Goal: Transaction & Acquisition: Book appointment/travel/reservation

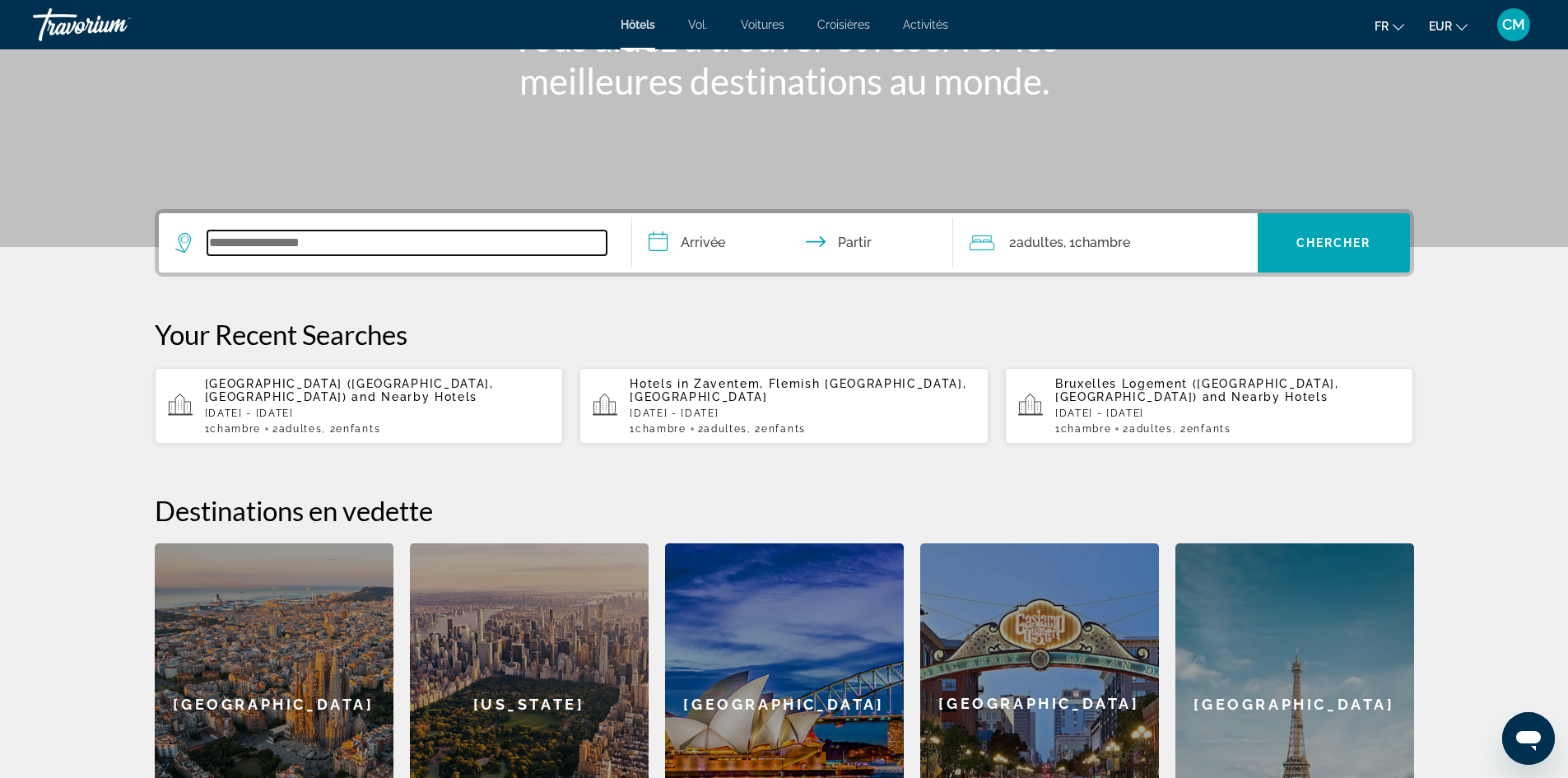
click at [257, 239] on input "Widget de recherche" at bounding box center [406, 242] width 399 height 25
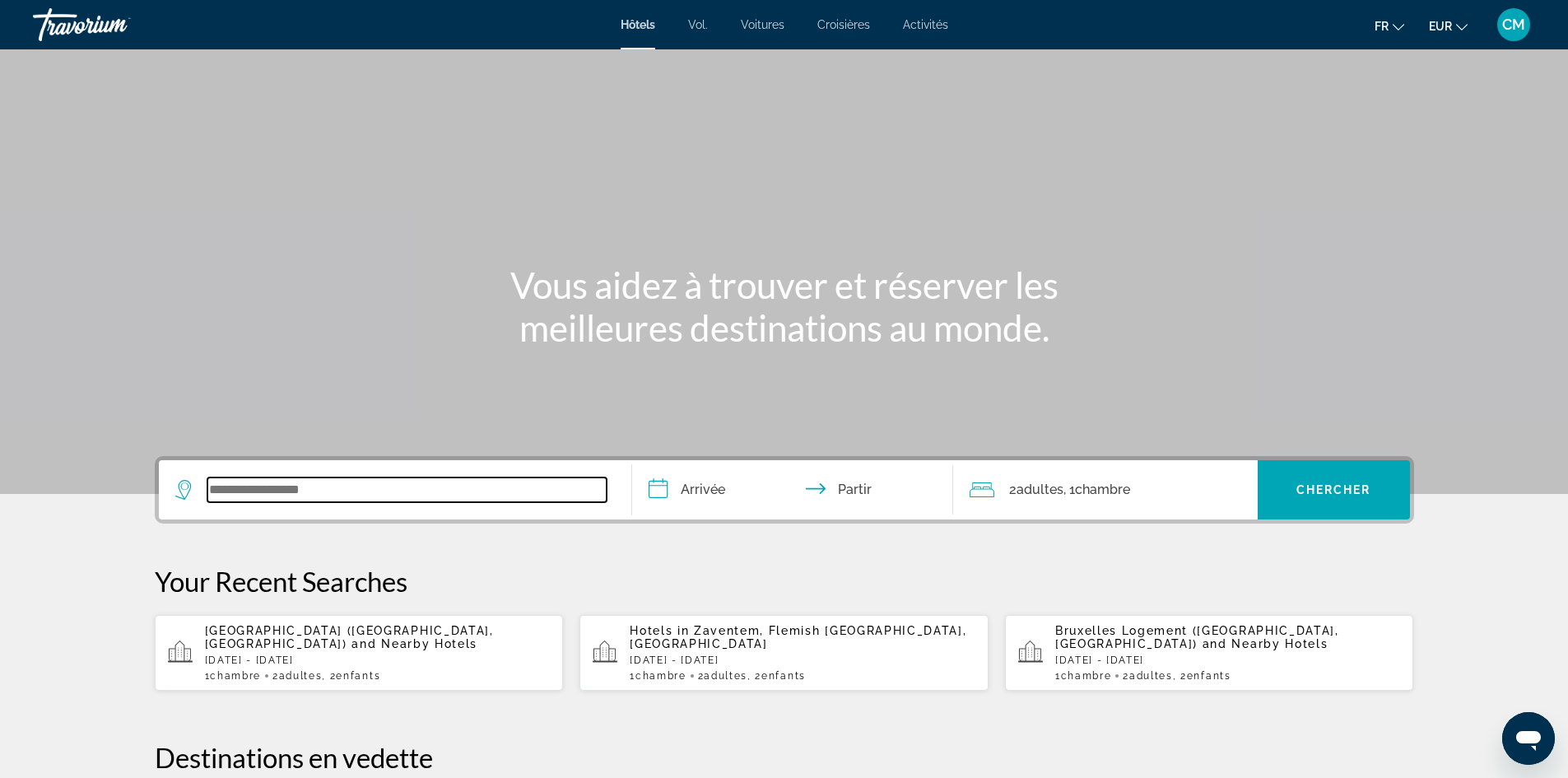
click at [379, 483] on input "Widget de recherche" at bounding box center [406, 490] width 399 height 25
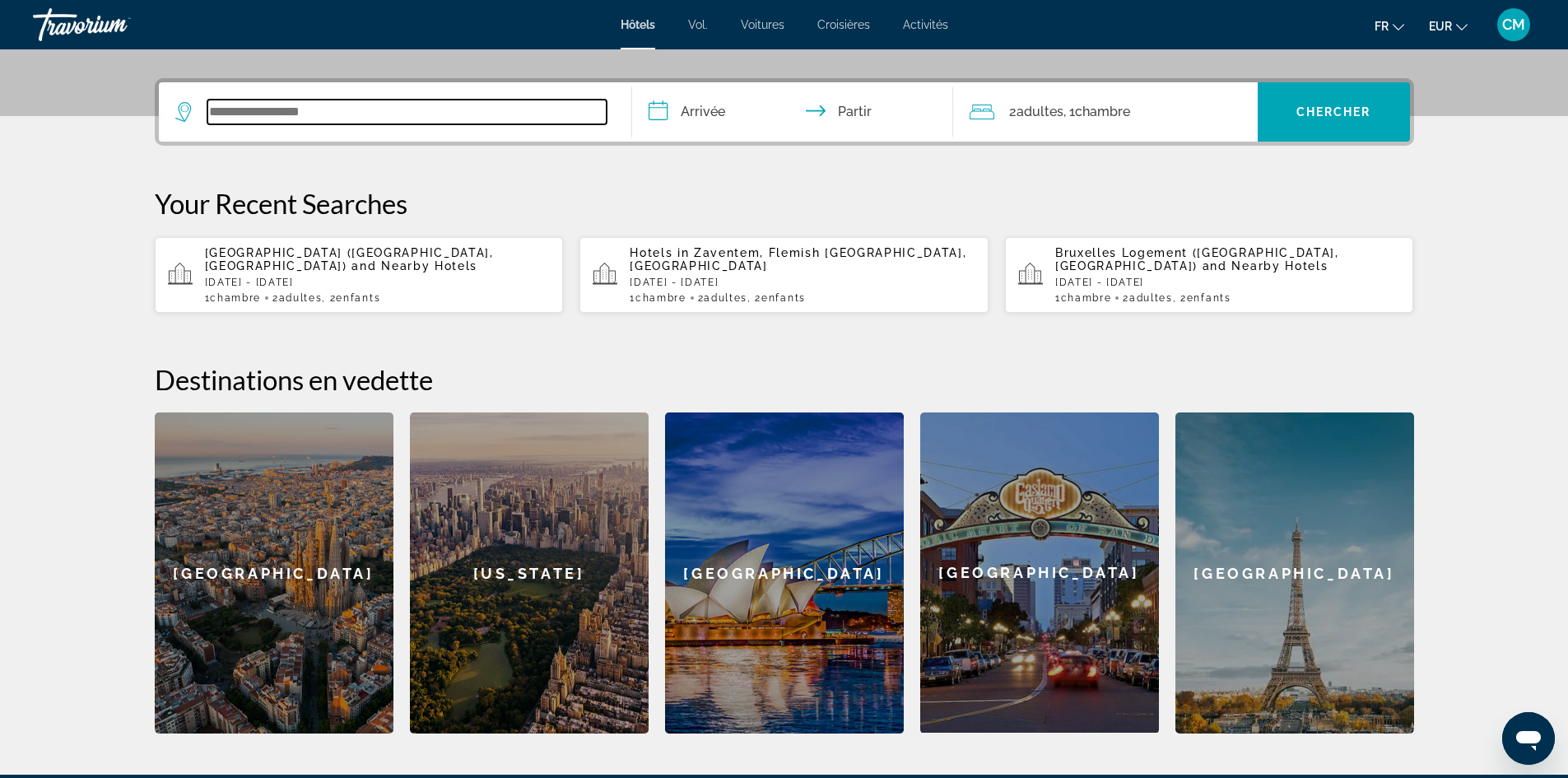
scroll to position [402, 0]
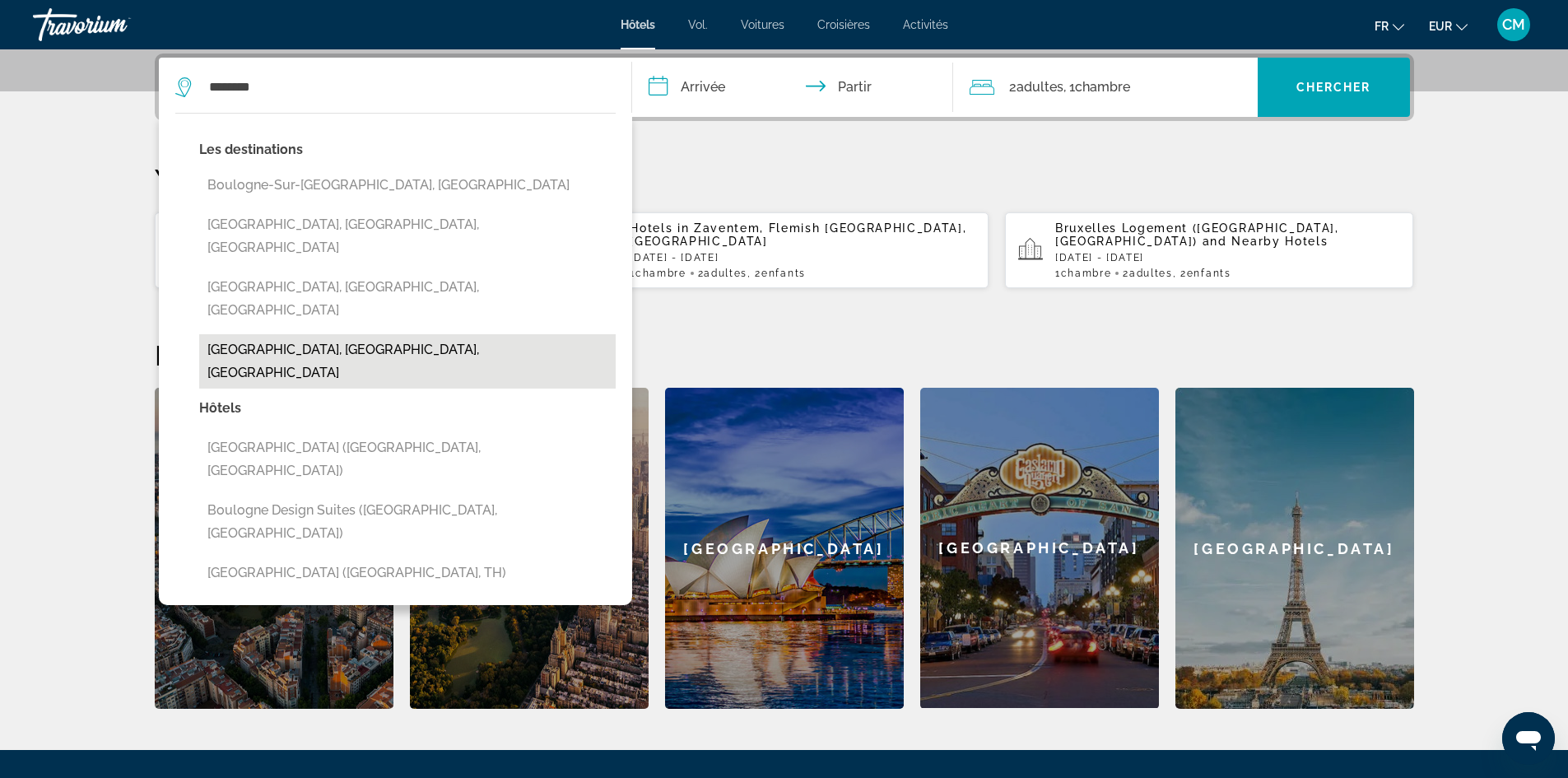
click at [276, 335] on button "[GEOGRAPHIC_DATA], [GEOGRAPHIC_DATA], [GEOGRAPHIC_DATA]" at bounding box center [407, 362] width 417 height 55
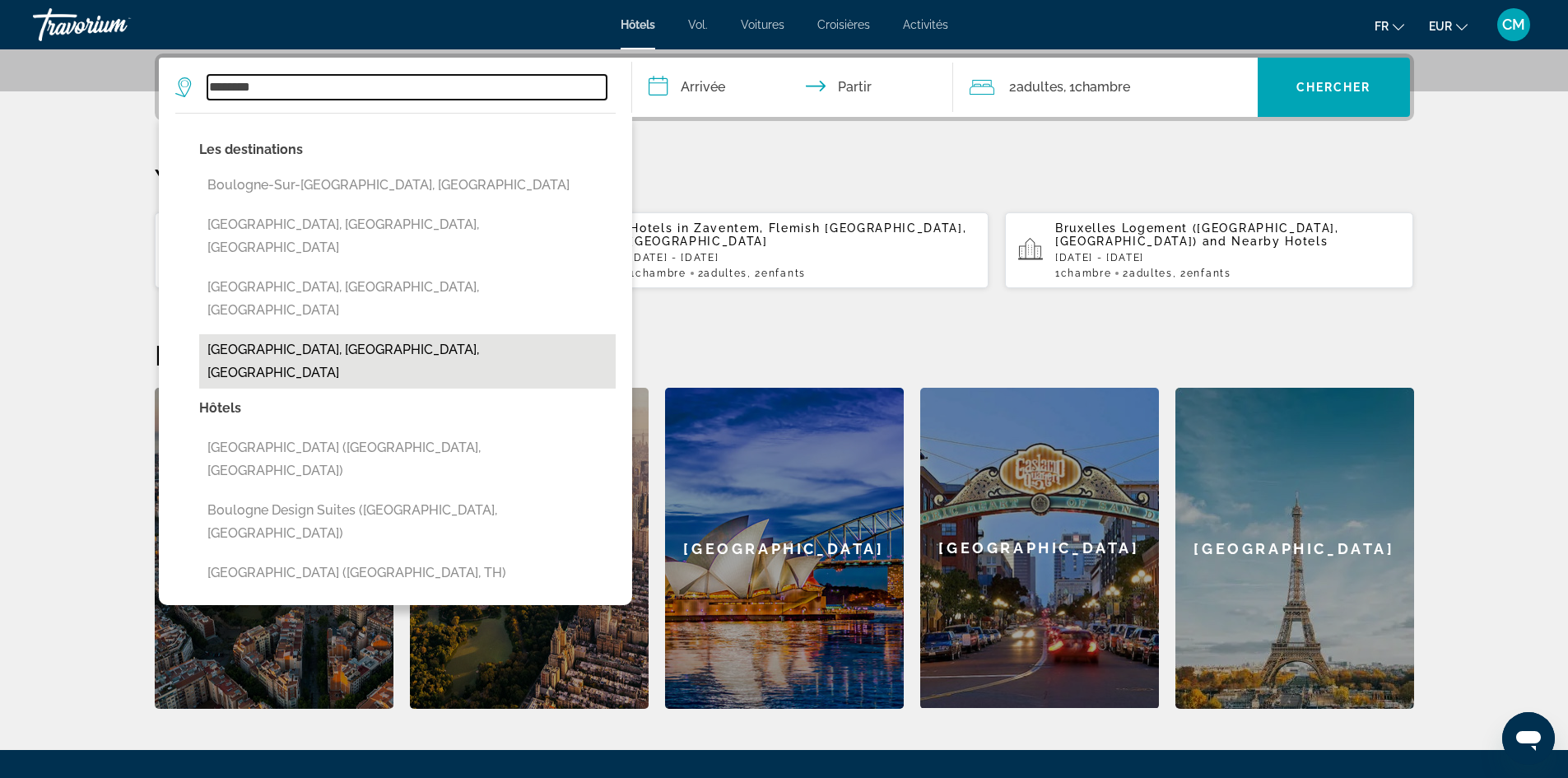
type input "**********"
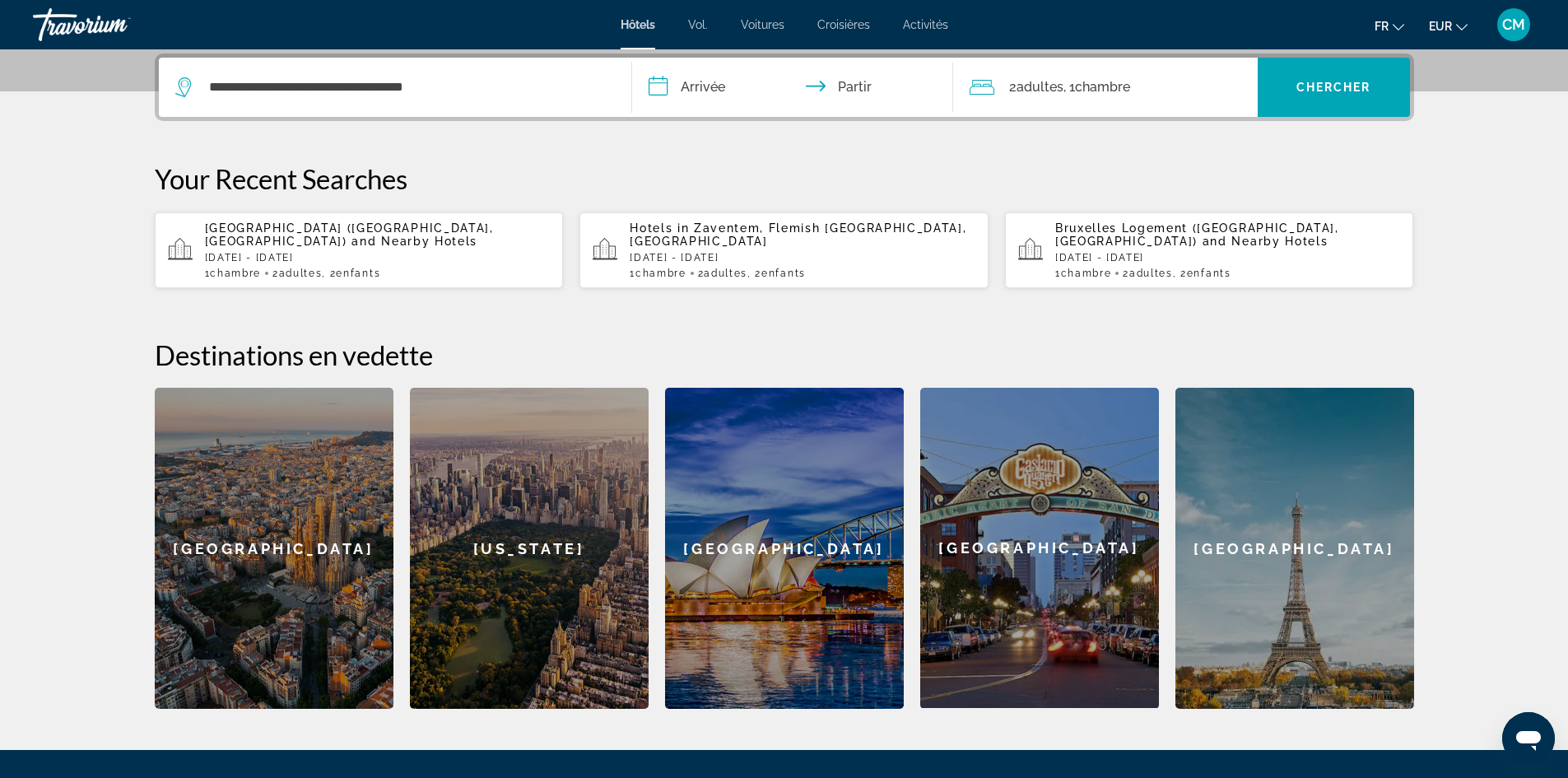
click at [700, 80] on input "**********" at bounding box center [796, 89] width 328 height 64
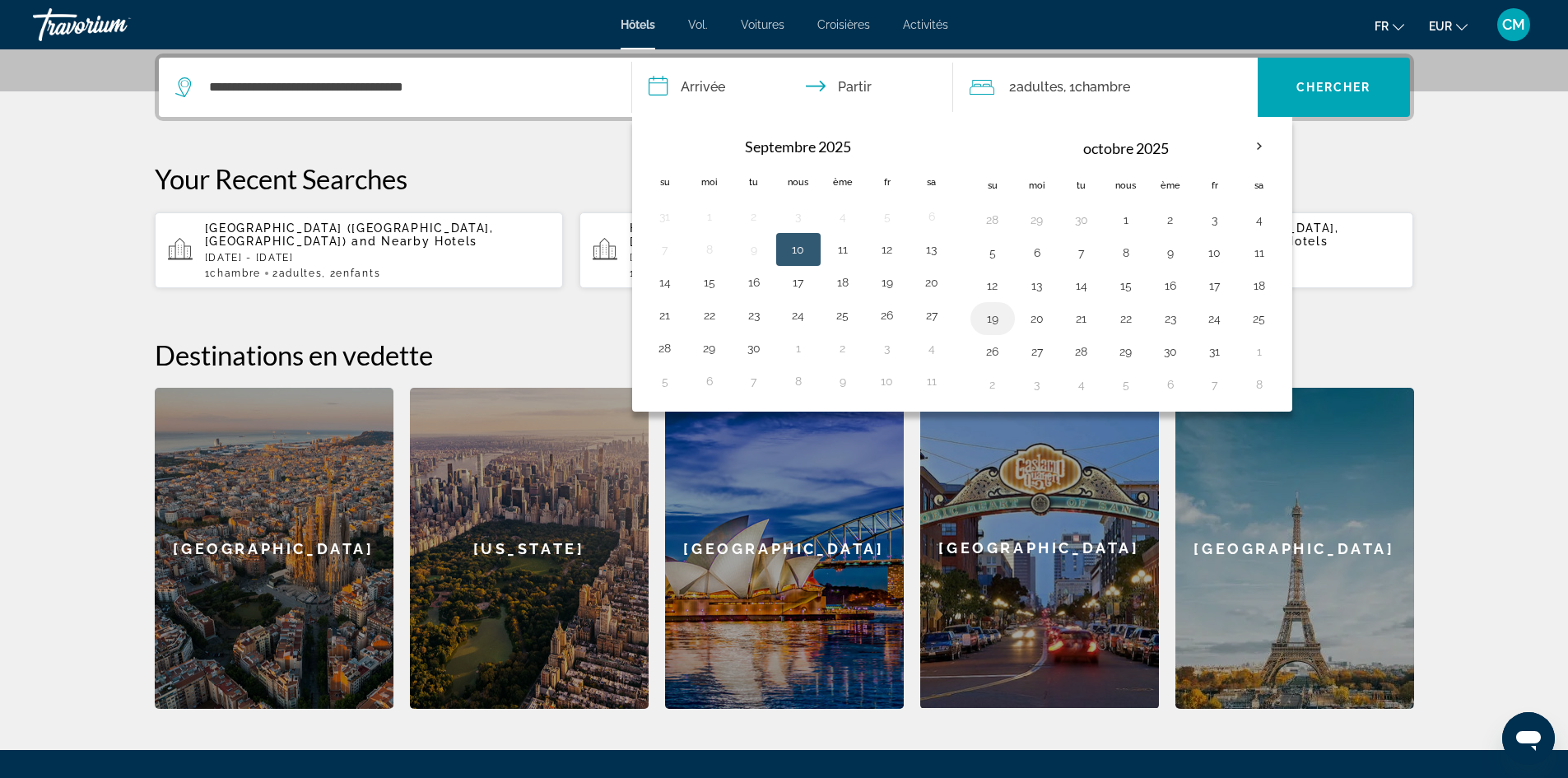
click at [994, 326] on button "19" at bounding box center [992, 318] width 27 height 23
click at [1262, 315] on button "25" at bounding box center [1259, 318] width 27 height 23
type input "**********"
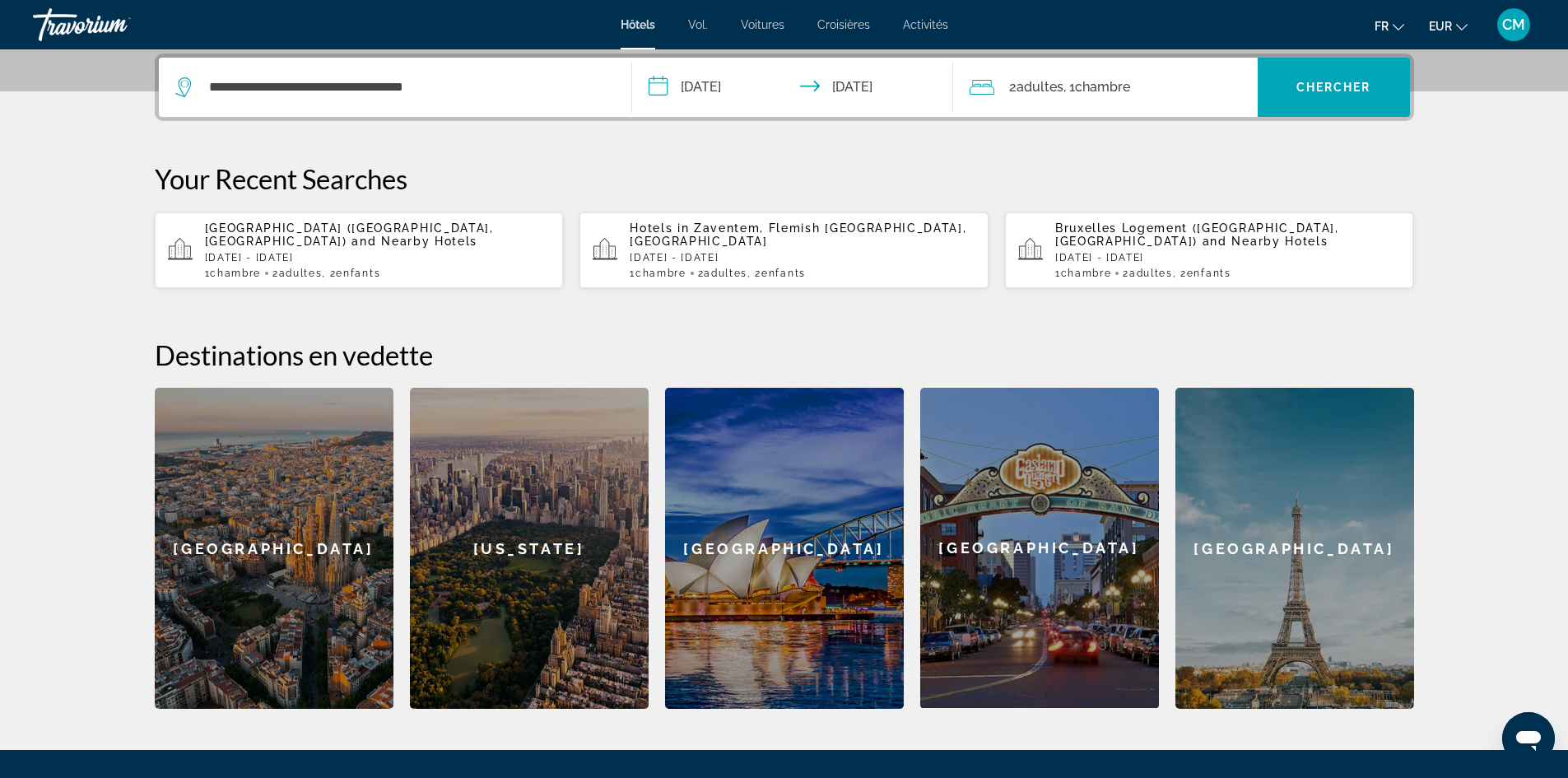
click at [1183, 88] on div "2 adultes Adulte , 1 Chambre pièces" at bounding box center [1113, 87] width 288 height 23
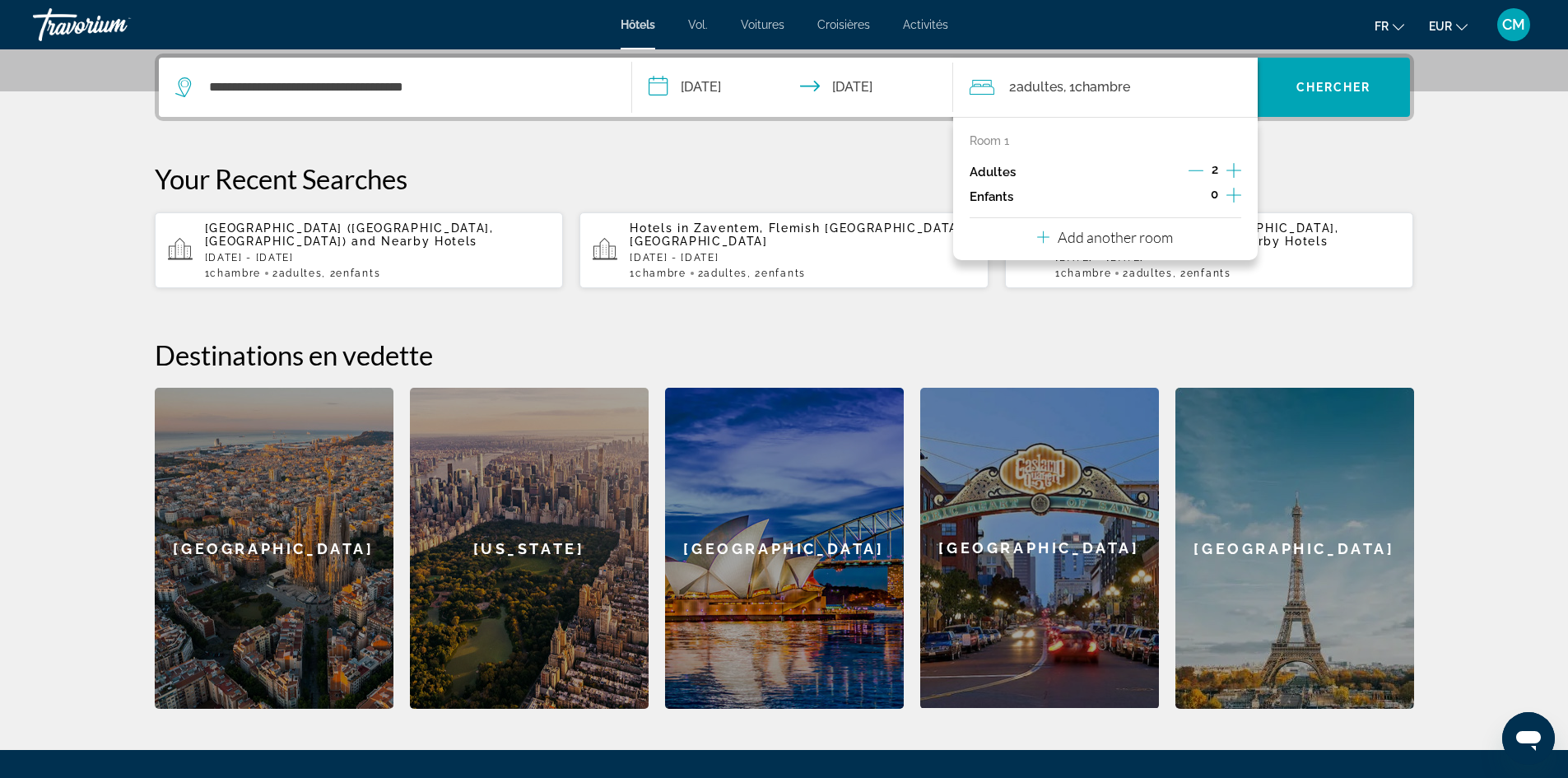
click at [1234, 191] on icon "Increment children" at bounding box center [1234, 194] width 15 height 15
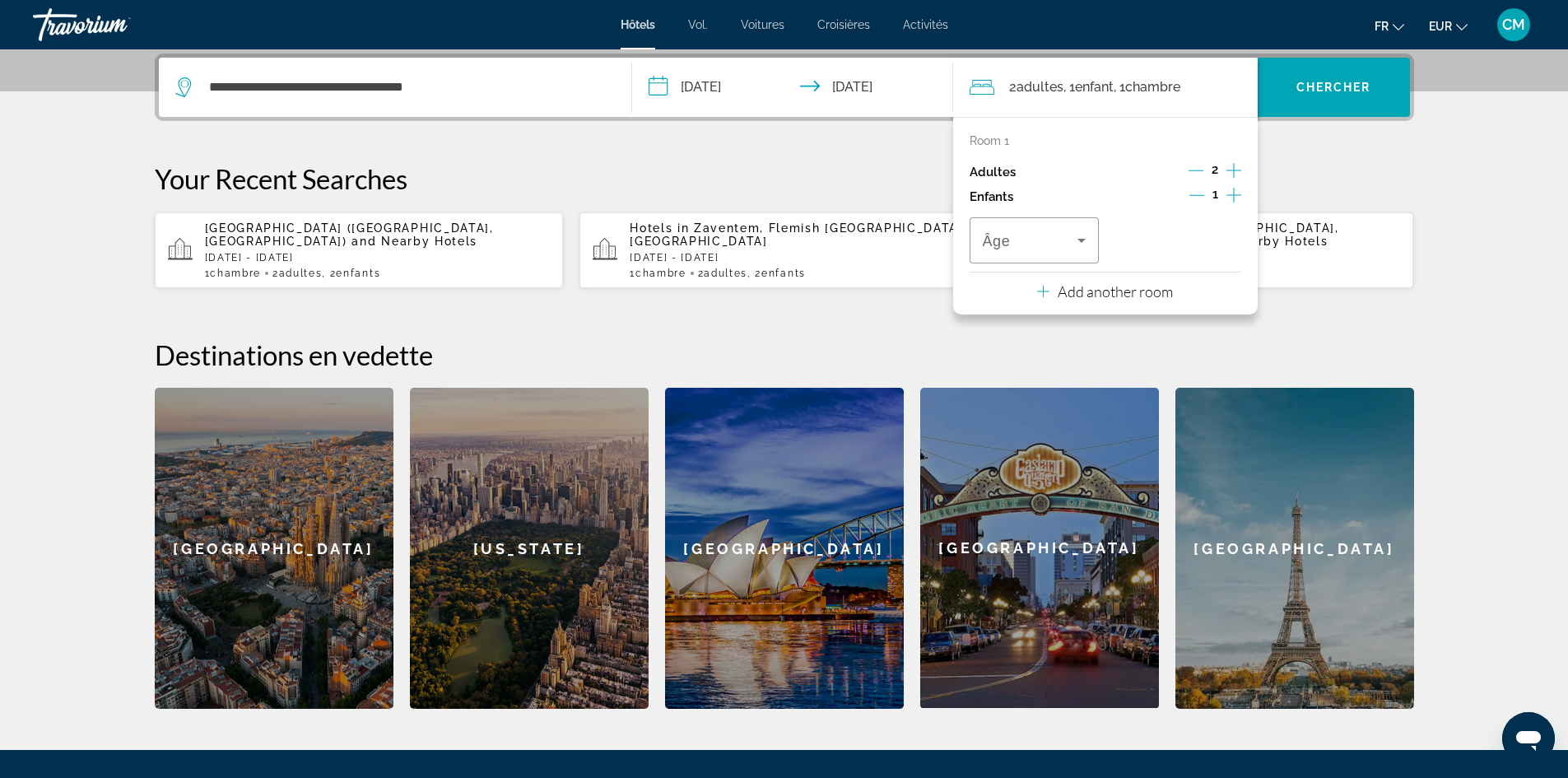
click at [1234, 191] on icon "Increment children" at bounding box center [1234, 194] width 15 height 15
click at [1064, 237] on span "Travelers: 2 adults, 2 children" at bounding box center [1031, 240] width 96 height 20
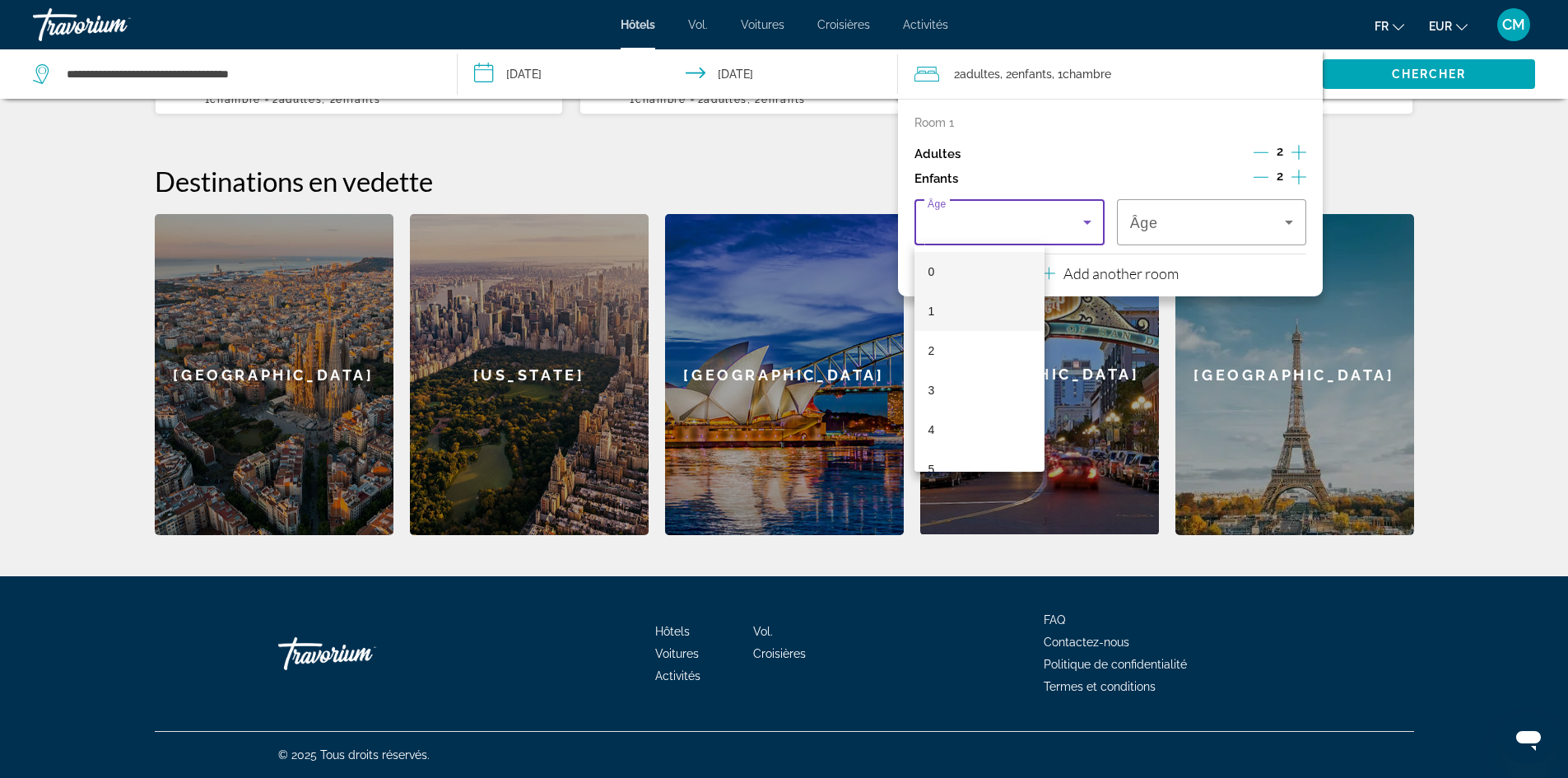
scroll to position [498, 0]
click at [949, 359] on mat-option "15" at bounding box center [979, 366] width 130 height 39
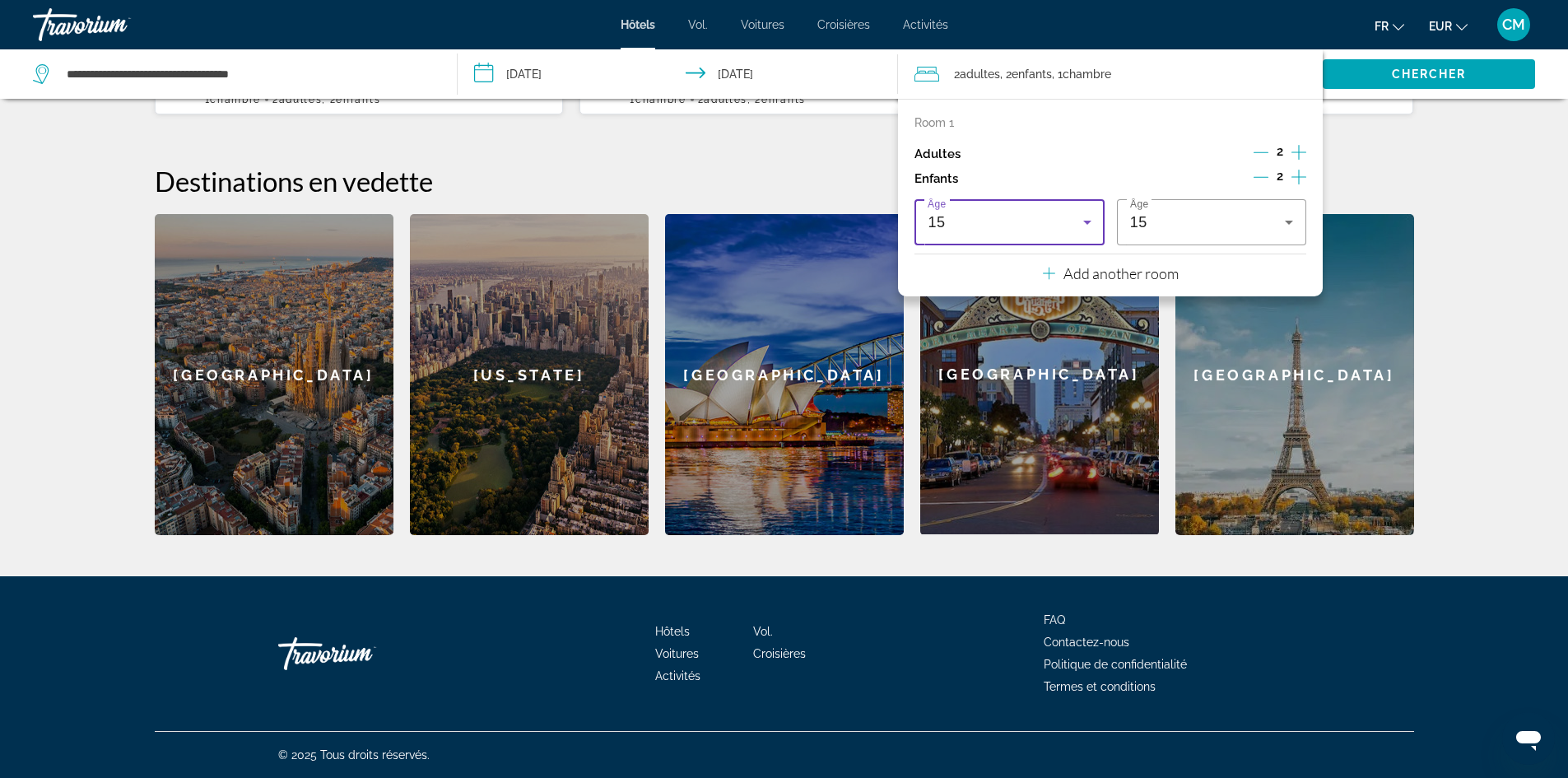
click at [1082, 223] on icon "Travelers: 2 adults, 2 children" at bounding box center [1086, 222] width 20 height 20
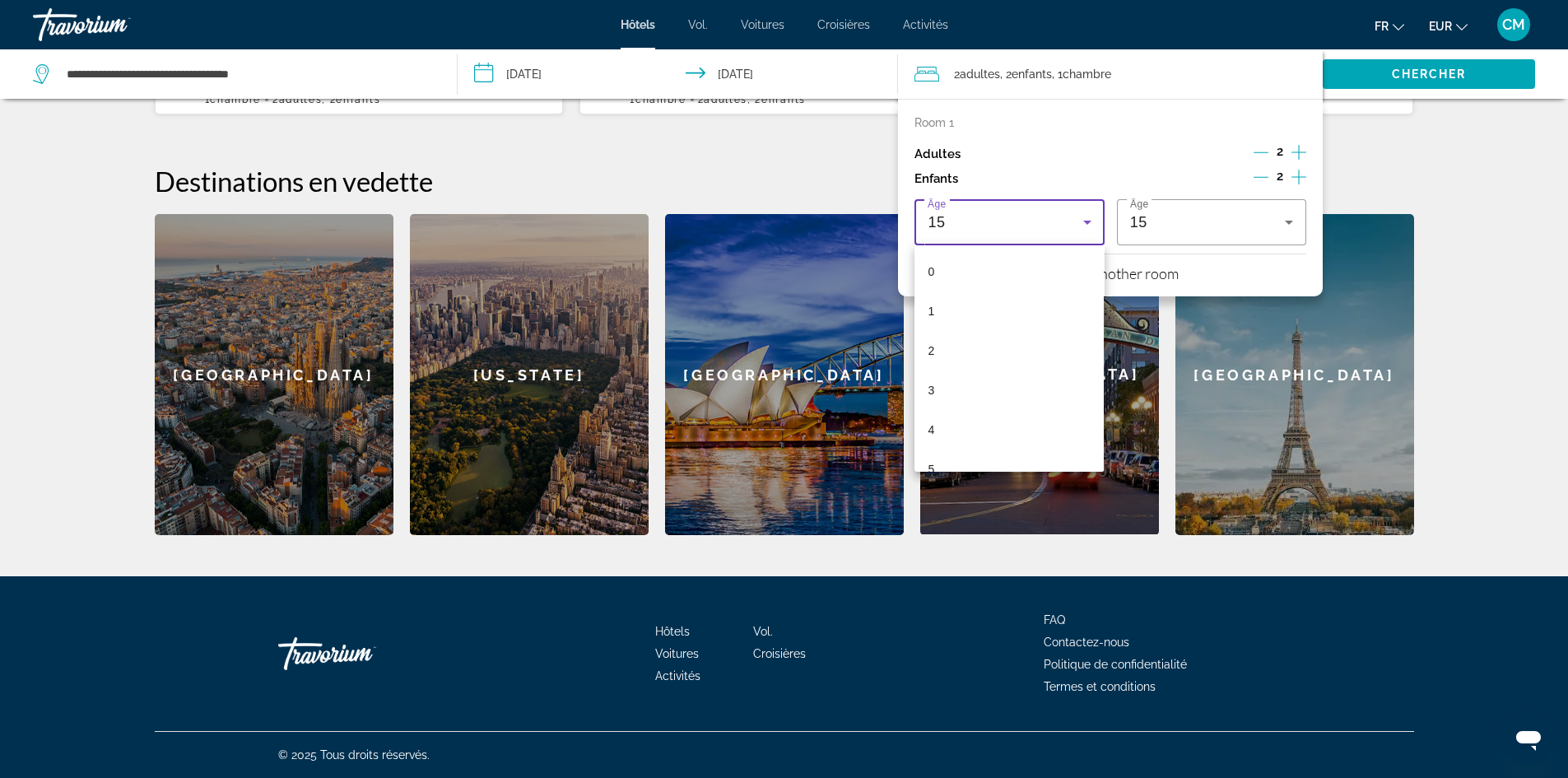
scroll to position [413, 0]
click at [1046, 250] on mat-option "10" at bounding box center [1009, 254] width 189 height 39
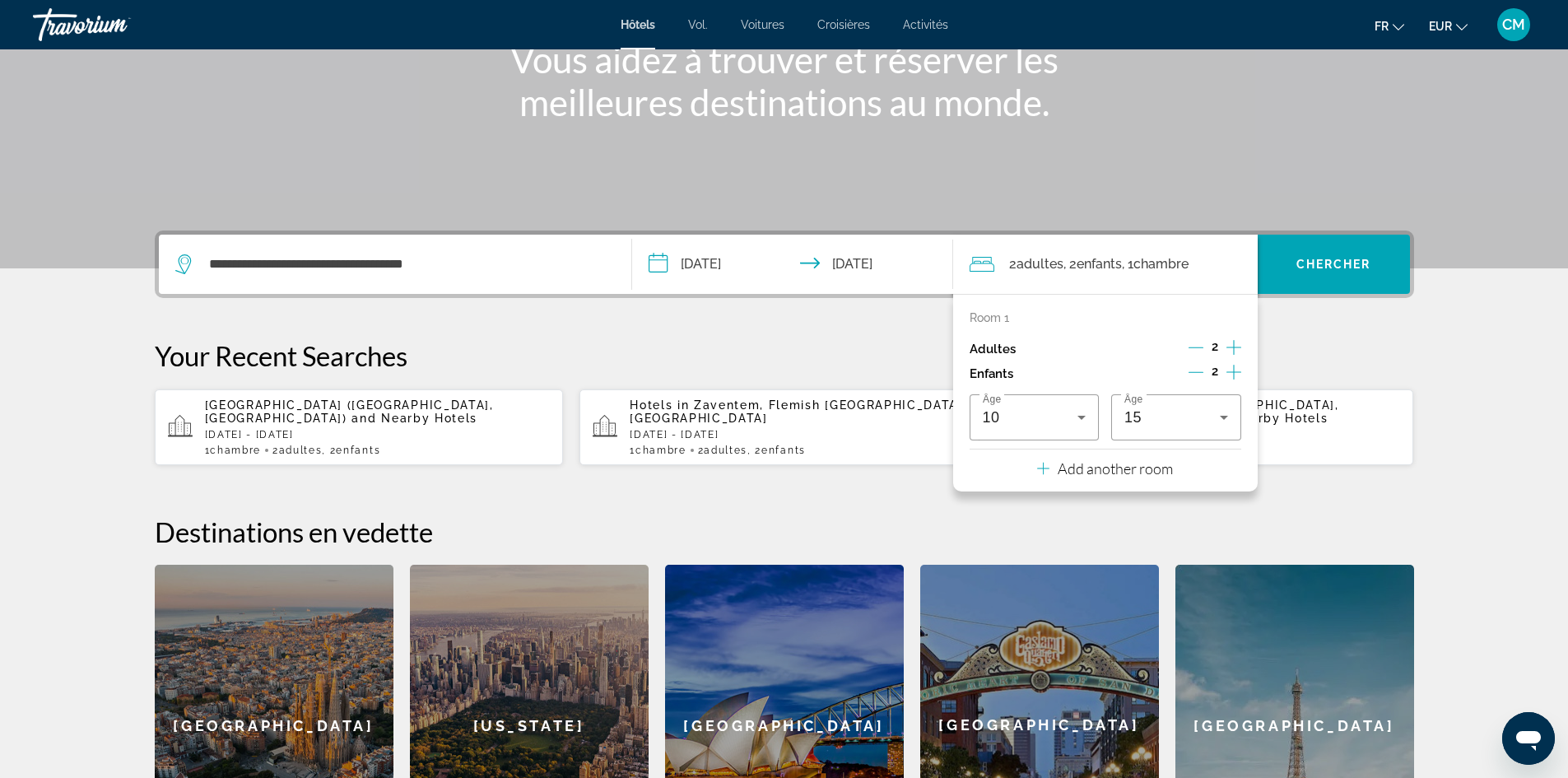
scroll to position [0, 0]
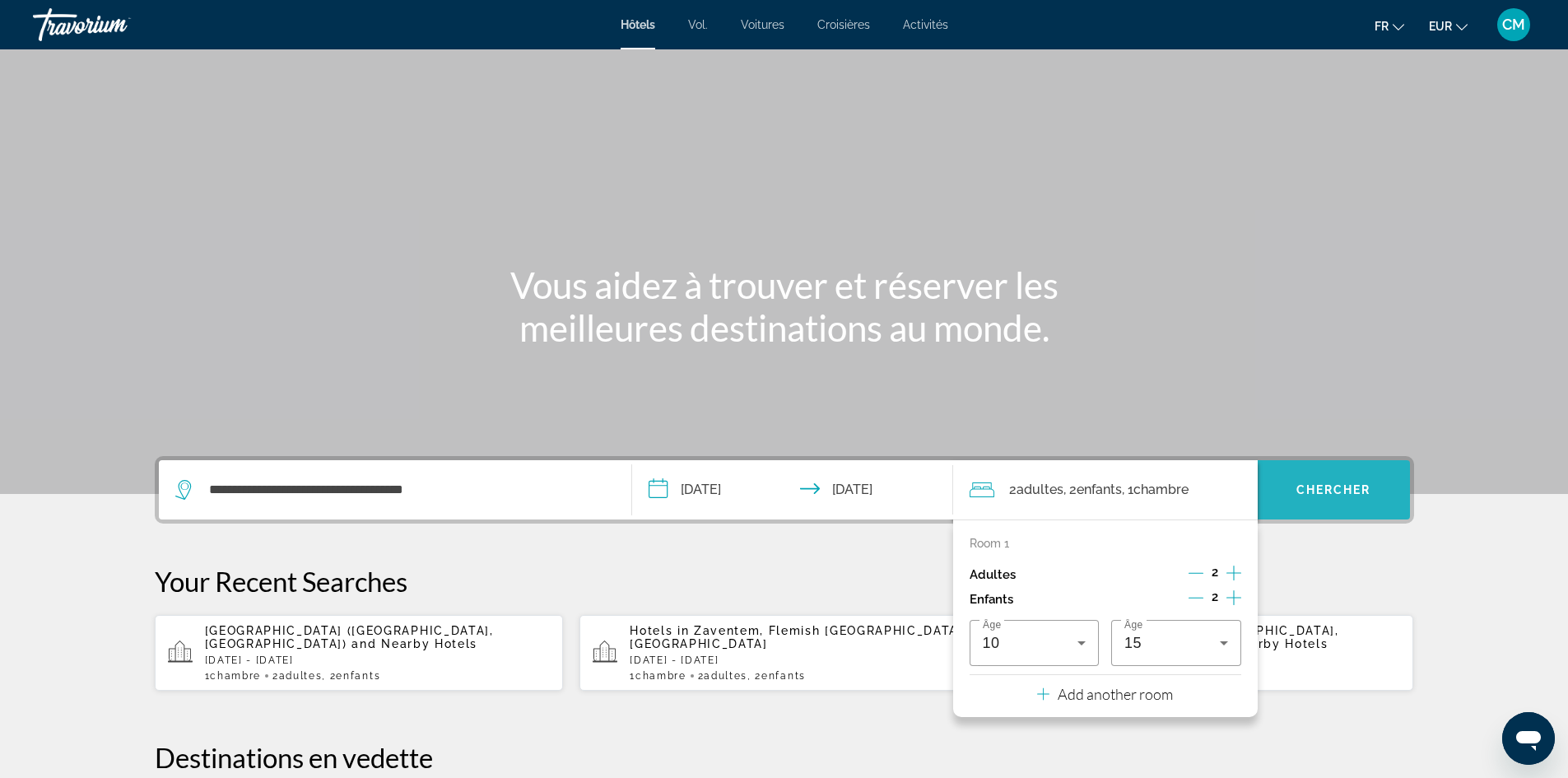
click at [1348, 485] on font "Chercher" at bounding box center [1334, 490] width 75 height 13
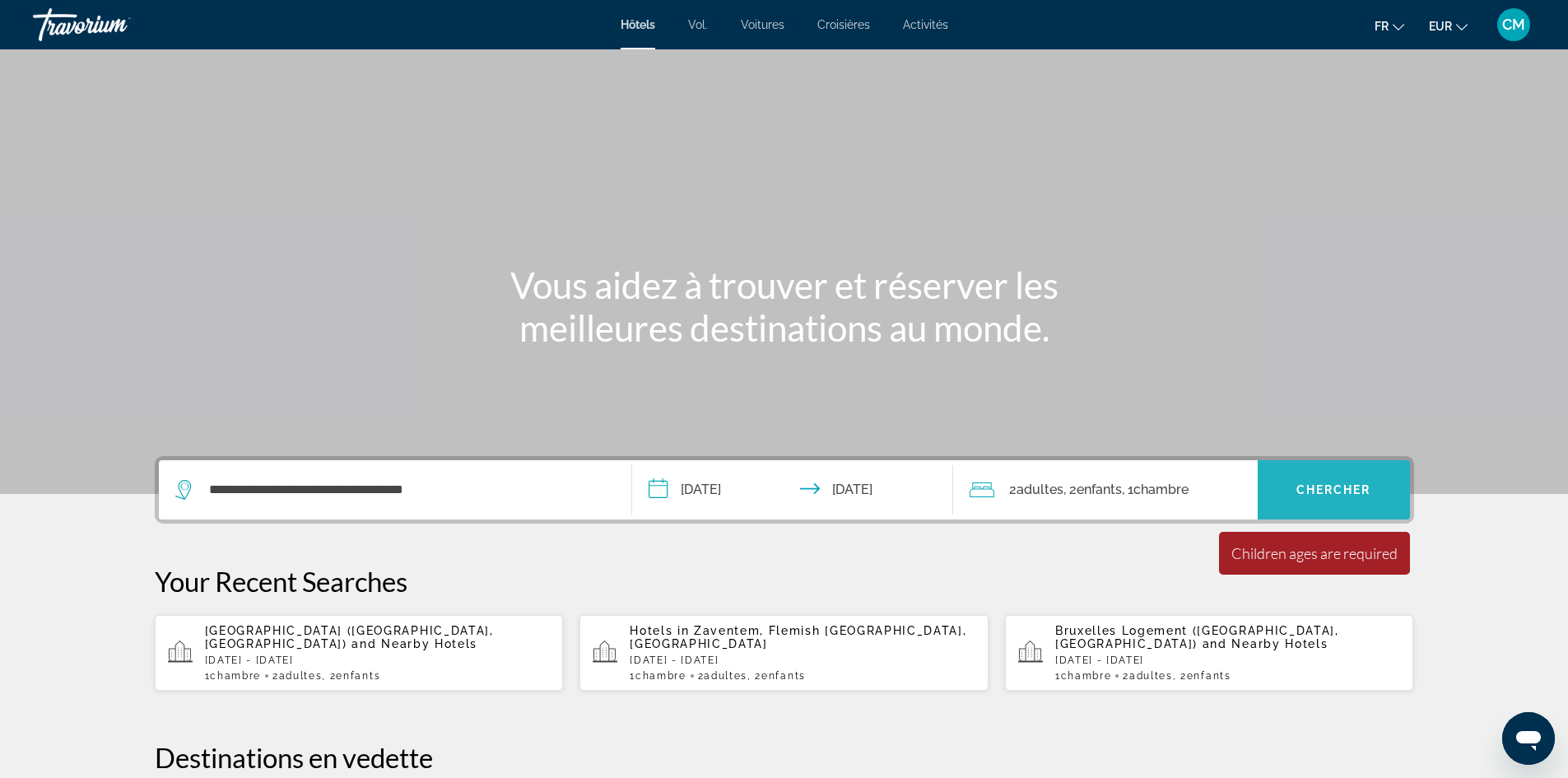
click at [1357, 480] on span "Widget de recherche" at bounding box center [1334, 490] width 152 height 39
click at [1400, 21] on icon "Changer de langue" at bounding box center [1398, 27] width 11 height 11
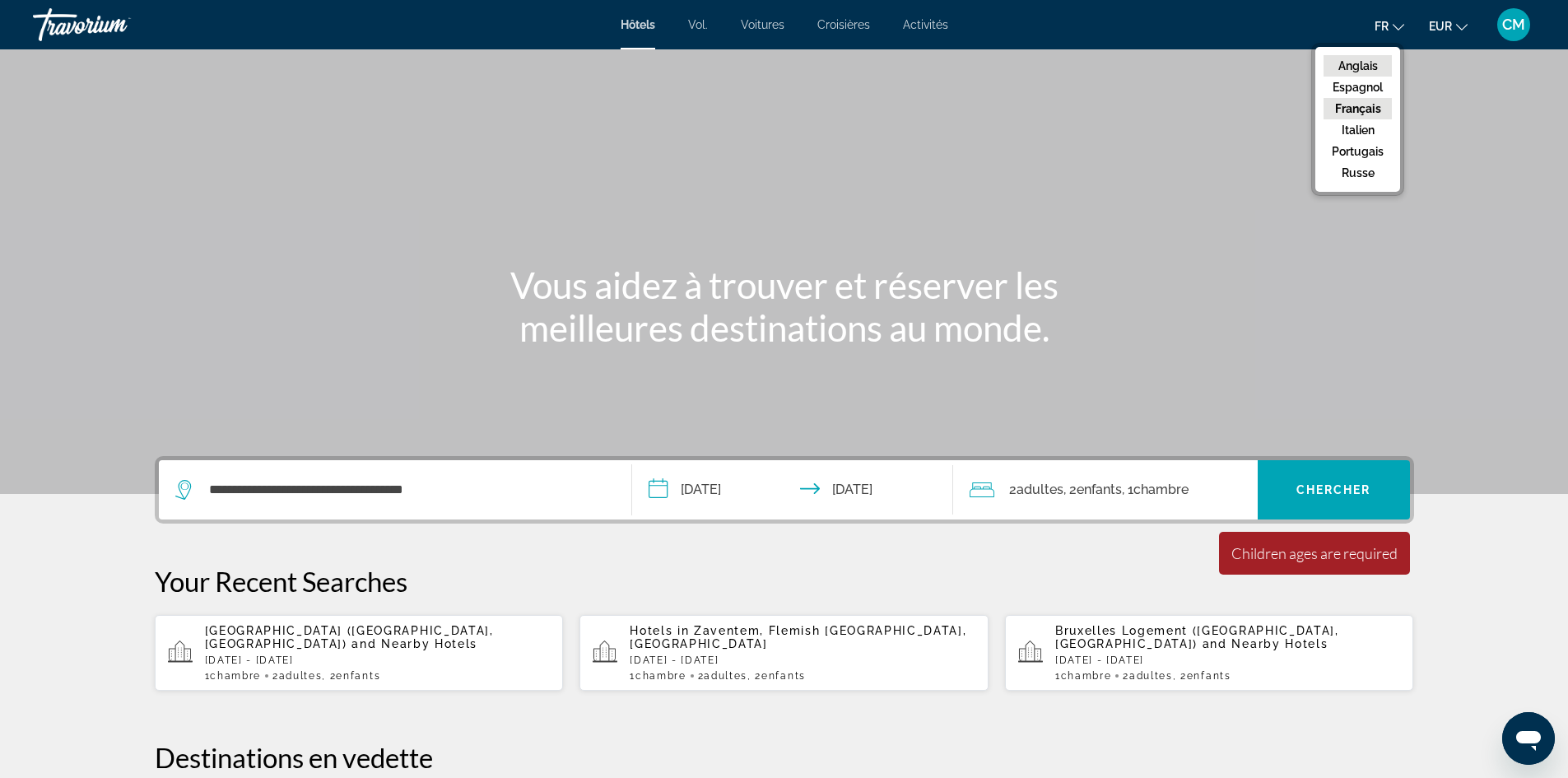
click at [1375, 69] on font "Anglais" at bounding box center [1358, 65] width 39 height 13
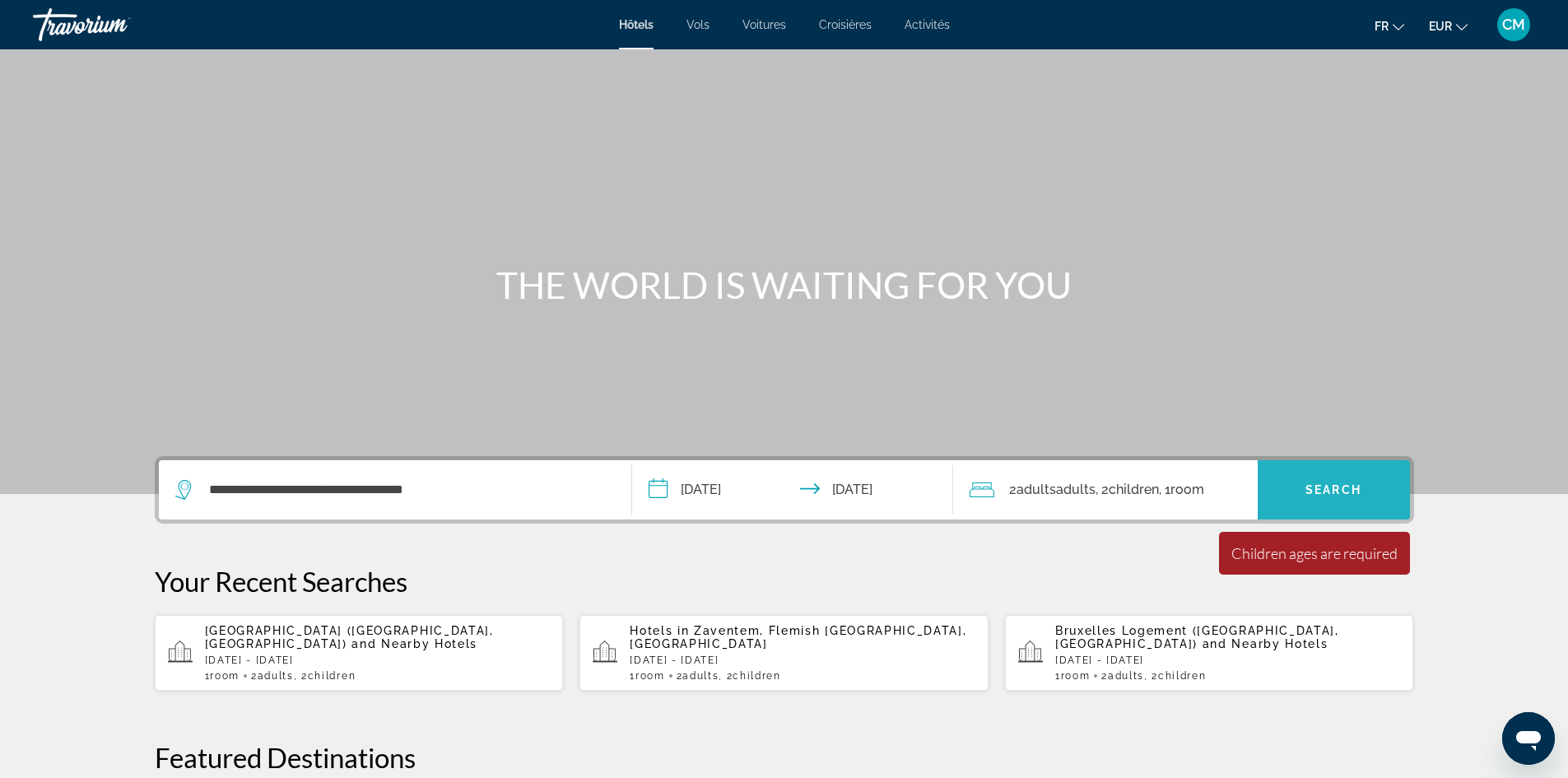
click at [1347, 493] on span "Search" at bounding box center [1333, 490] width 56 height 13
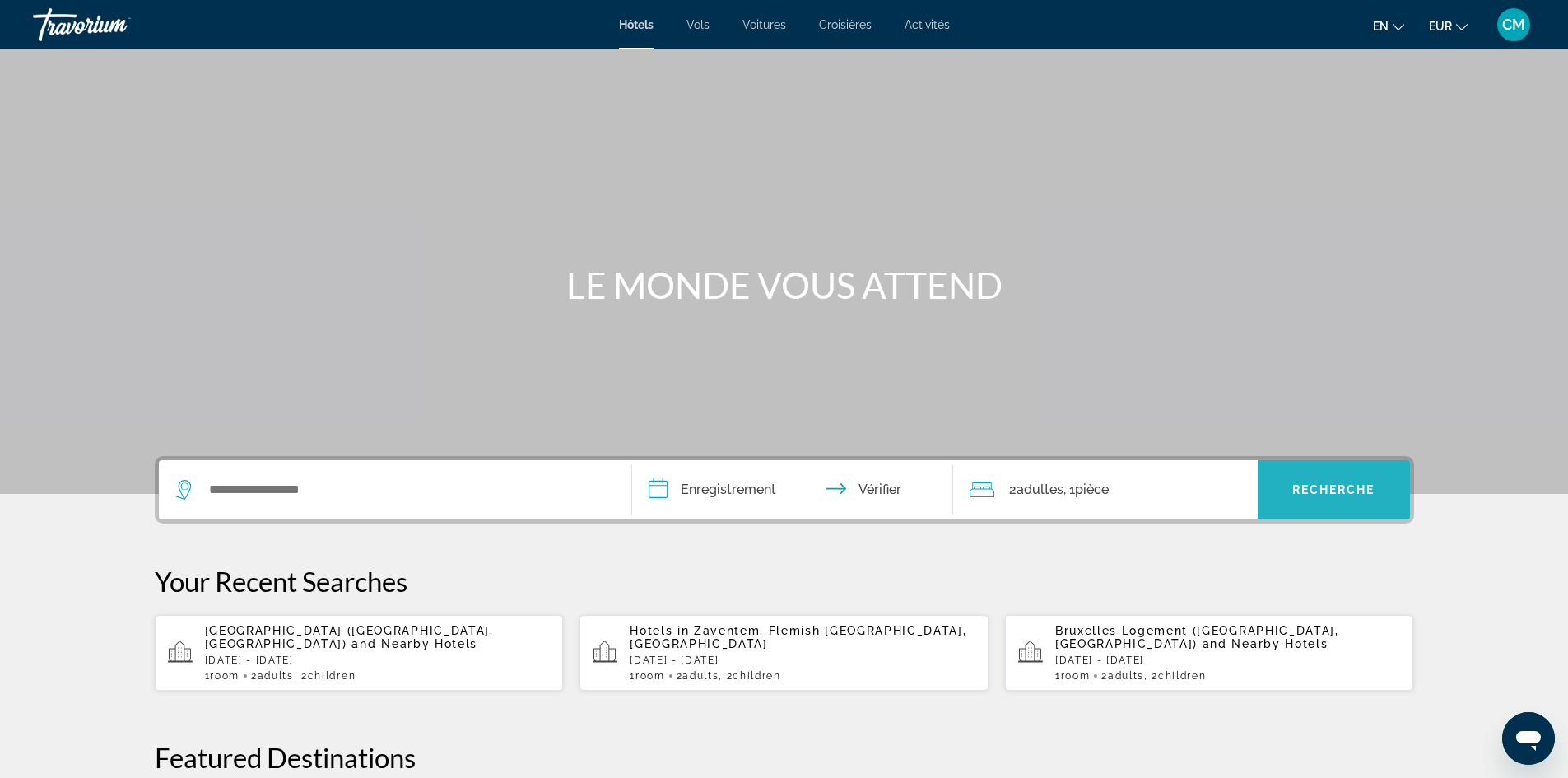
click at [1339, 488] on font "Recherche" at bounding box center [1334, 490] width 83 height 13
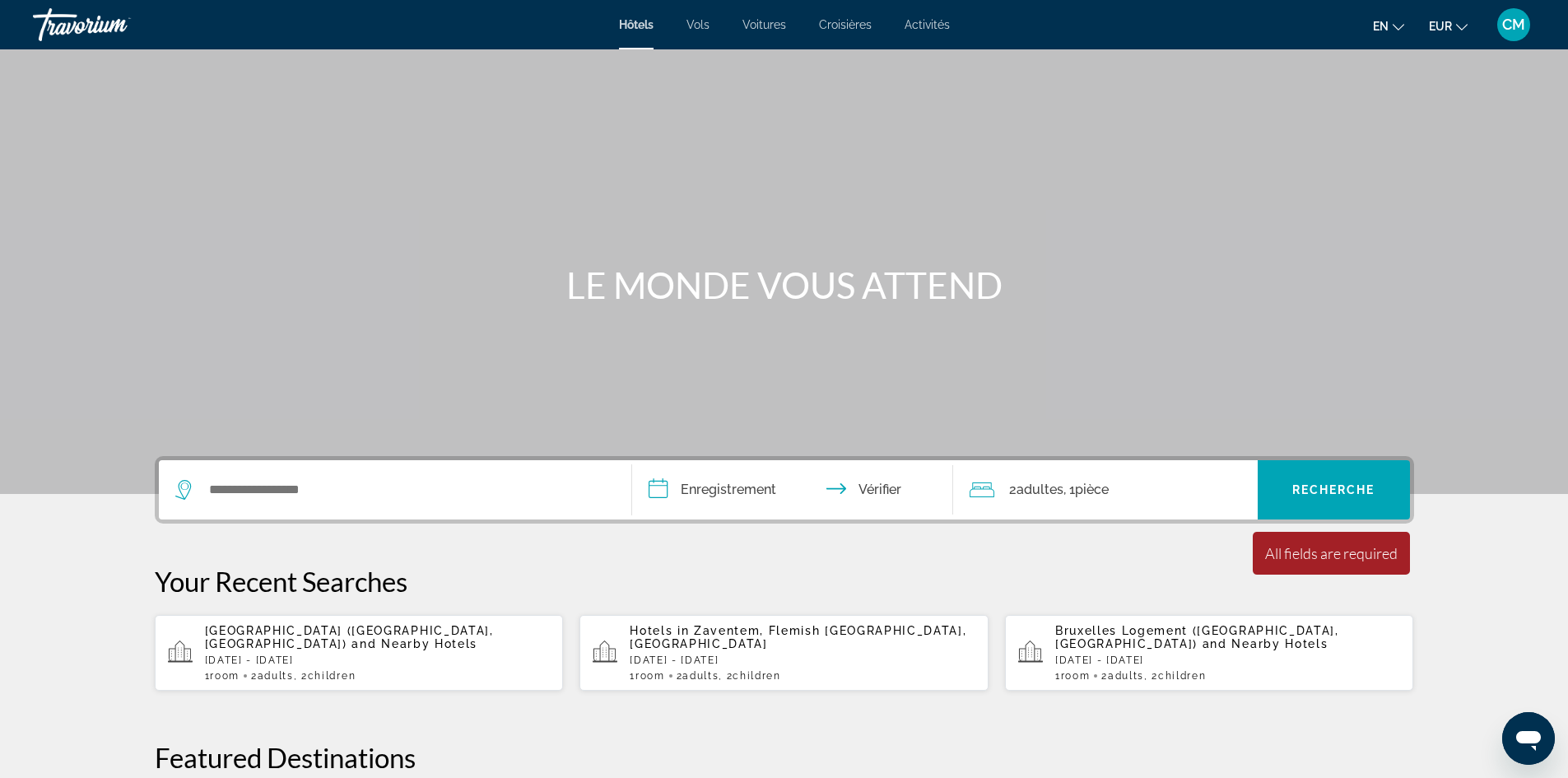
click at [327, 469] on div "Widget de recherche" at bounding box center [395, 490] width 440 height 59
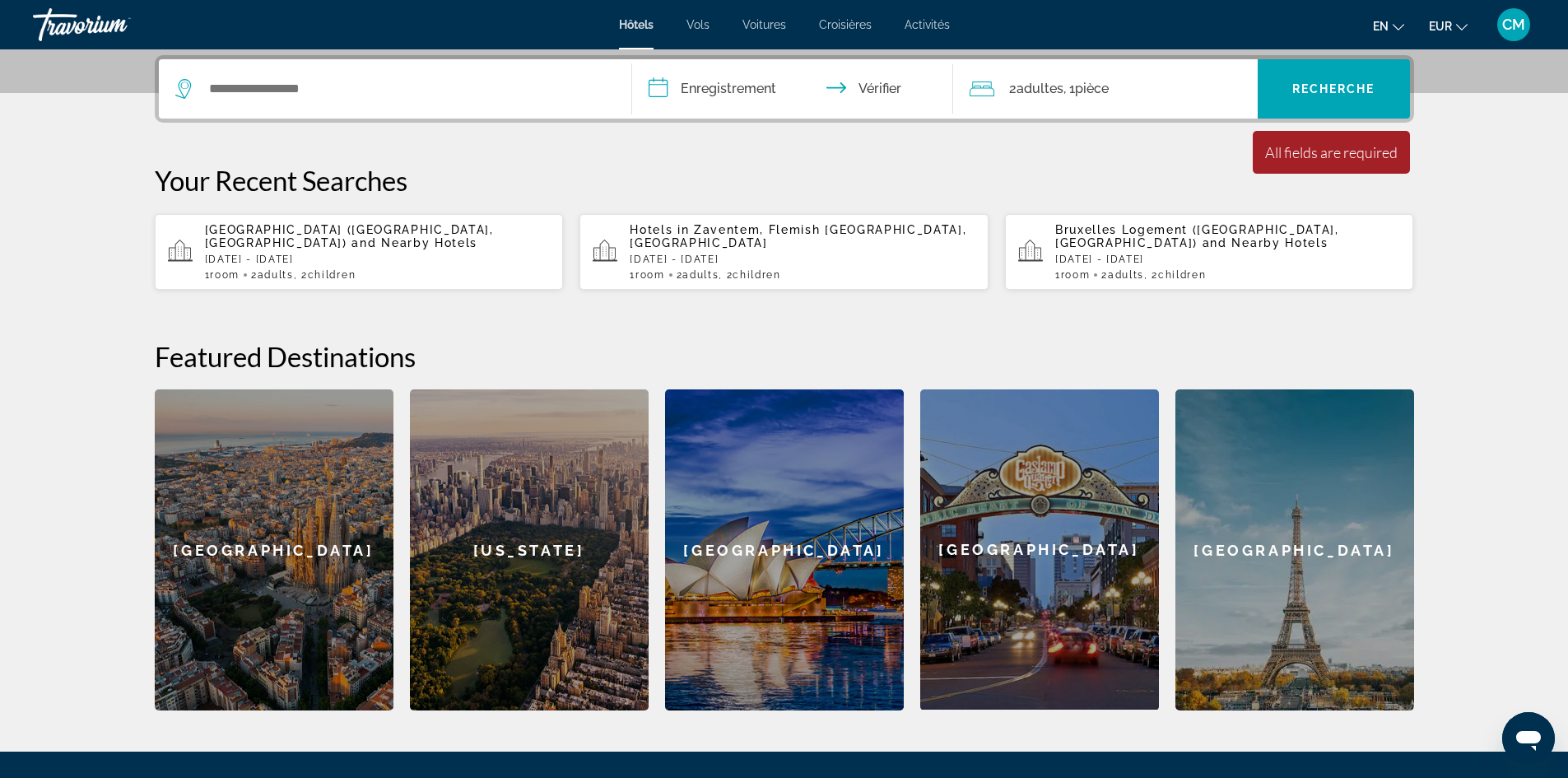
scroll to position [402, 0]
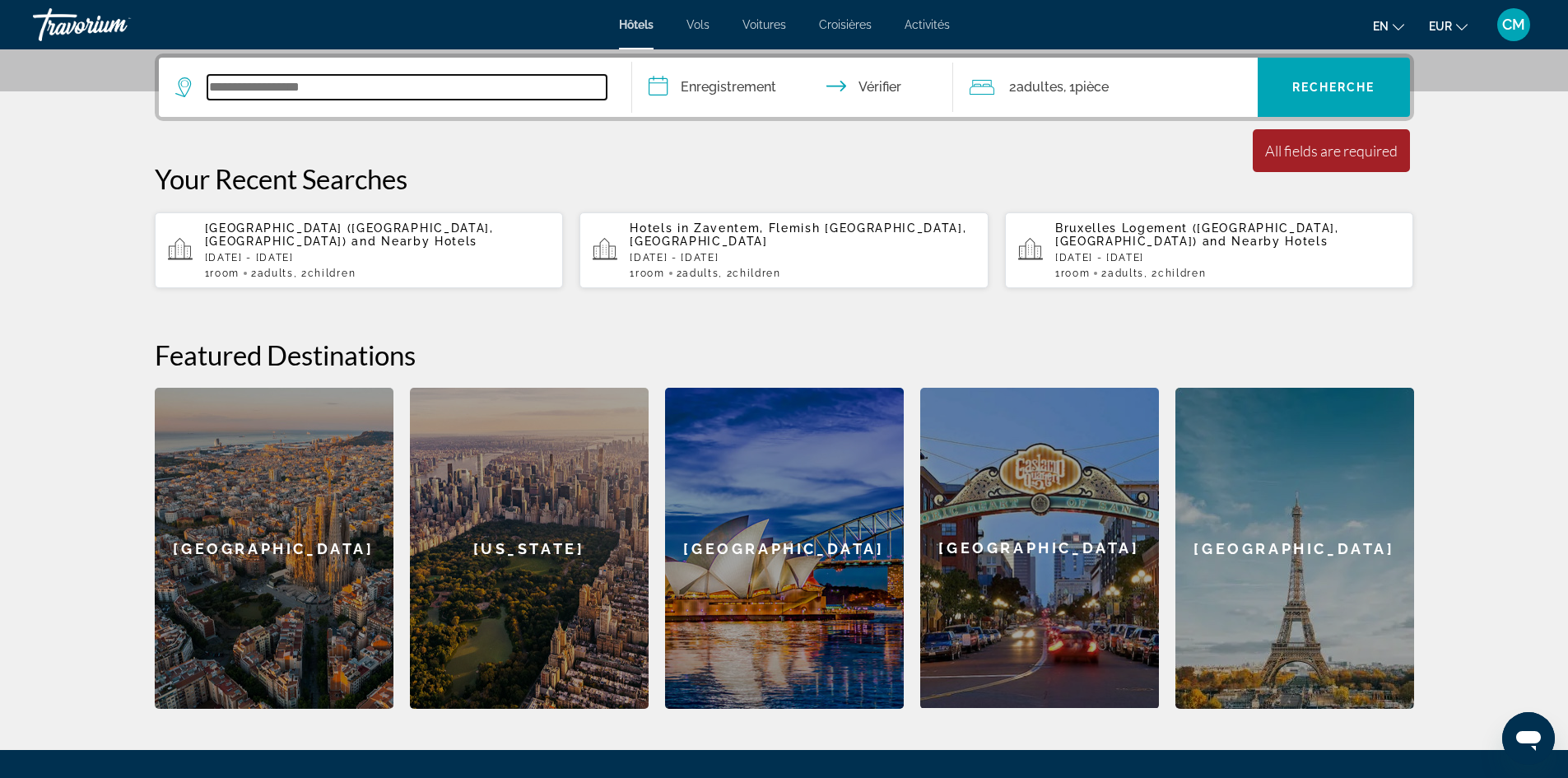
click at [334, 89] on input "Widget de recherche" at bounding box center [406, 87] width 399 height 25
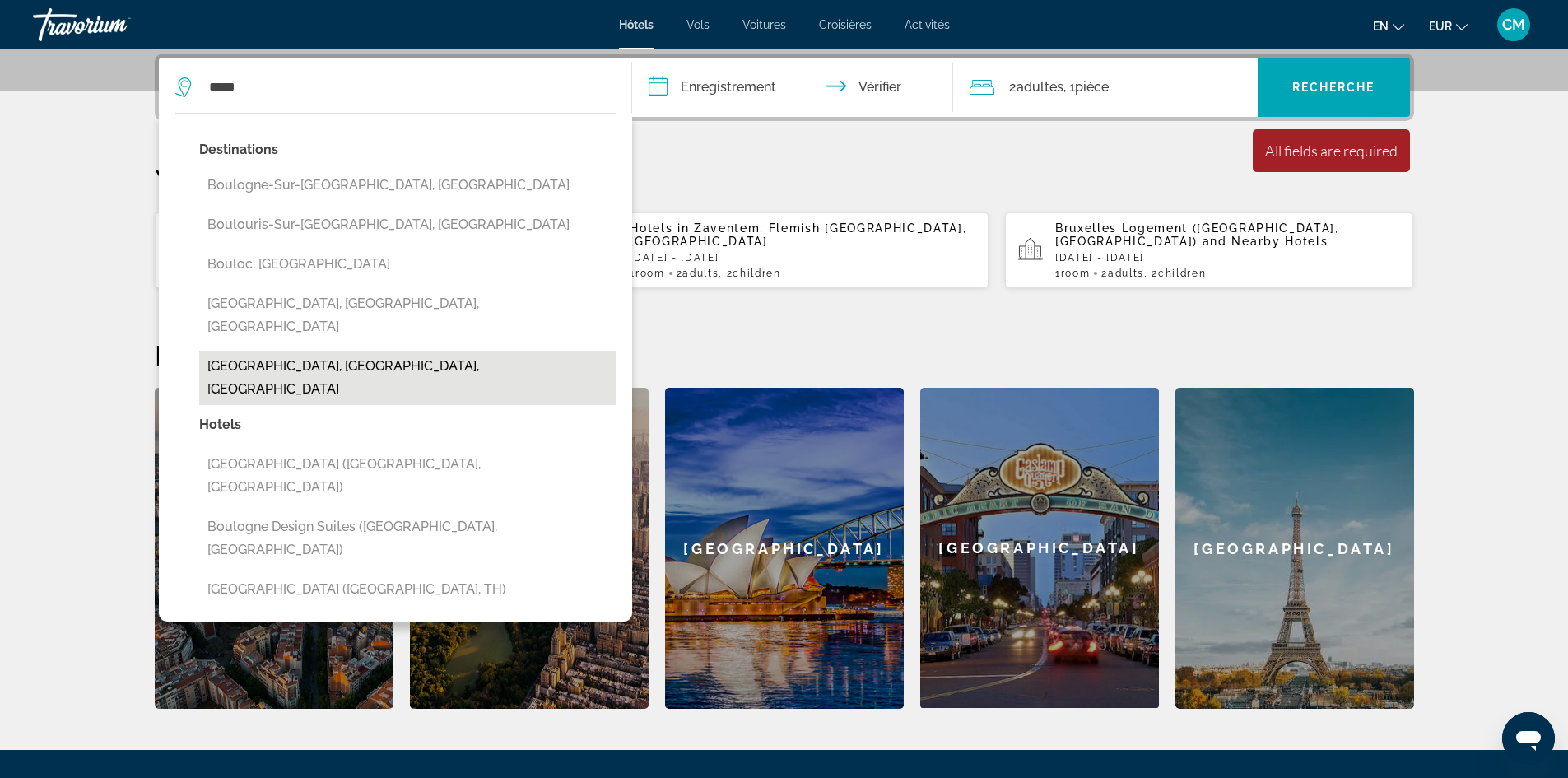
click at [324, 351] on button "[GEOGRAPHIC_DATA], [GEOGRAPHIC_DATA], [GEOGRAPHIC_DATA]" at bounding box center [407, 378] width 417 height 55
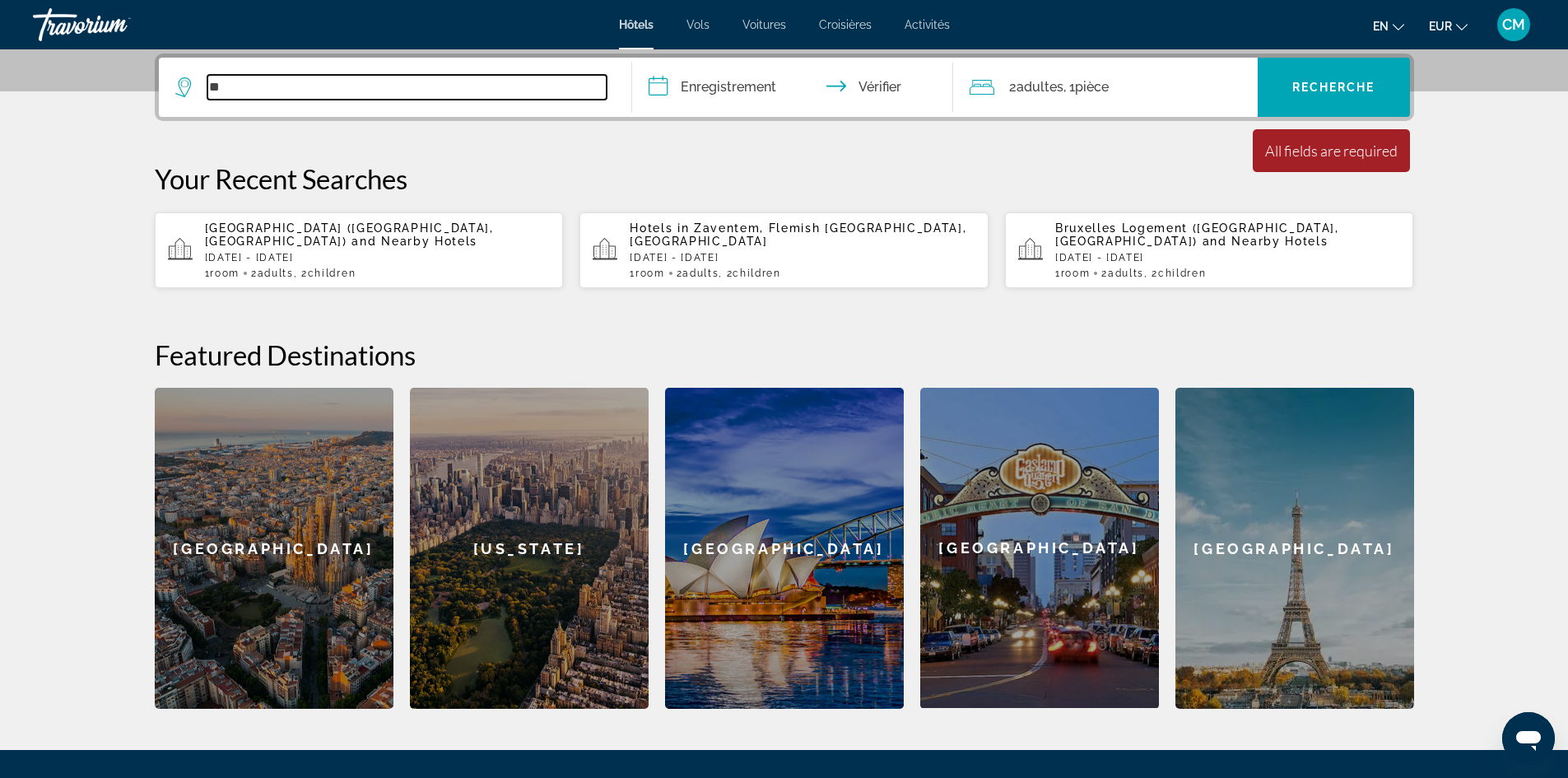
type input "*"
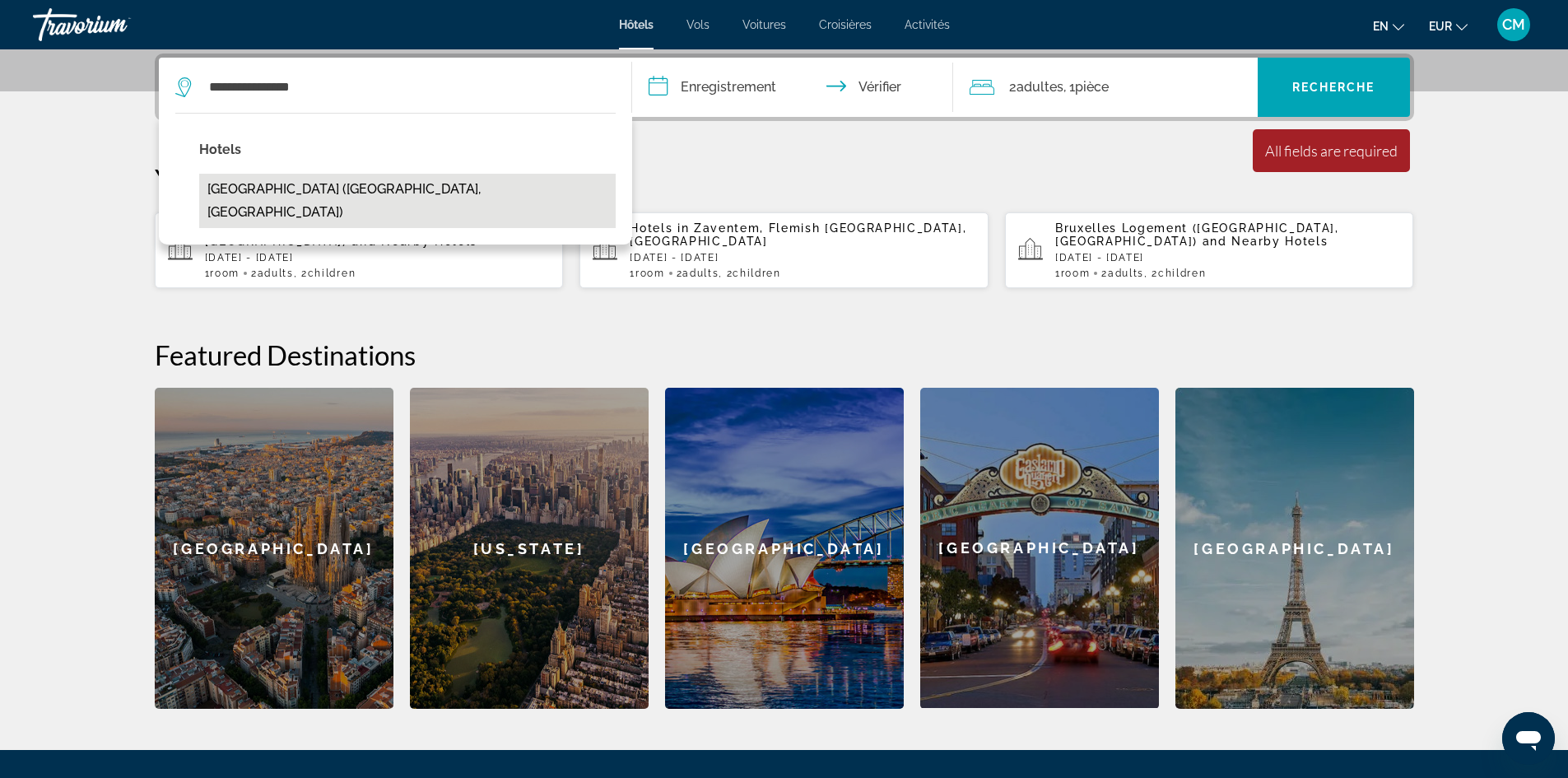
click at [254, 198] on button "[GEOGRAPHIC_DATA] ([GEOGRAPHIC_DATA], [GEOGRAPHIC_DATA])" at bounding box center [407, 201] width 417 height 55
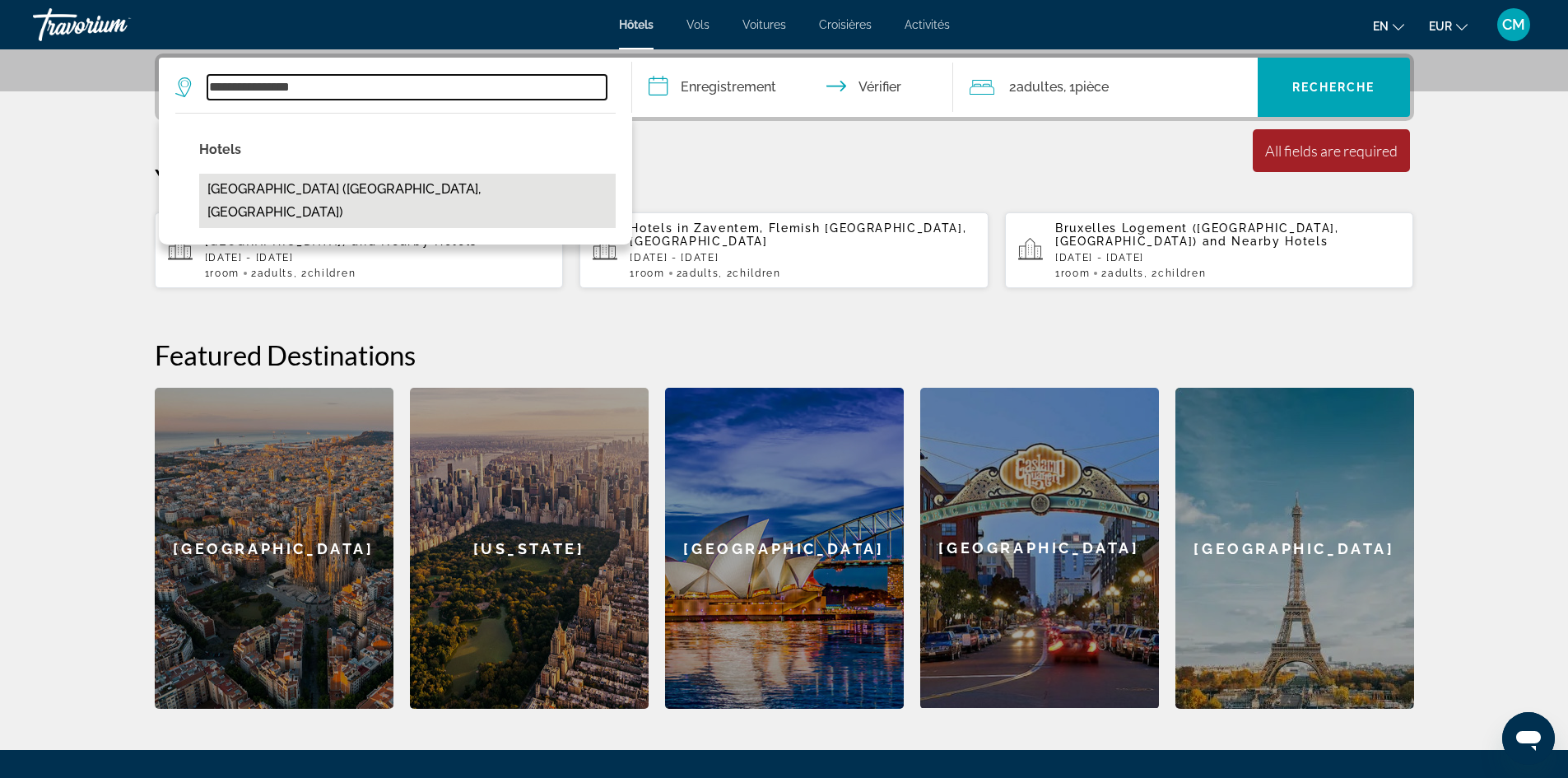
type input "**********"
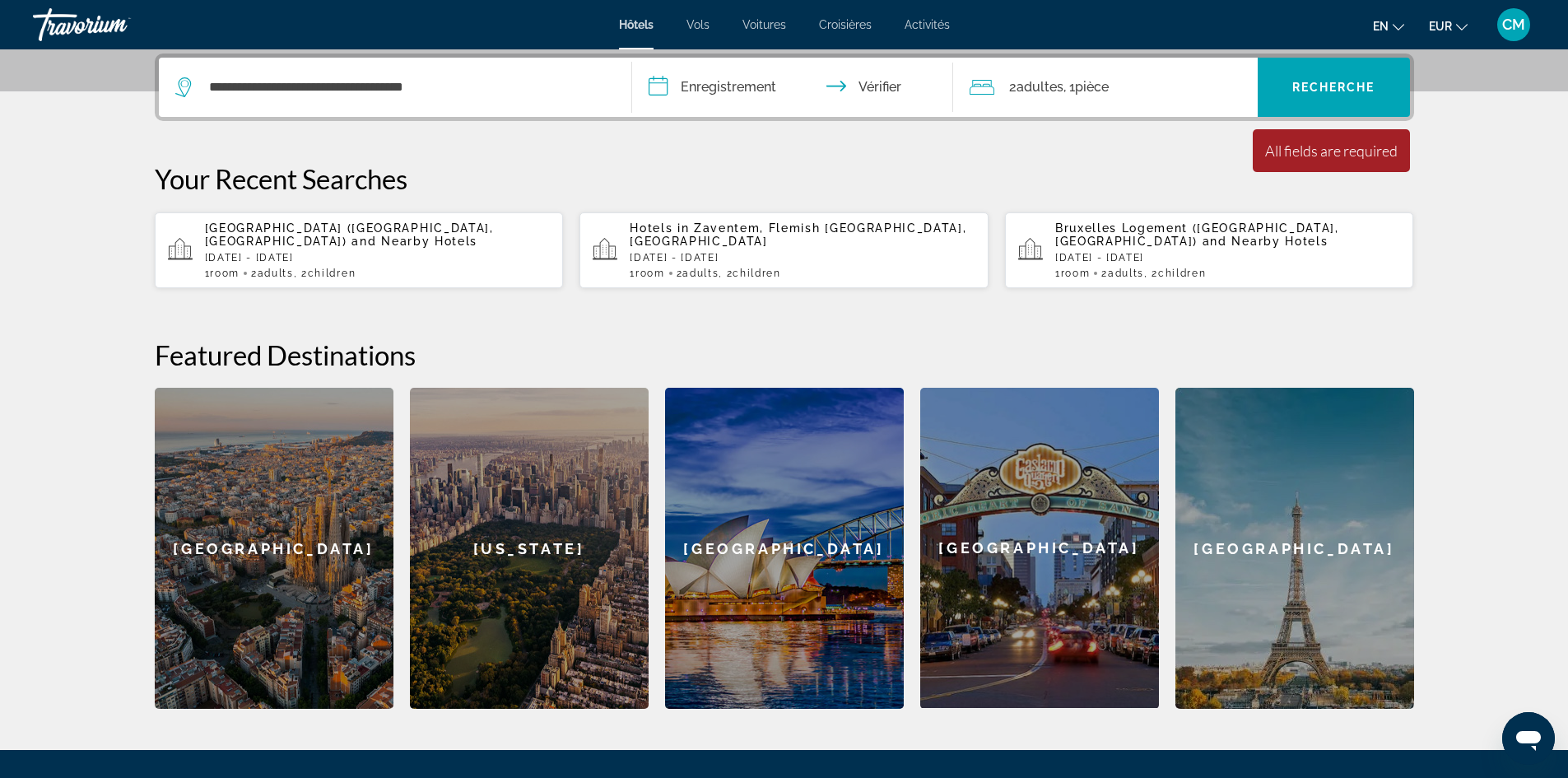
click at [722, 91] on input "**********" at bounding box center [796, 89] width 328 height 64
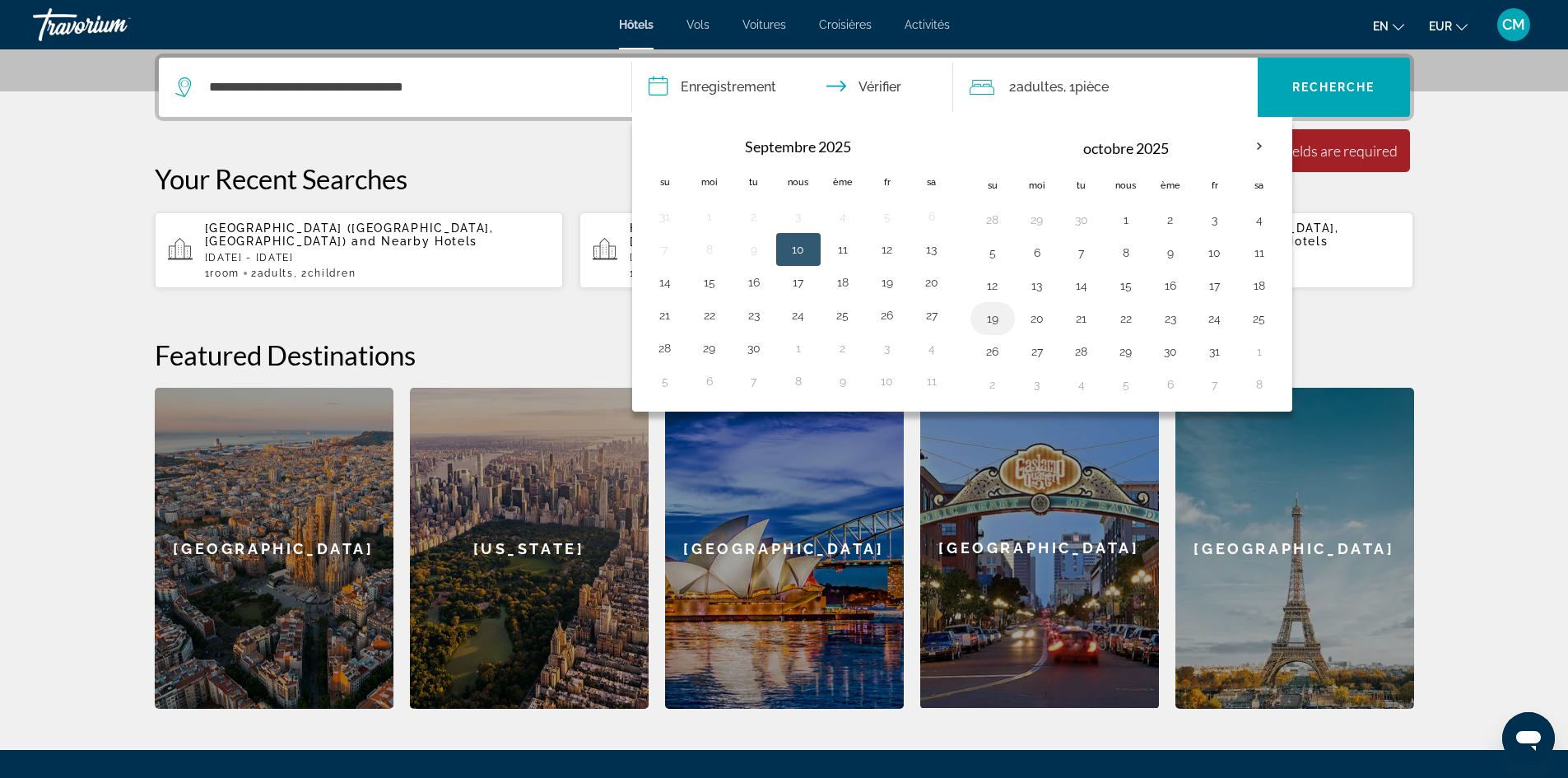
click at [1002, 313] on button "19" at bounding box center [992, 318] width 27 height 23
click at [1257, 315] on button "25" at bounding box center [1259, 318] width 27 height 23
type input "**********"
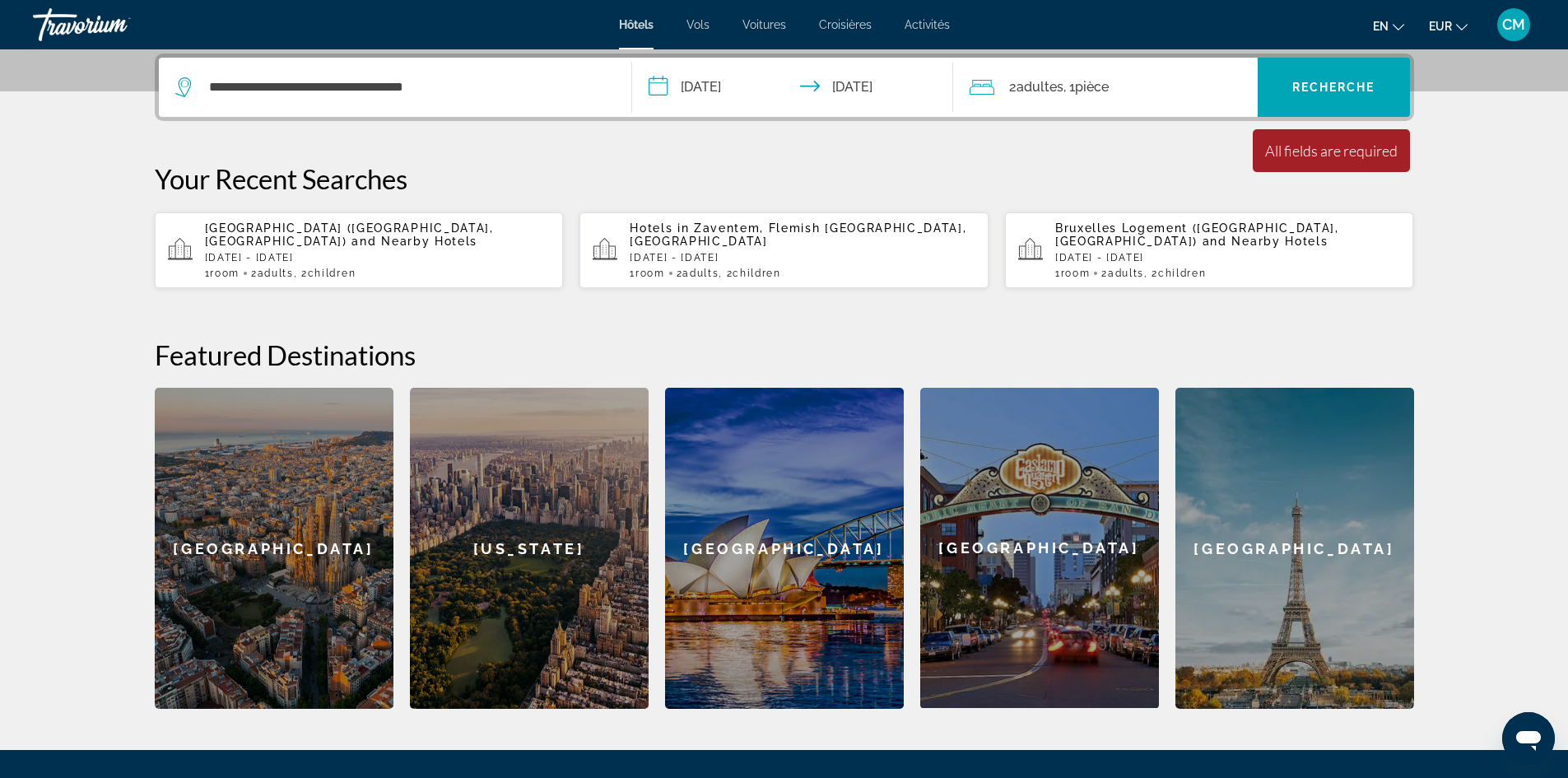
click at [1176, 98] on div "2 adultes Adulte , 1 pièce chambres" at bounding box center [1113, 87] width 288 height 23
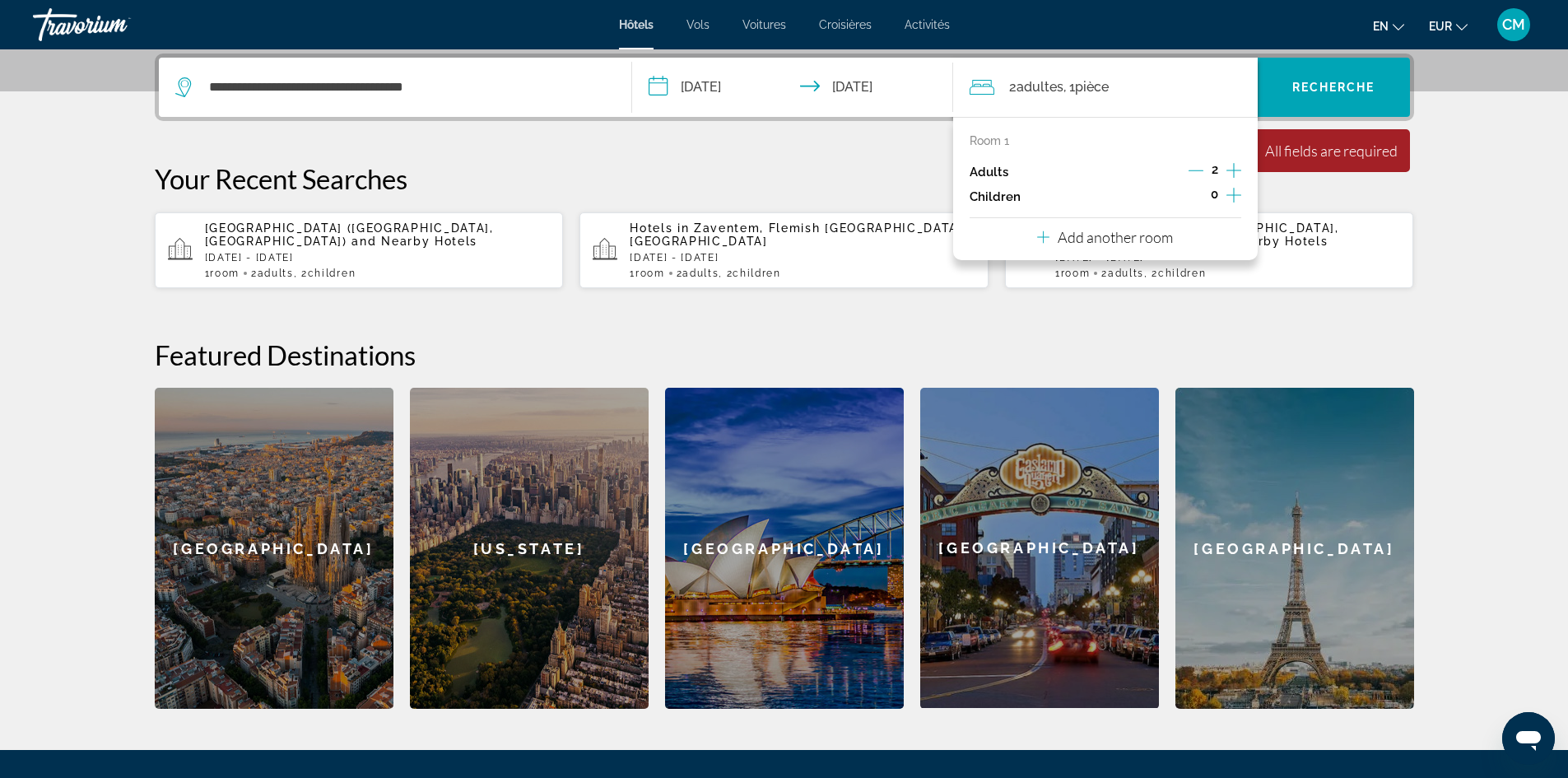
click at [1230, 191] on icon "Increment children" at bounding box center [1234, 194] width 15 height 20
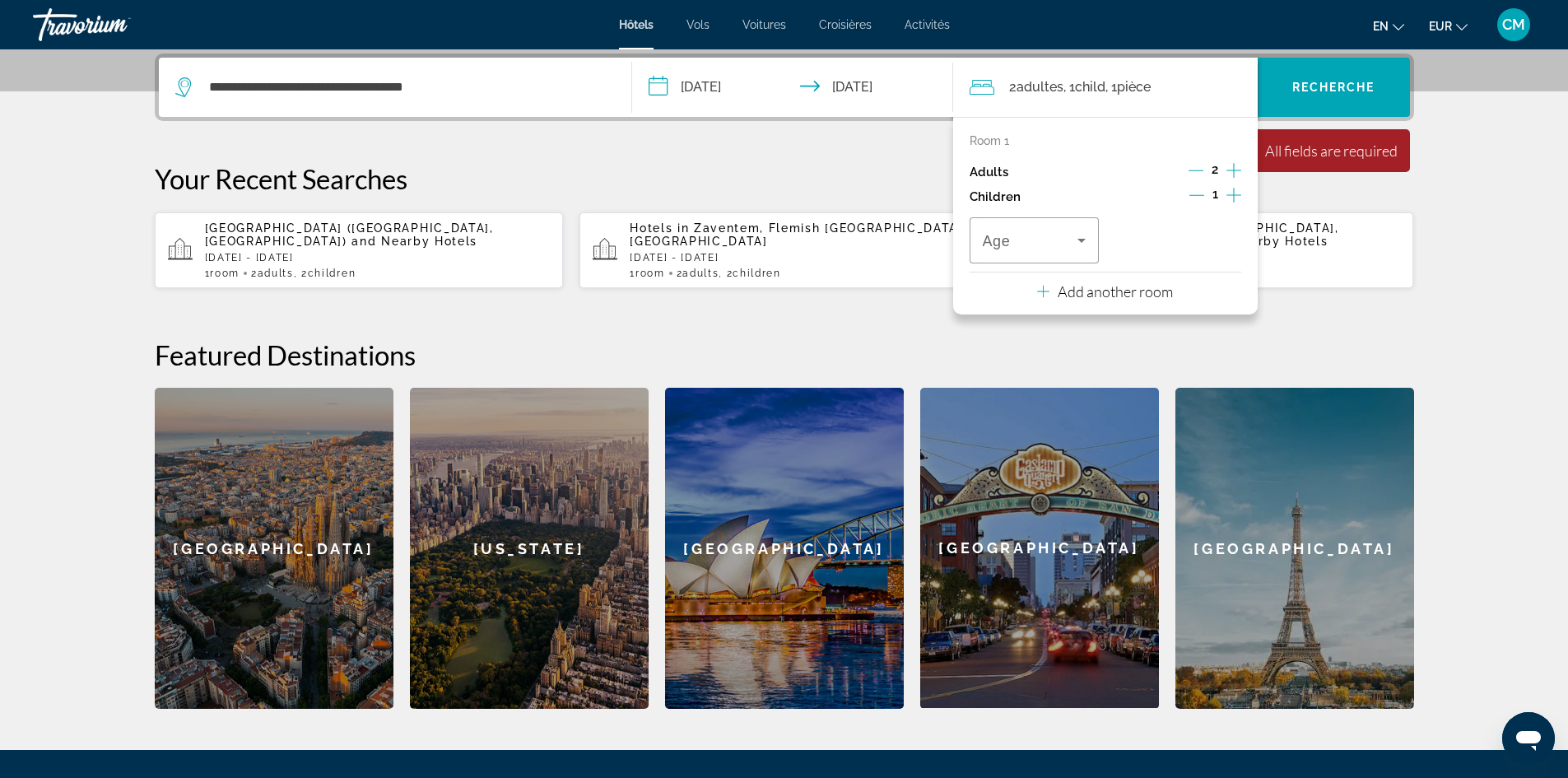
click at [1224, 199] on div "1" at bounding box center [1215, 197] width 52 height 25
click at [1228, 195] on icon "Increment children" at bounding box center [1234, 194] width 15 height 15
click at [1079, 240] on icon "Travelers: 2 adults, 2 children" at bounding box center [1081, 241] width 9 height 4
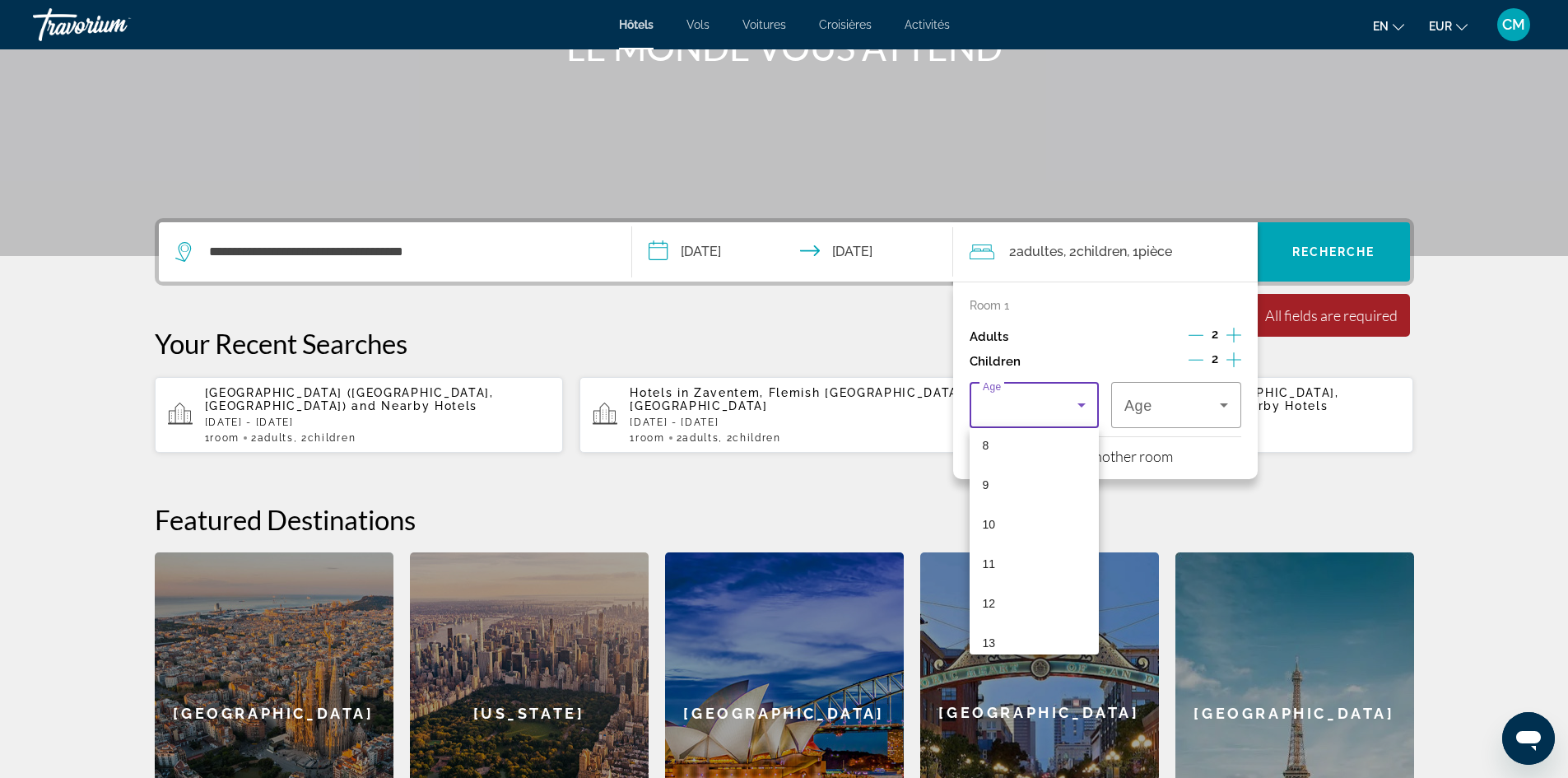
scroll to position [330, 0]
click at [1007, 503] on mat-option "10" at bounding box center [1034, 520] width 130 height 39
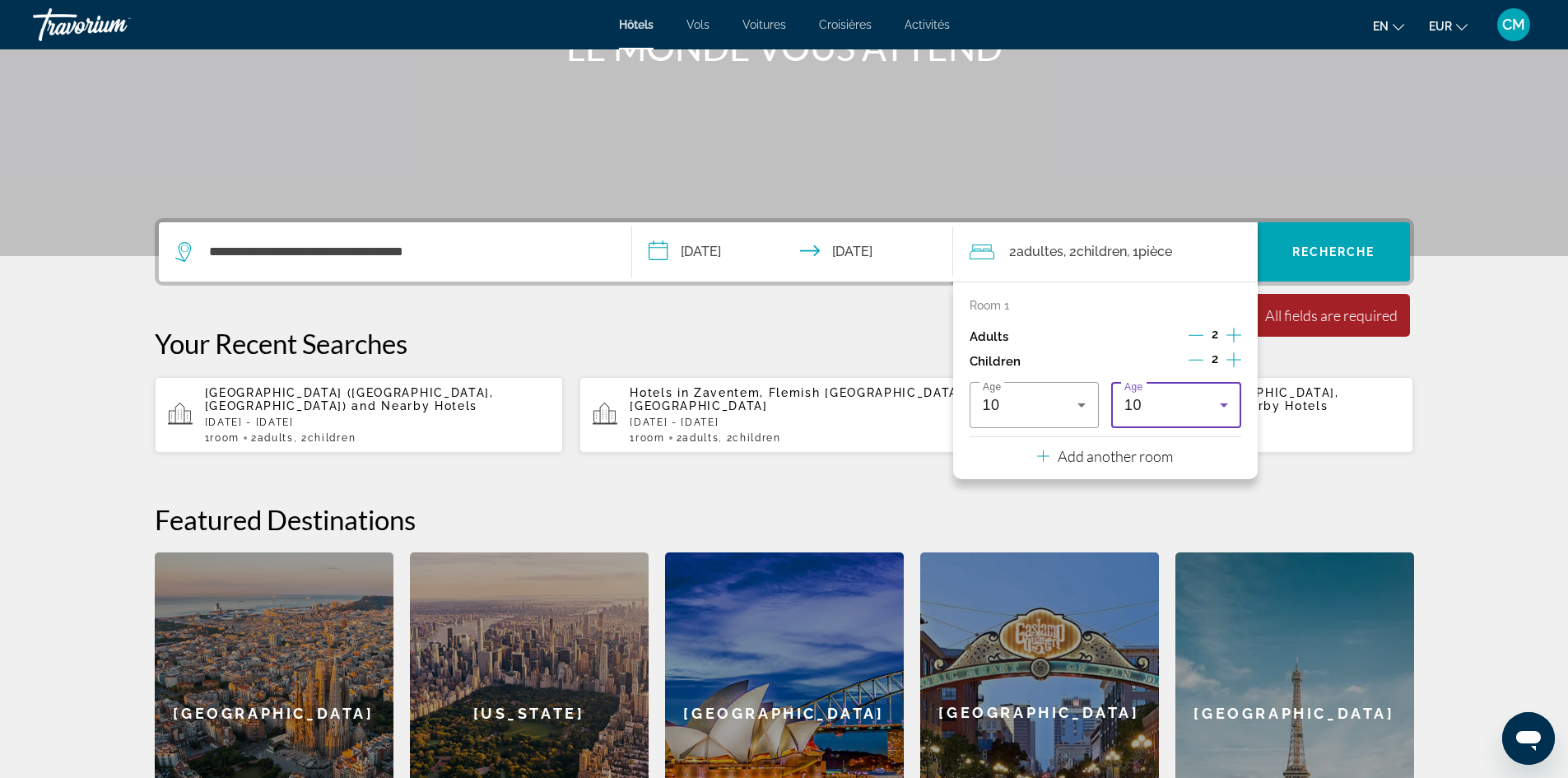
click at [1163, 409] on div "10" at bounding box center [1172, 405] width 96 height 20
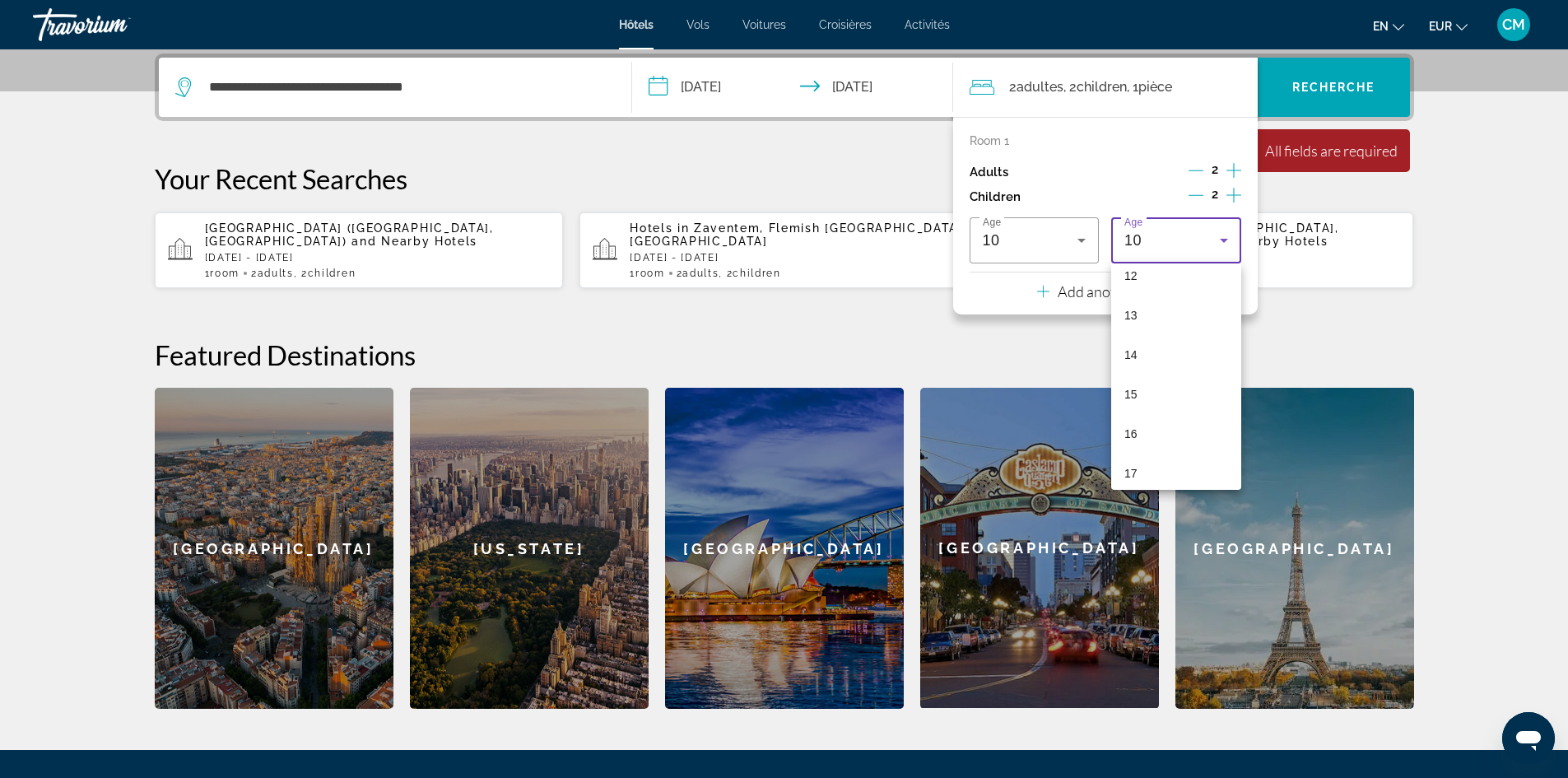
scroll to position [498, 0]
click at [1155, 375] on mat-option "15" at bounding box center [1176, 384] width 130 height 39
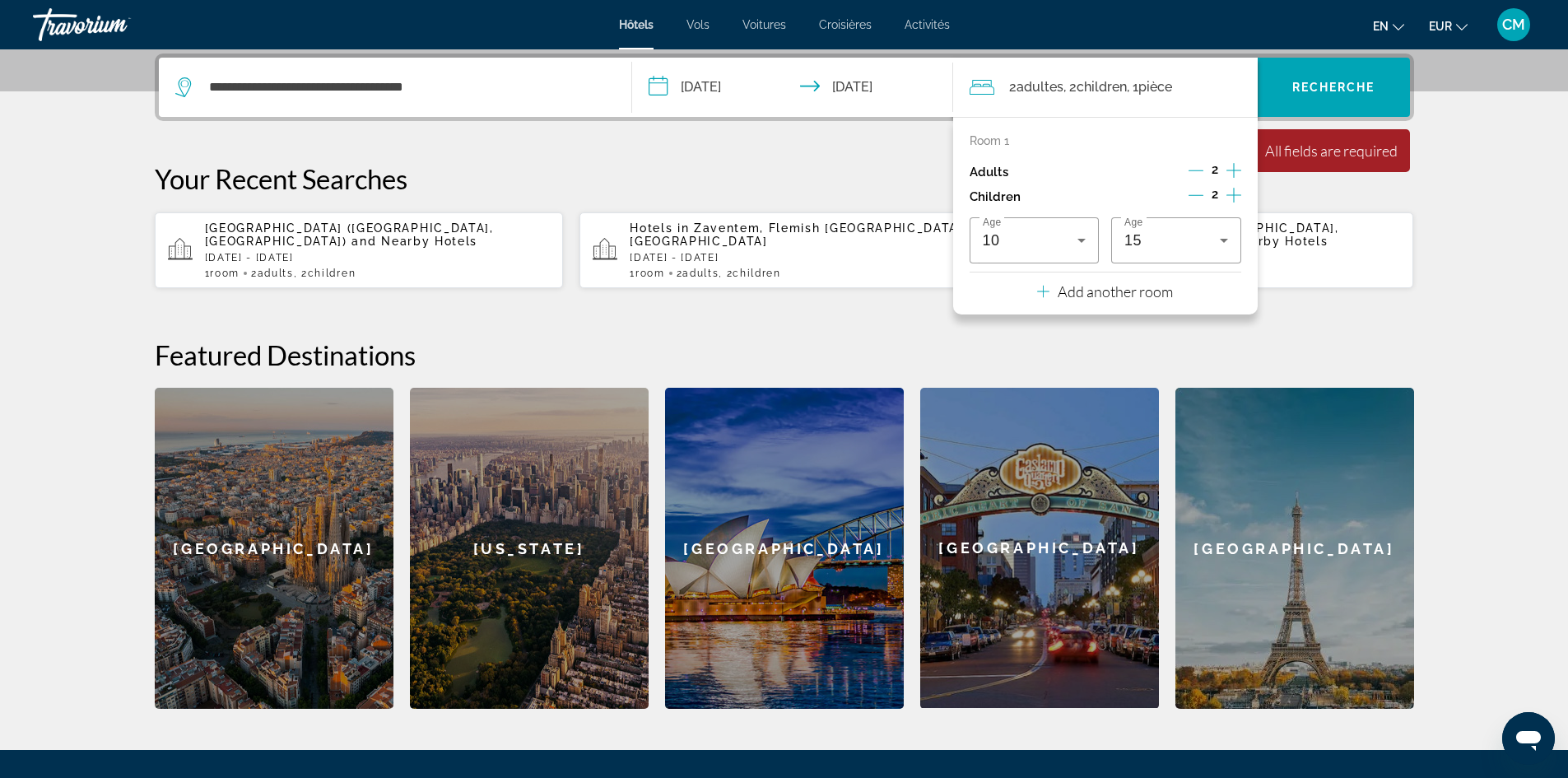
drag, startPoint x: 1379, startPoint y: 344, endPoint x: 1382, endPoint y: 329, distance: 15.3
click at [1380, 344] on h2 "Featured Destinations" at bounding box center [784, 354] width 1259 height 33
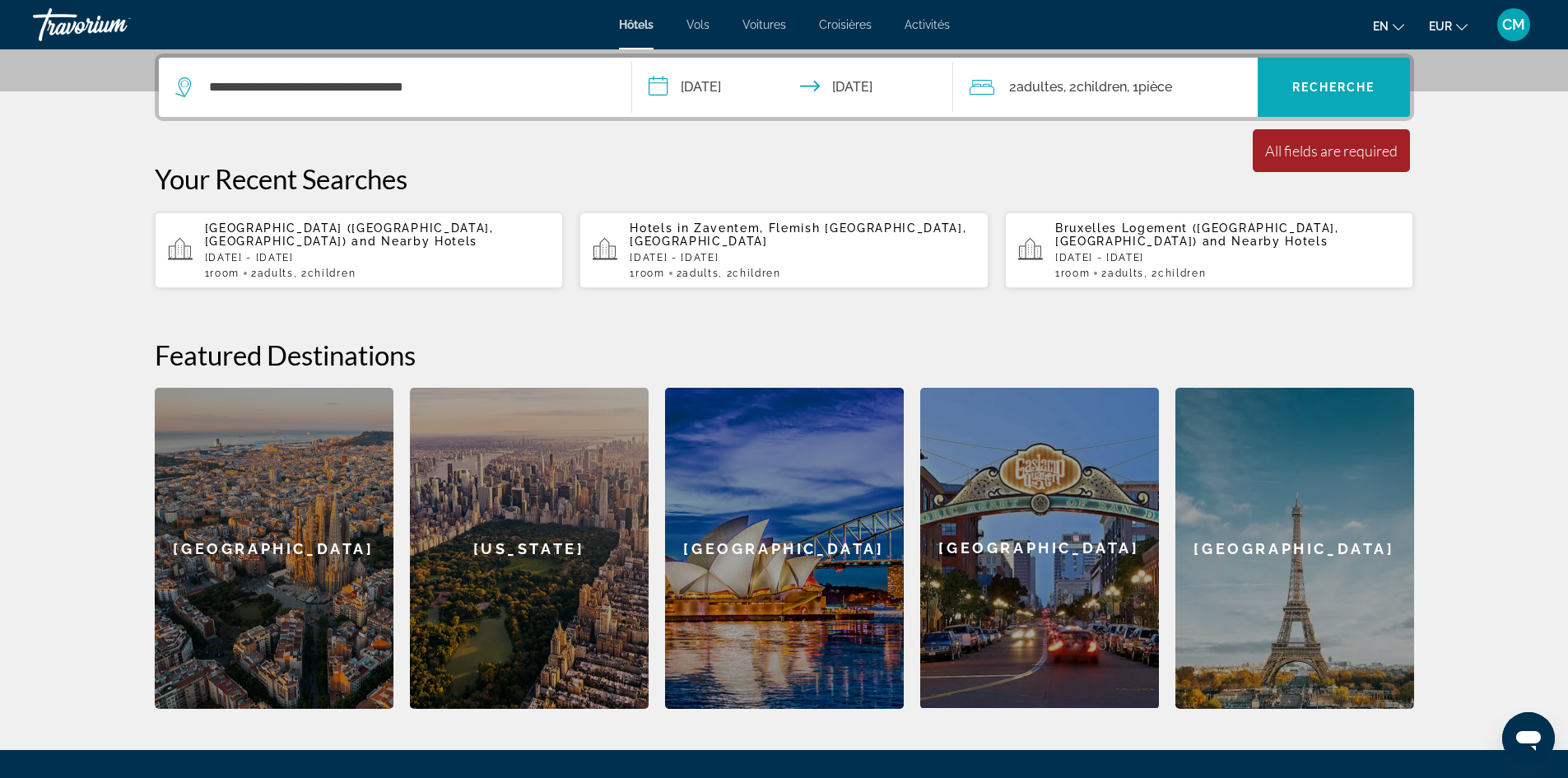
click at [1373, 84] on font "Recherche" at bounding box center [1334, 86] width 83 height 13
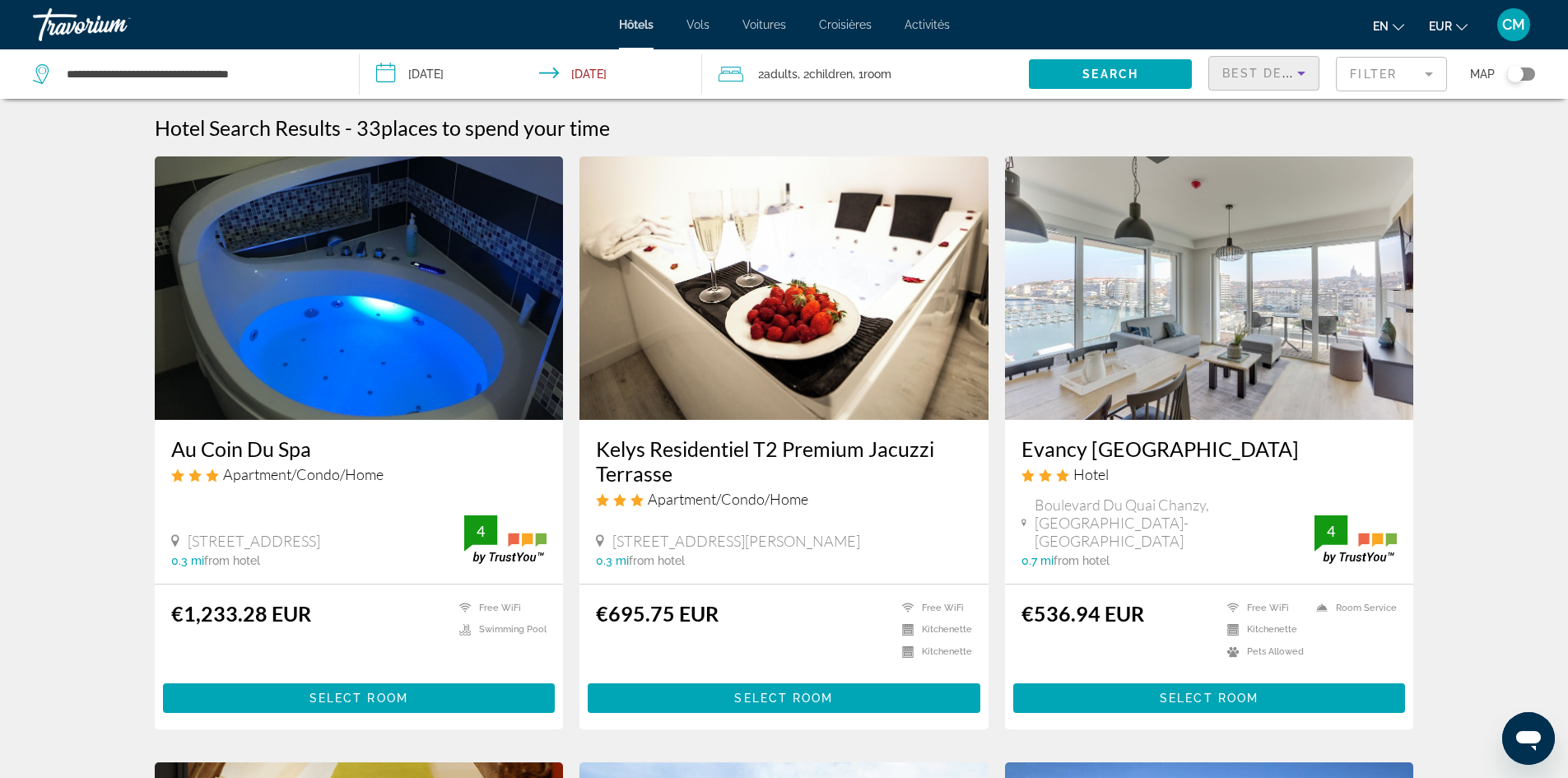
click at [1299, 75] on icon "Sort by" at bounding box center [1301, 73] width 20 height 20
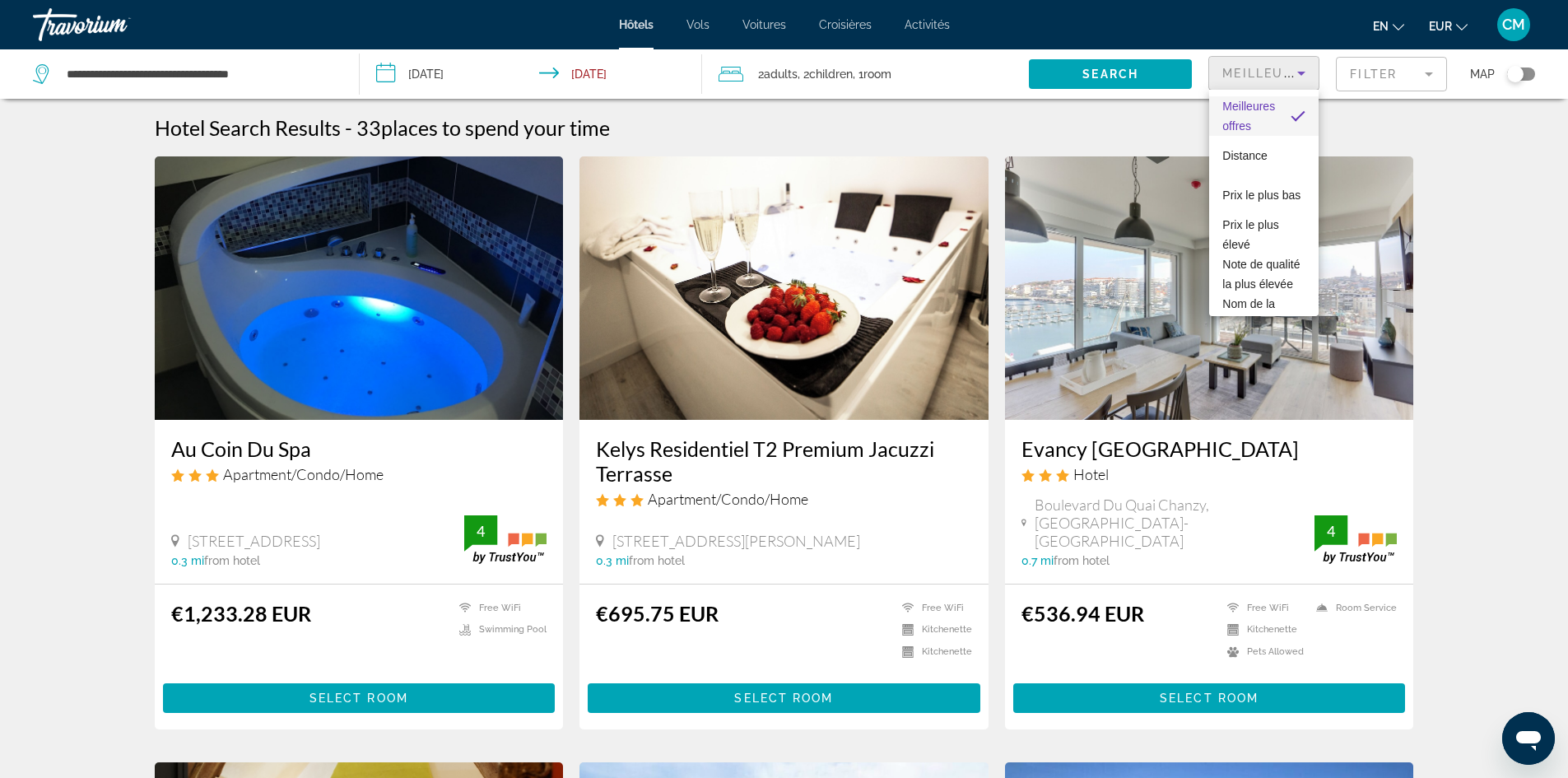
click at [1182, 75] on div at bounding box center [784, 389] width 1568 height 778
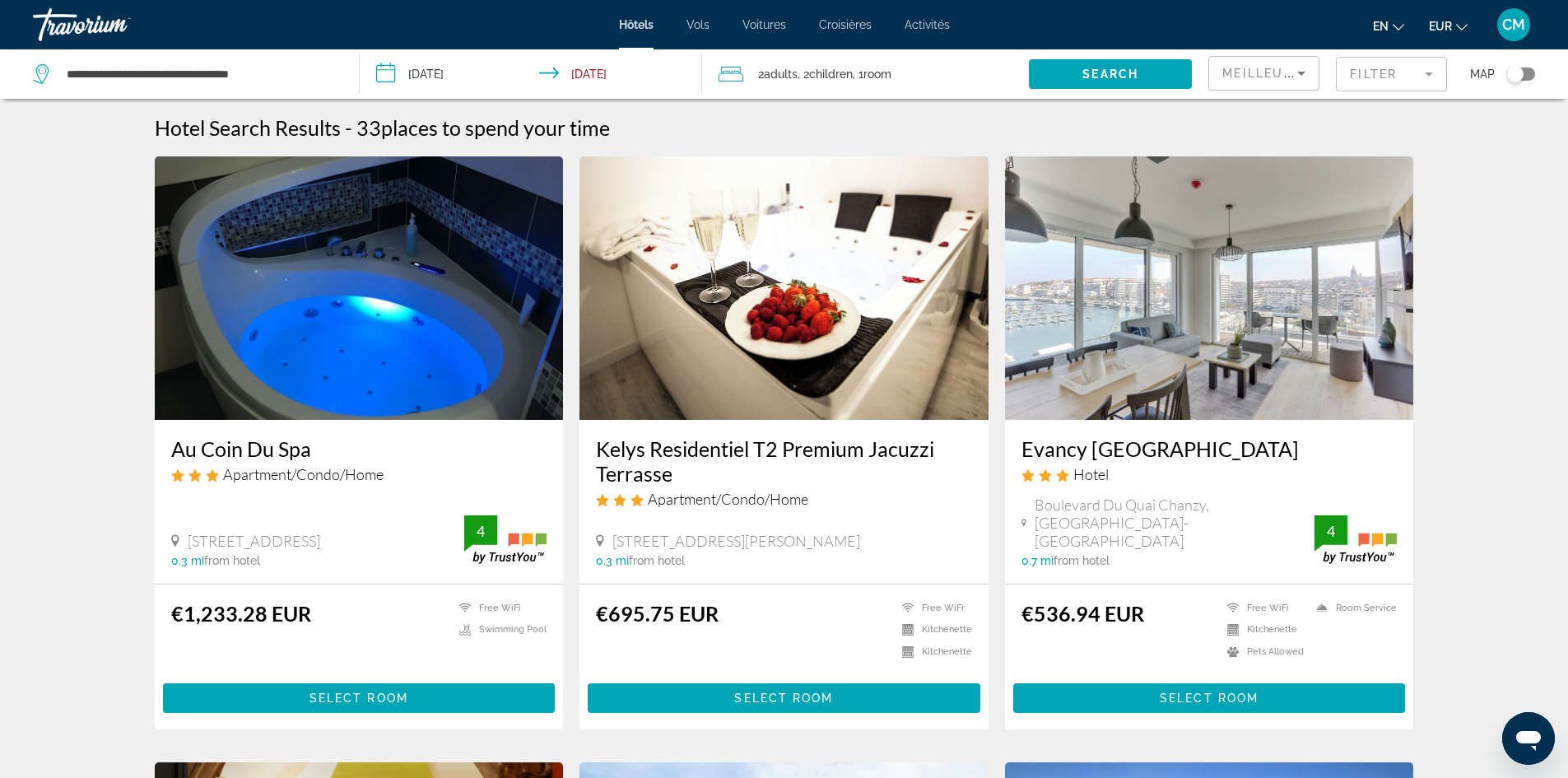
click at [1411, 86] on mat-form-field "Filter" at bounding box center [1392, 74] width 111 height 34
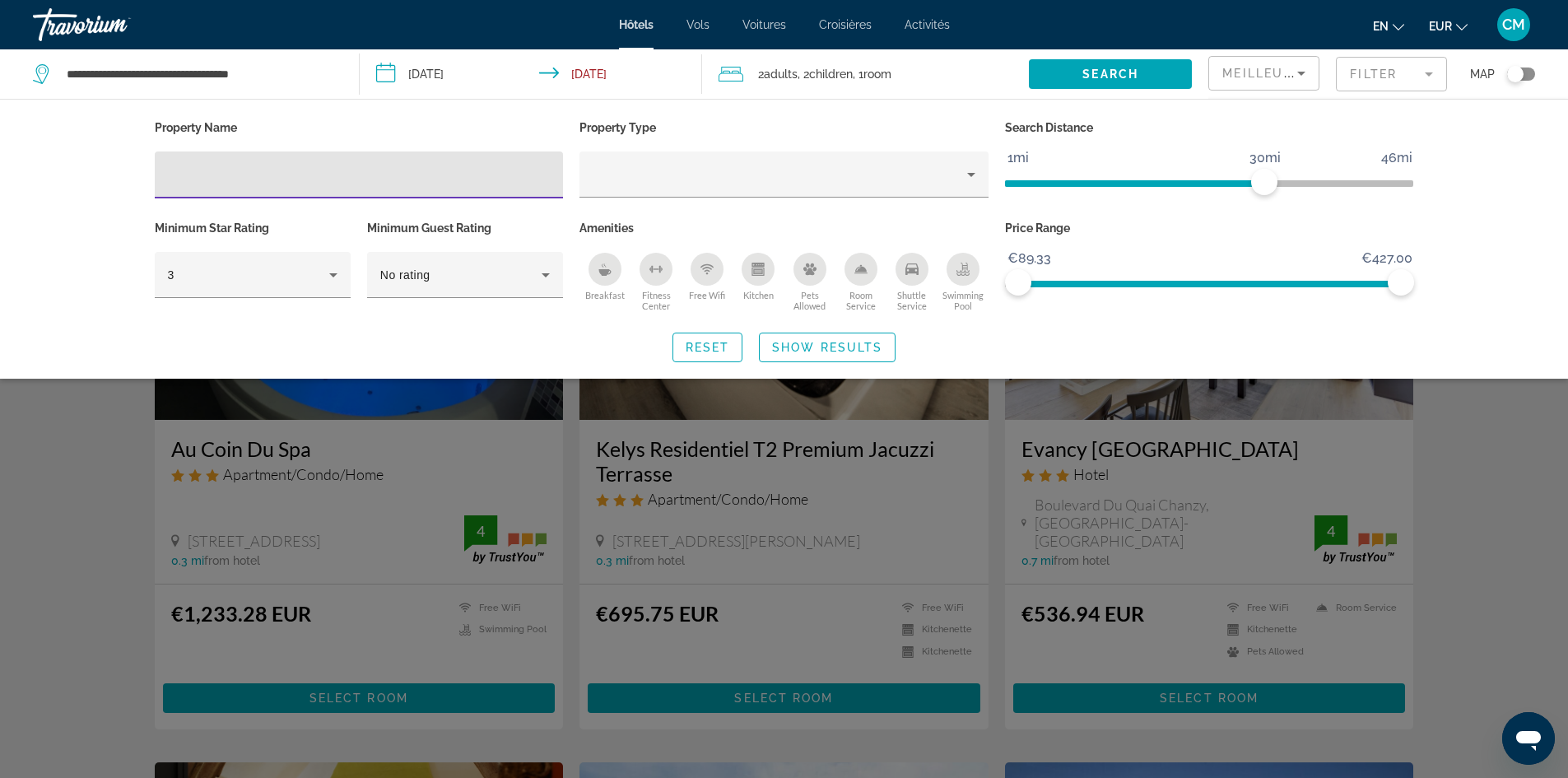
click at [956, 258] on div "Swimming Pool" at bounding box center [962, 269] width 33 height 33
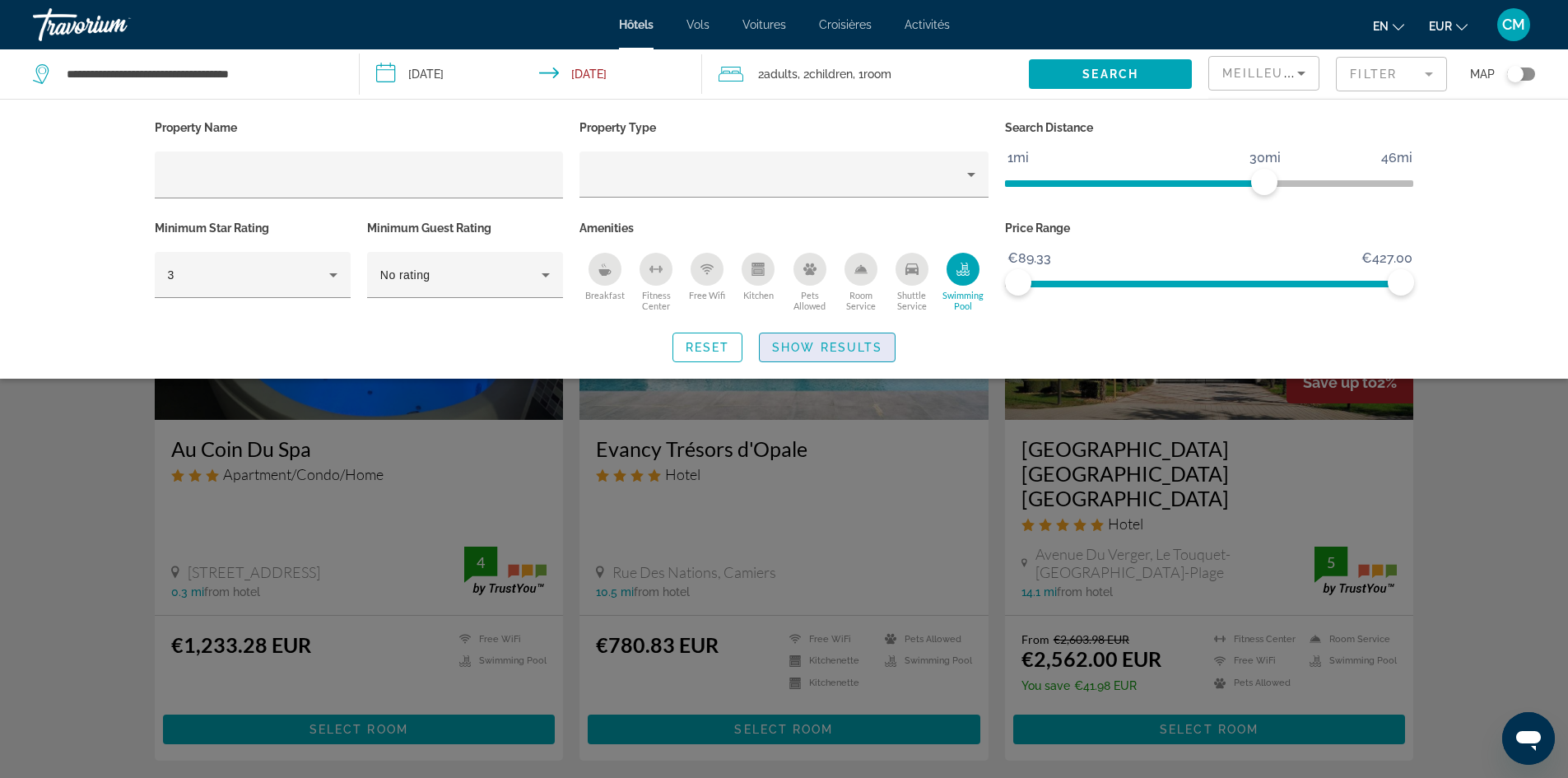
click at [872, 341] on span "Show Results" at bounding box center [826, 347] width 110 height 13
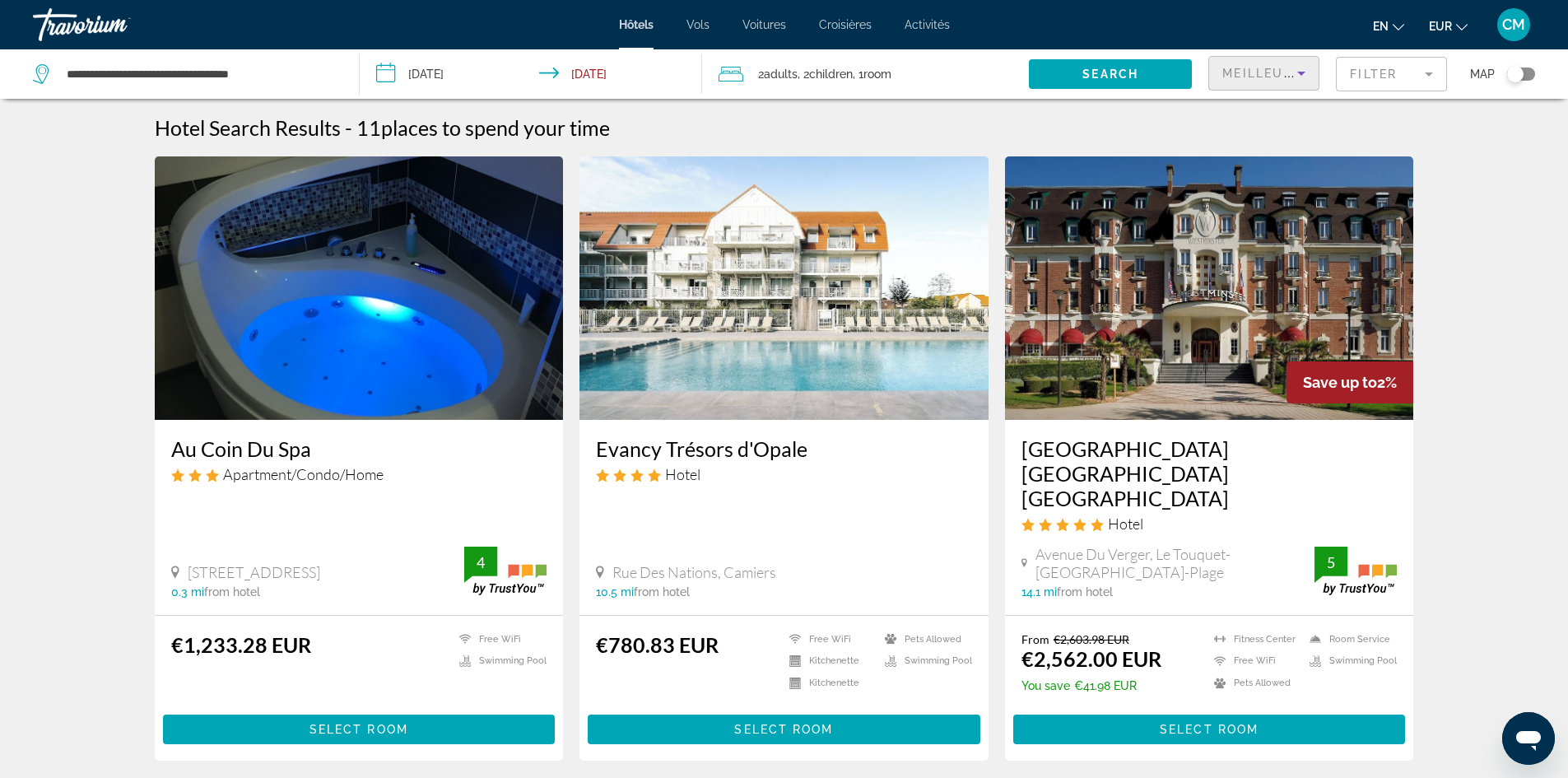
click at [1297, 74] on icon "Sort by" at bounding box center [1301, 73] width 20 height 20
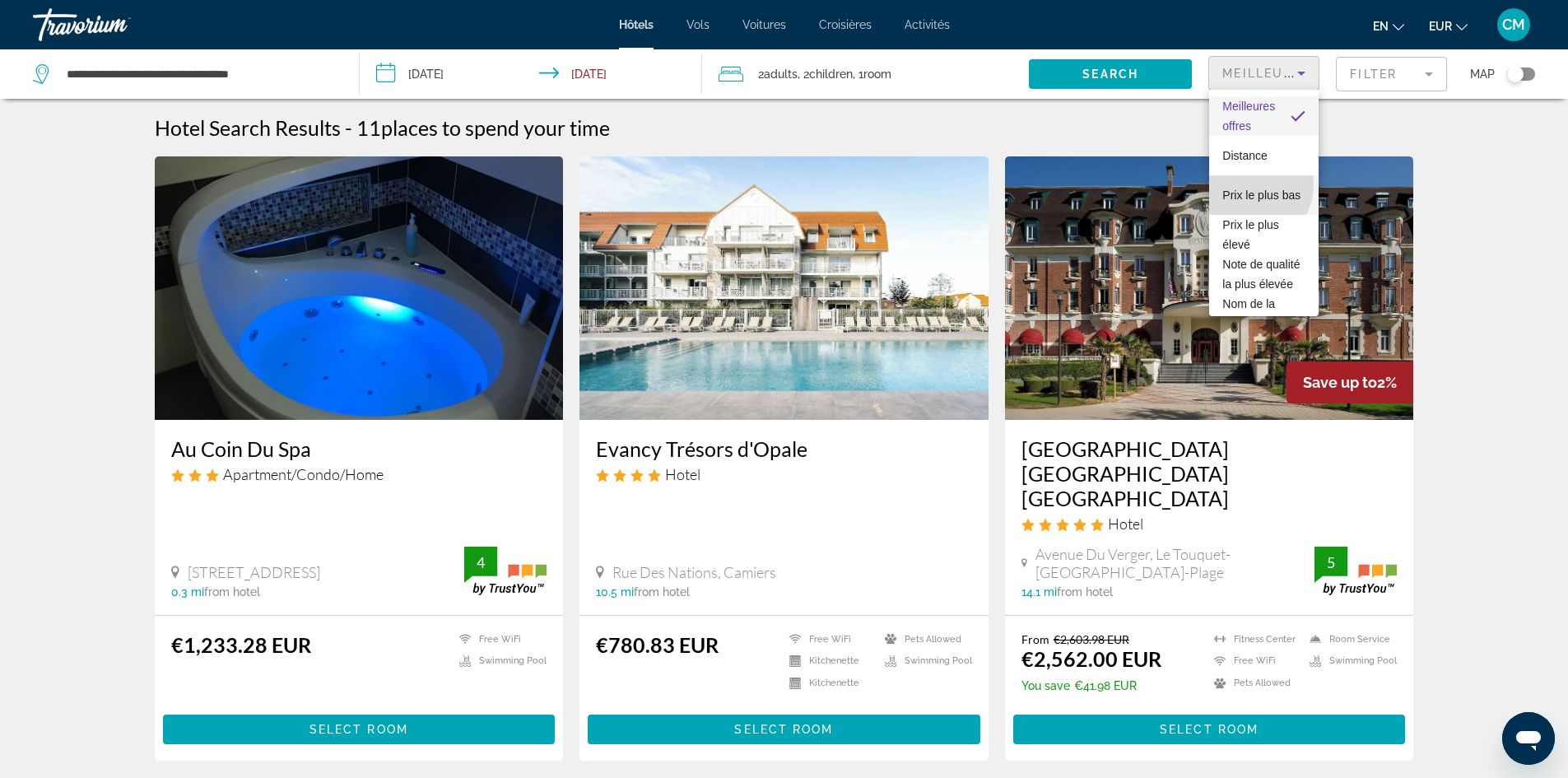
click at [1246, 188] on font "Prix ​​le plus bas" at bounding box center [1261, 194] width 78 height 13
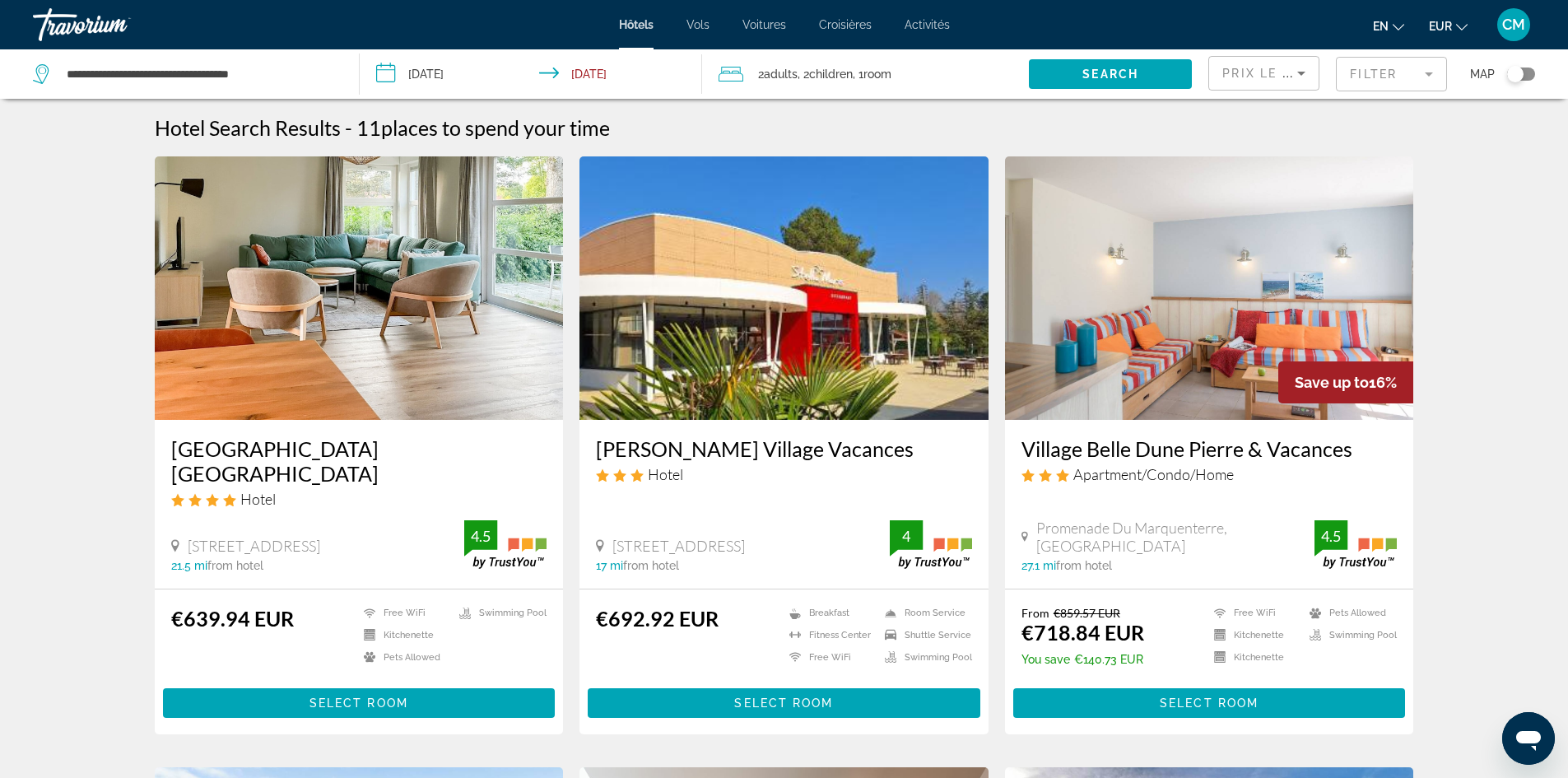
click at [1432, 79] on mat-form-field "Filter" at bounding box center [1392, 74] width 111 height 34
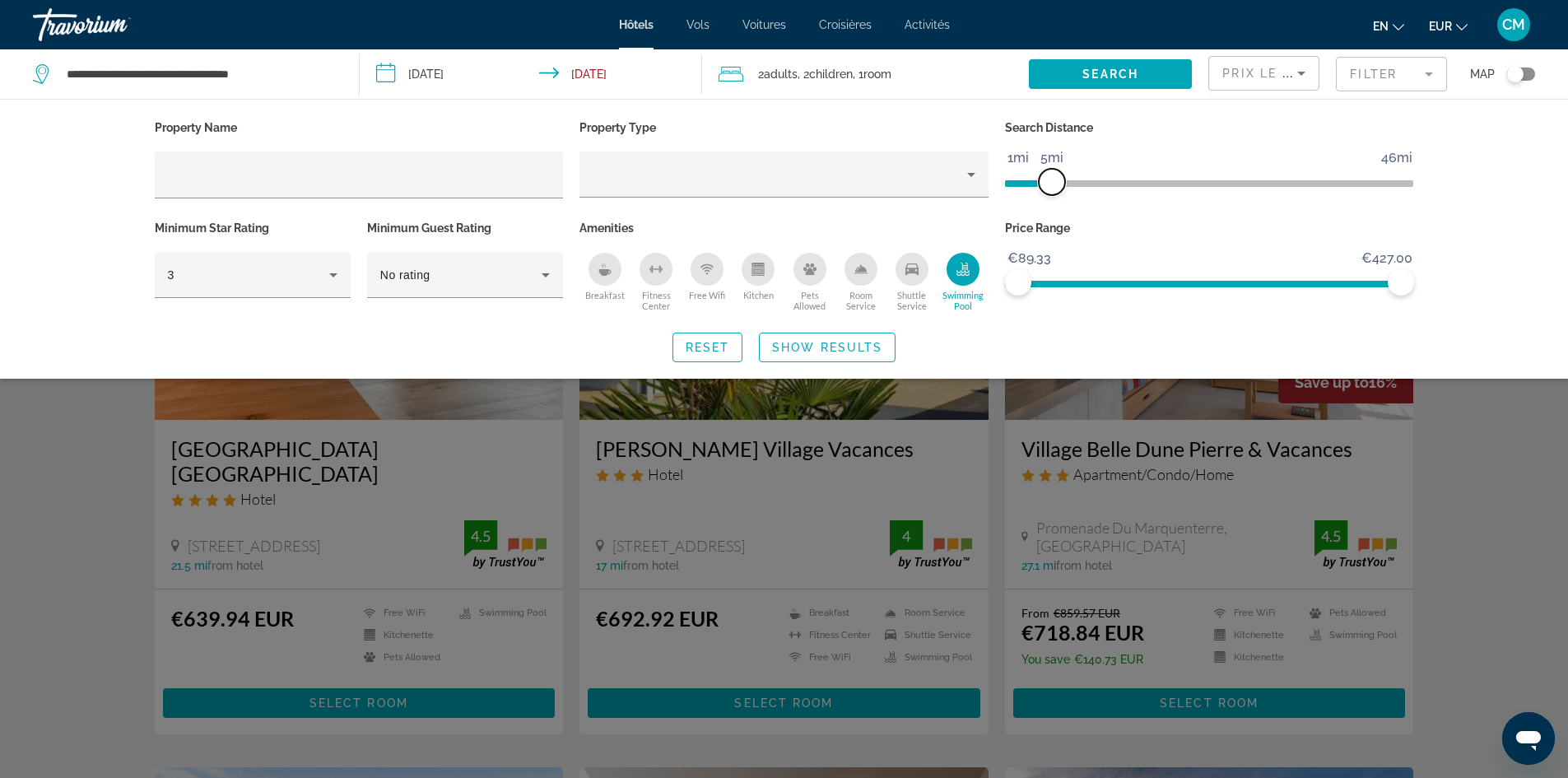
drag, startPoint x: 1262, startPoint y: 183, endPoint x: 1048, endPoint y: 205, distance: 215.1
click at [1048, 205] on div "Search Distance 1mi 46mi 5mi" at bounding box center [1209, 166] width 425 height 100
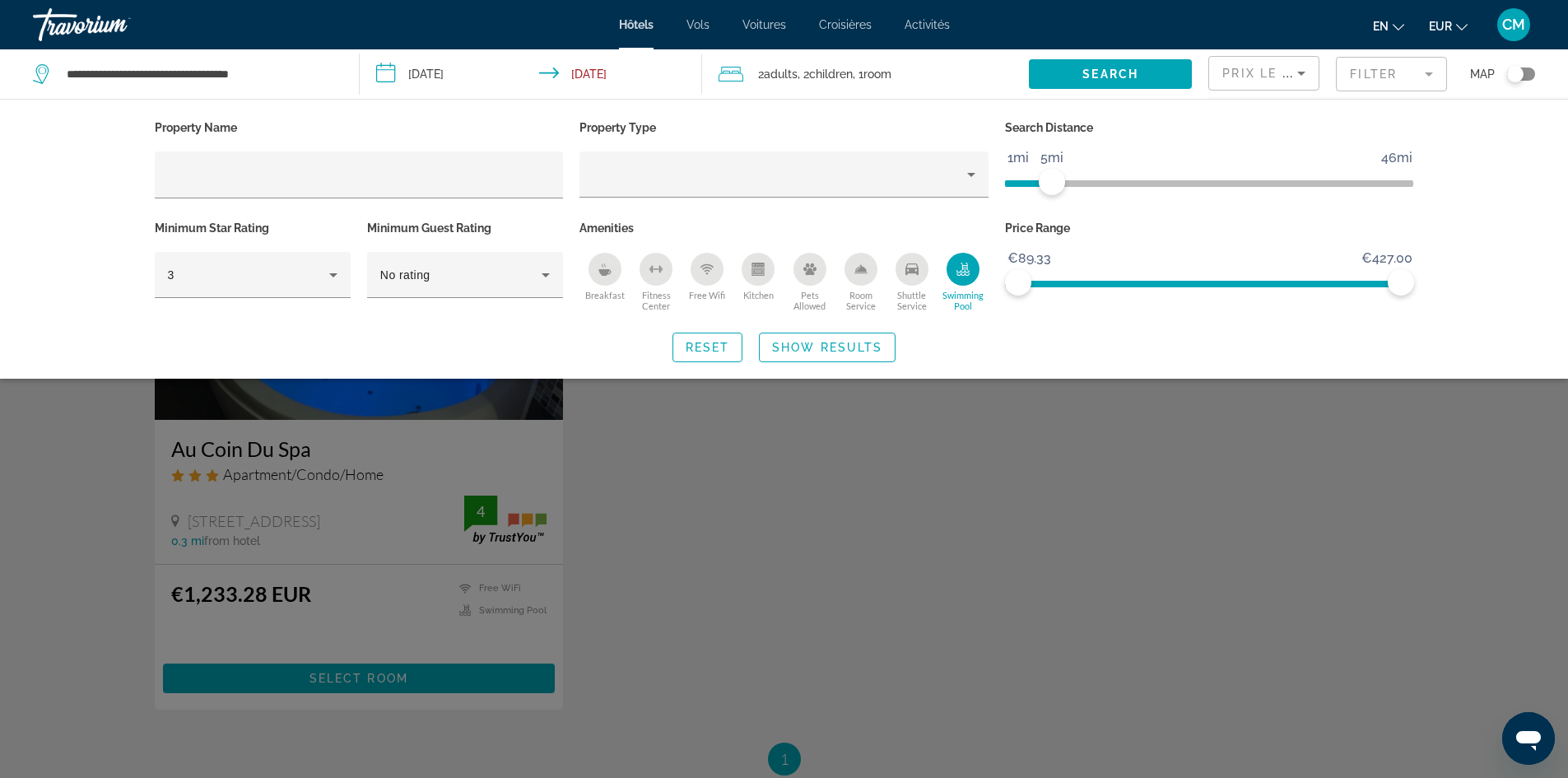
click at [1146, 212] on div "Search Distance 1mi 46mi 5mi" at bounding box center [1209, 166] width 425 height 100
click at [1133, 74] on span "Search" at bounding box center [1109, 74] width 56 height 13
click at [813, 582] on div "Search widget" at bounding box center [784, 513] width 1568 height 532
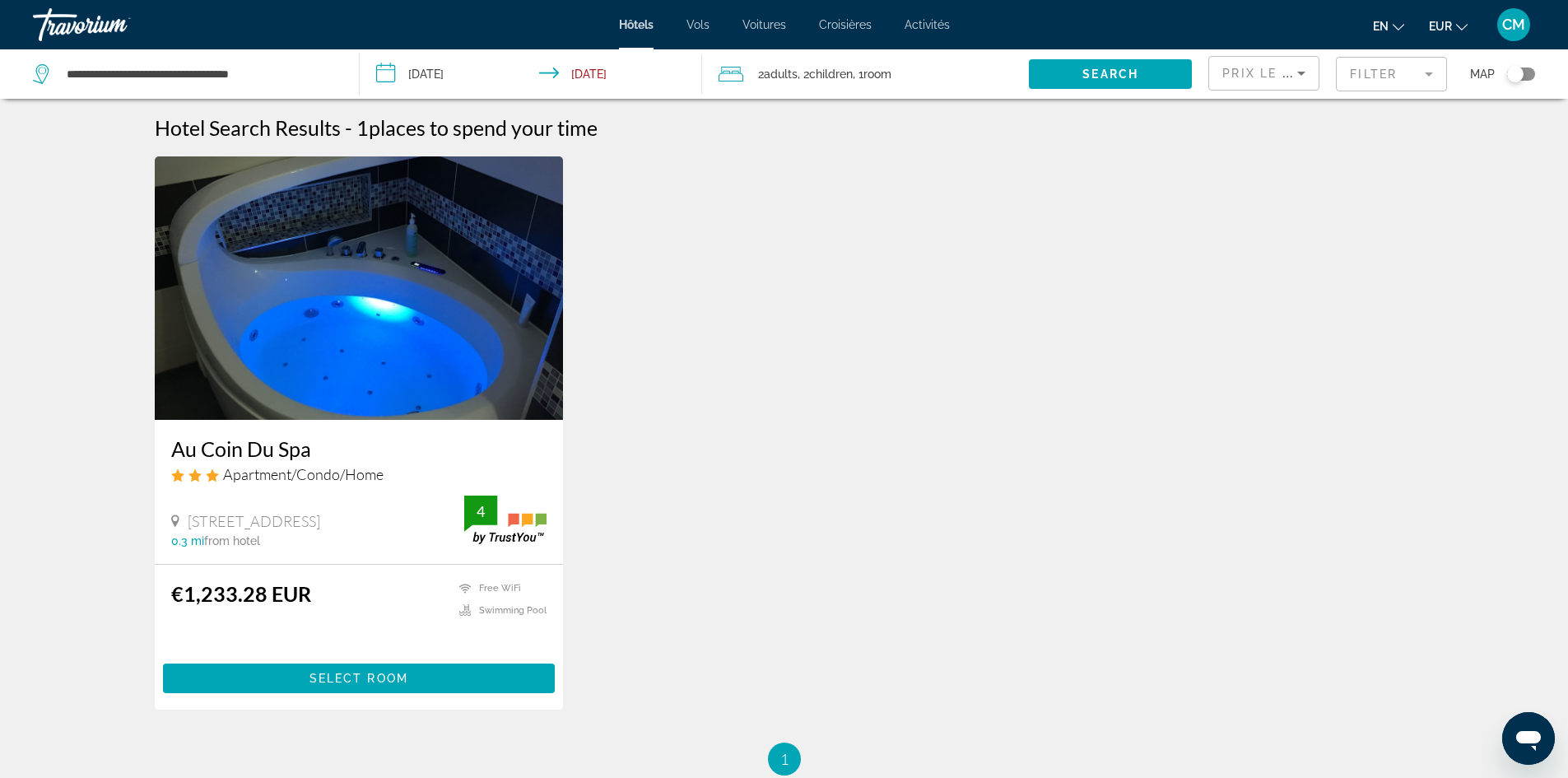
click at [352, 254] on img "Contenu principal" at bounding box center [359, 288] width 409 height 264
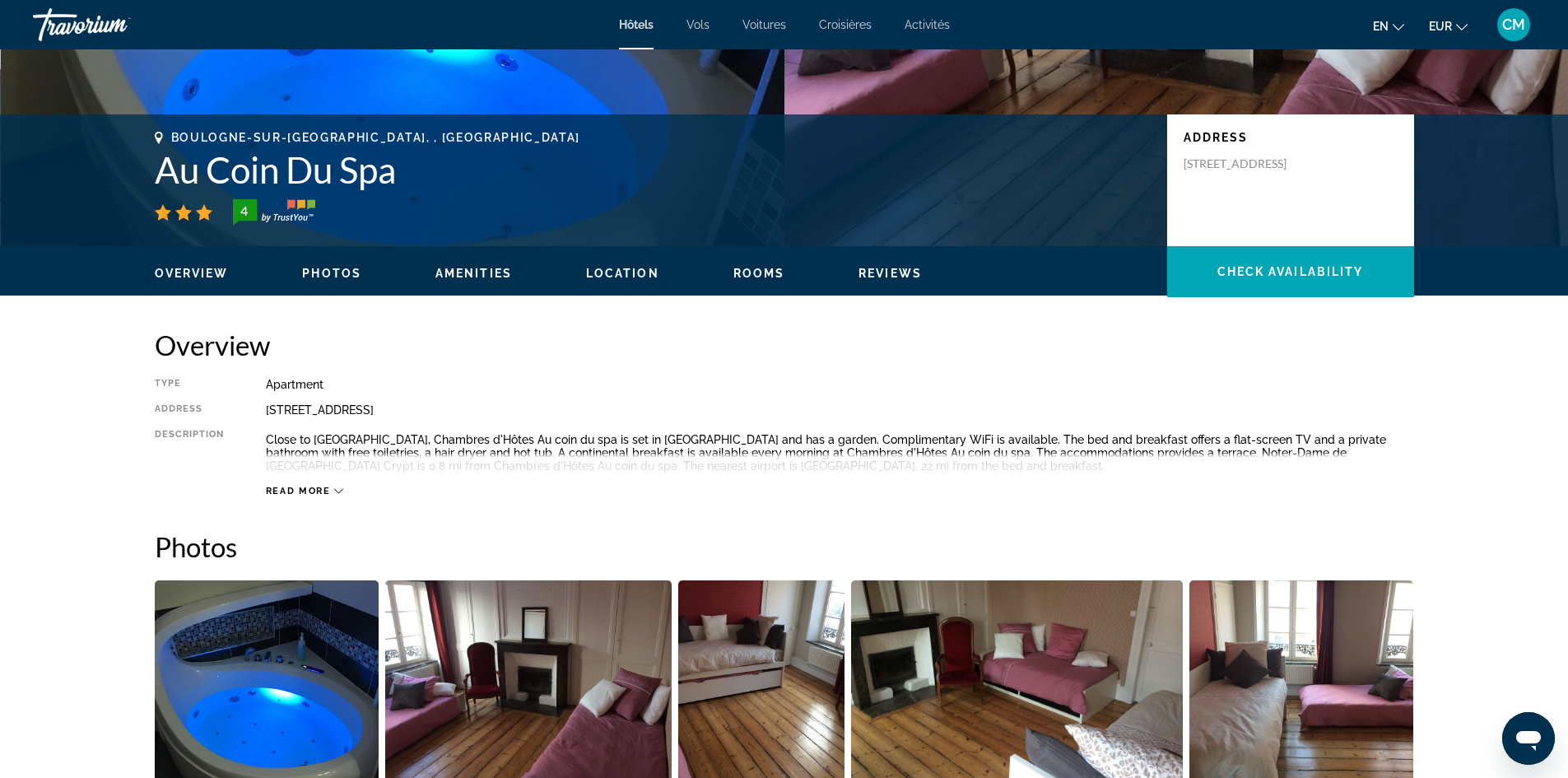
scroll to position [741, 0]
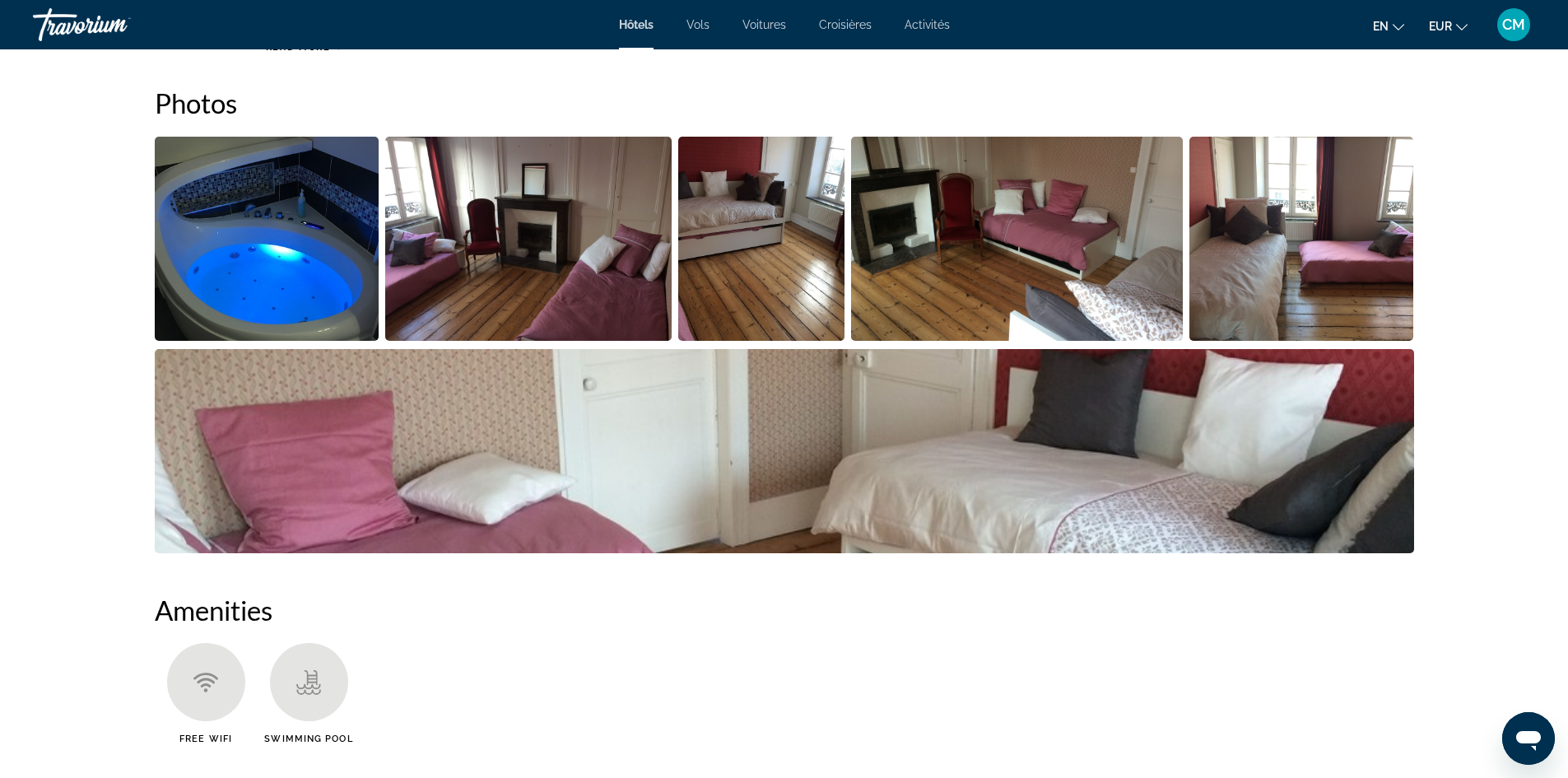
click at [256, 242] on img "Open full-screen image slider" at bounding box center [267, 239] width 225 height 205
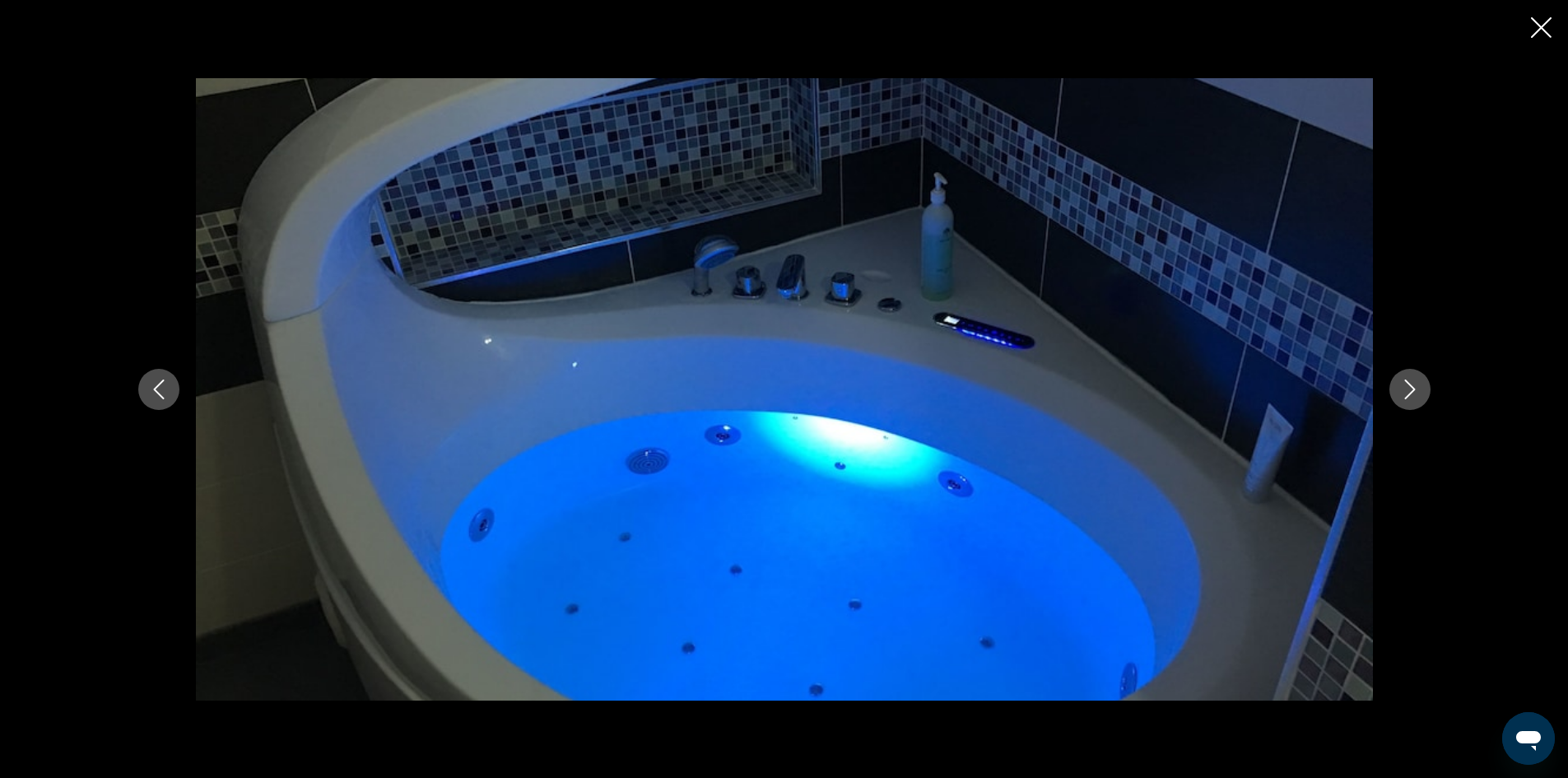
click at [1407, 389] on icon "Next image" at bounding box center [1410, 389] width 20 height 20
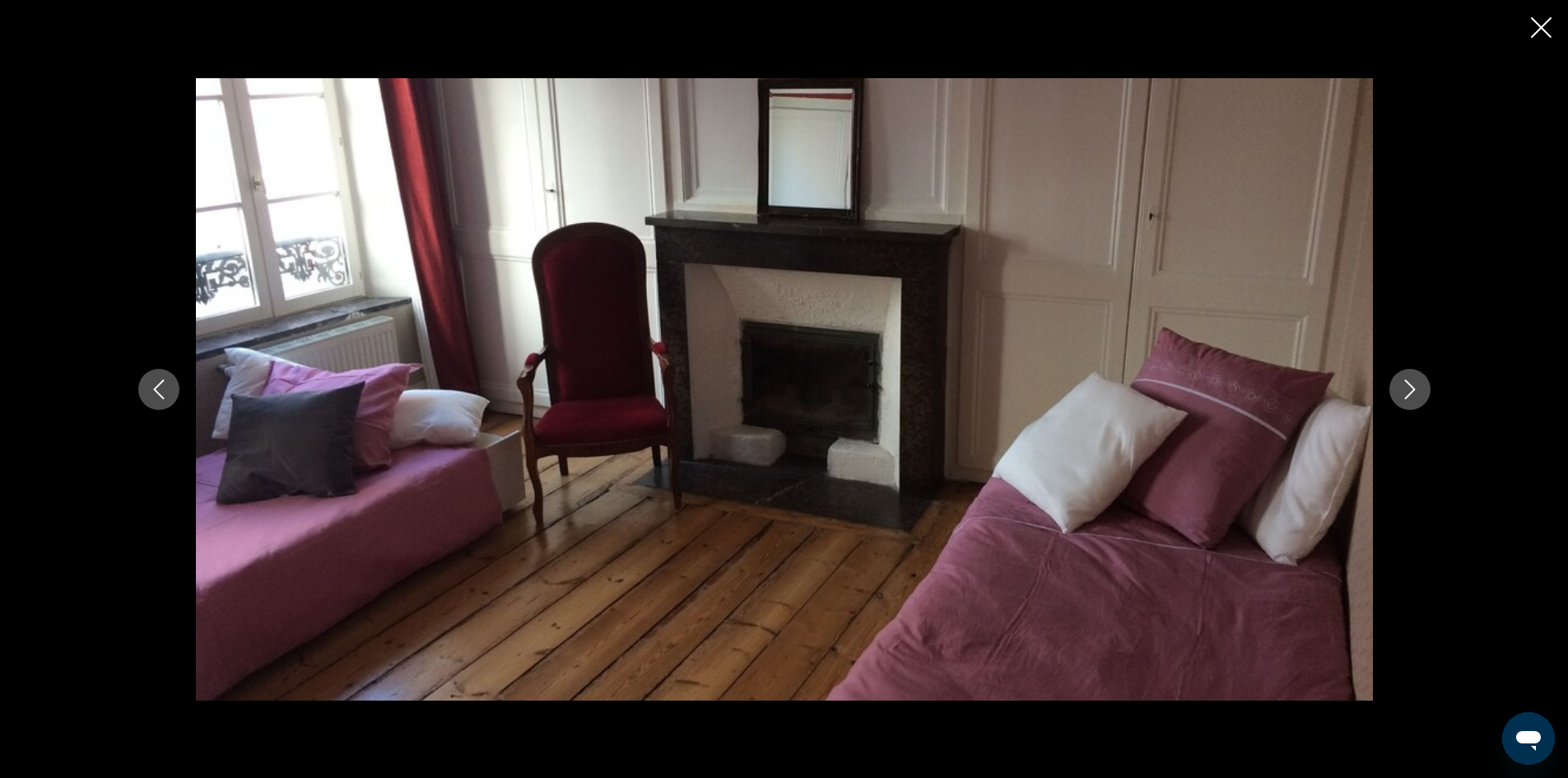
click at [1407, 389] on icon "Next image" at bounding box center [1410, 389] width 20 height 20
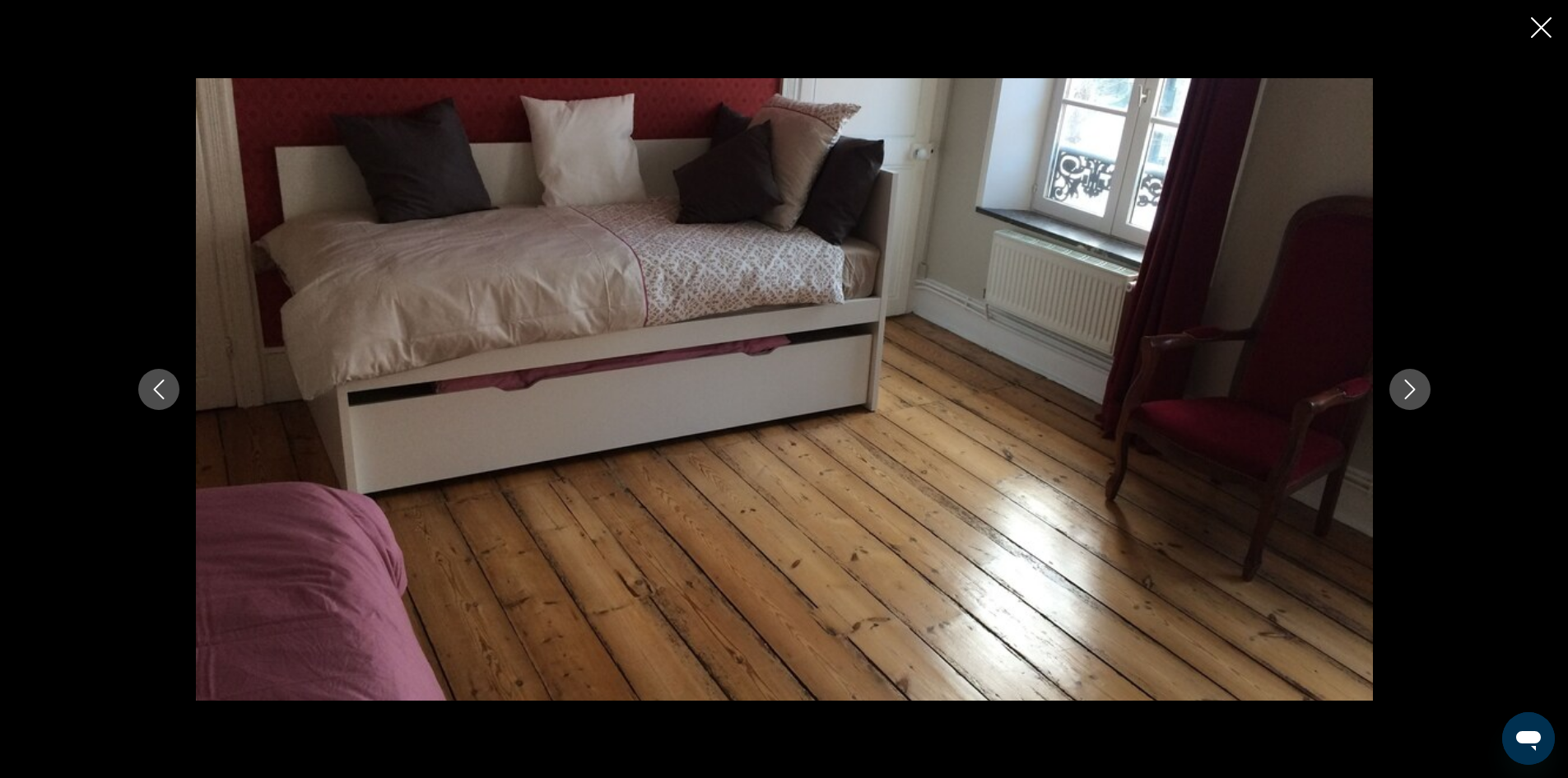
click at [1407, 389] on icon "Next image" at bounding box center [1410, 389] width 20 height 20
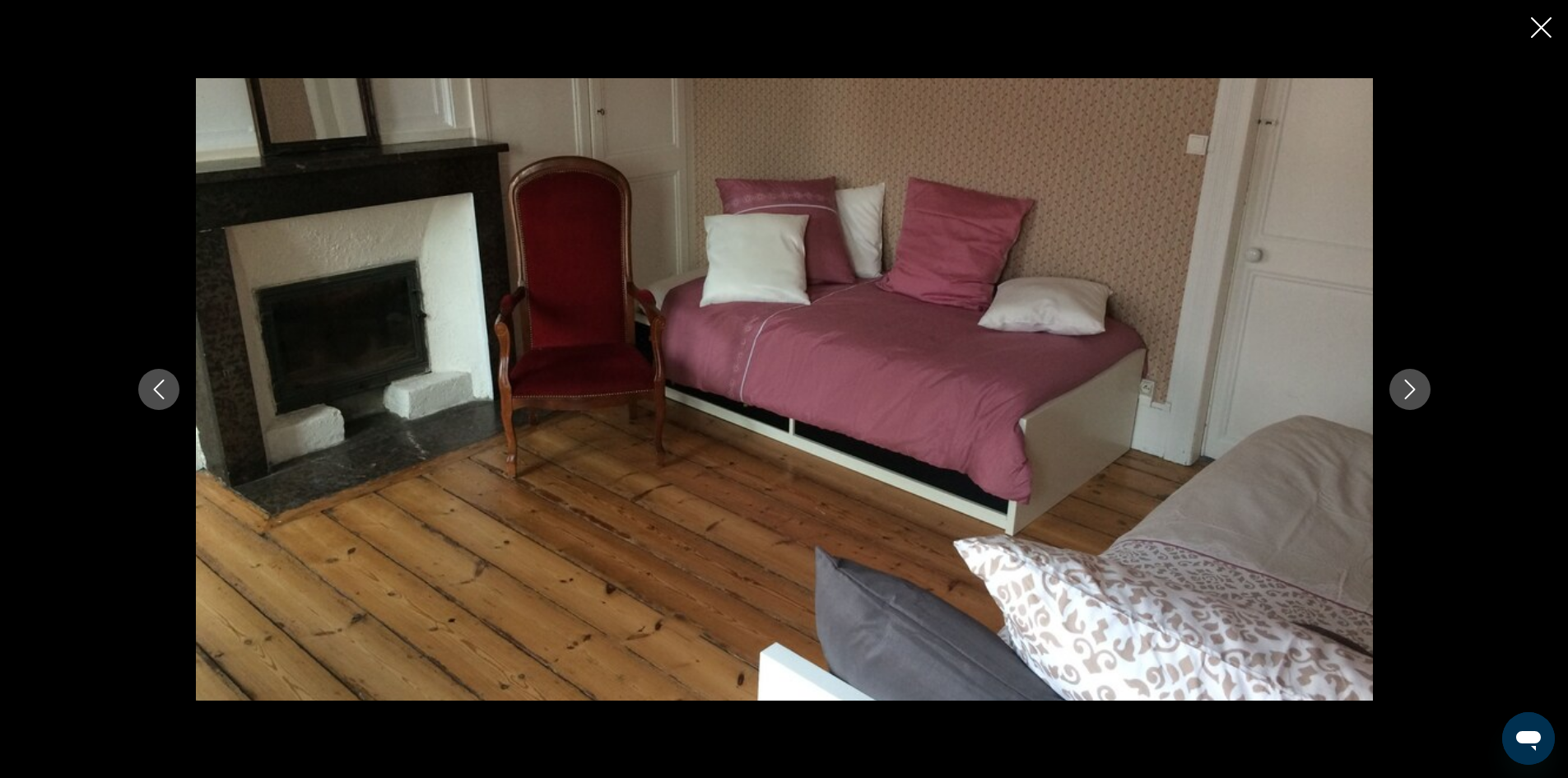
click at [1406, 389] on icon "Next image" at bounding box center [1410, 389] width 20 height 20
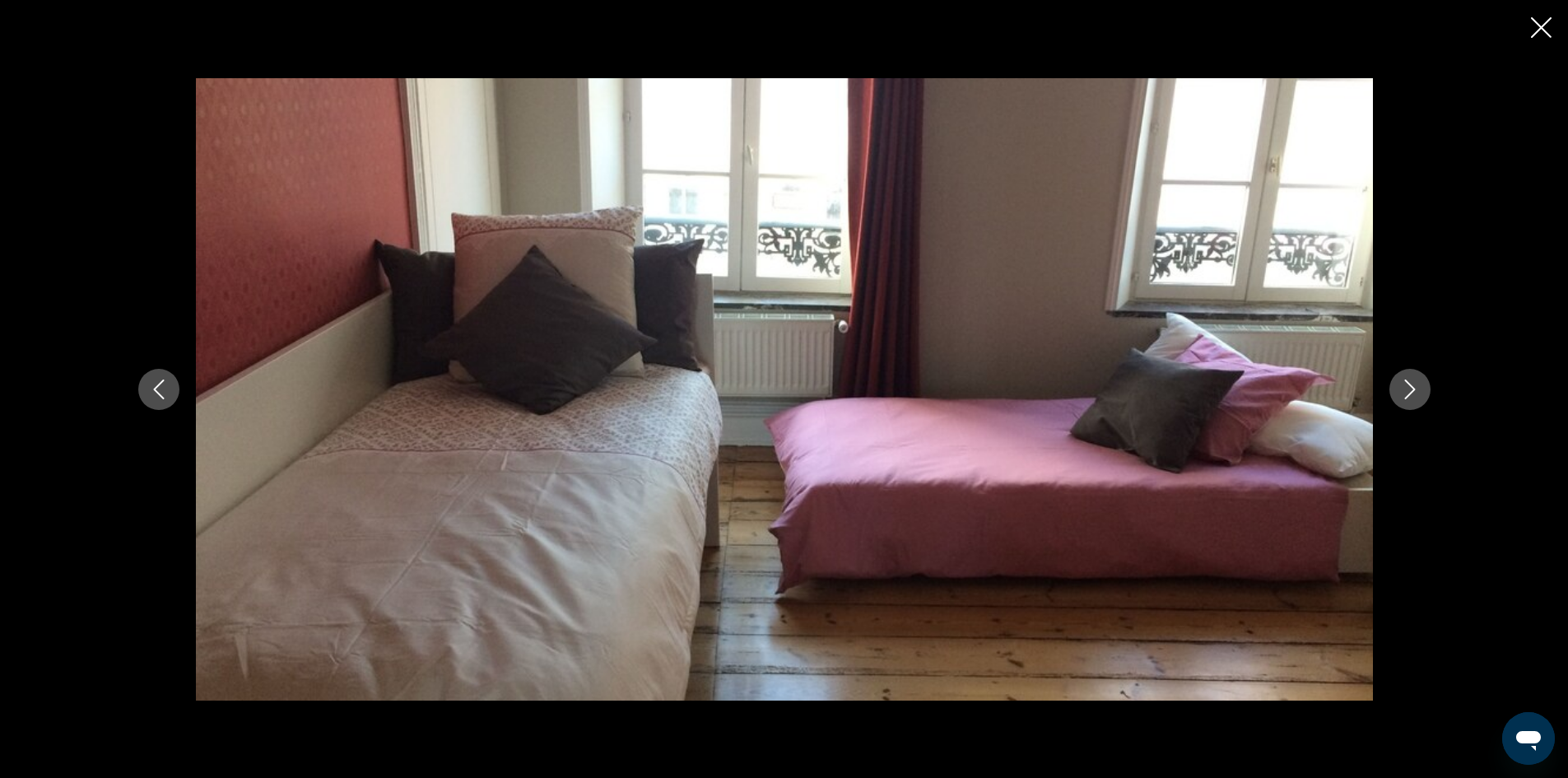
click at [1406, 389] on icon "Next image" at bounding box center [1410, 389] width 20 height 20
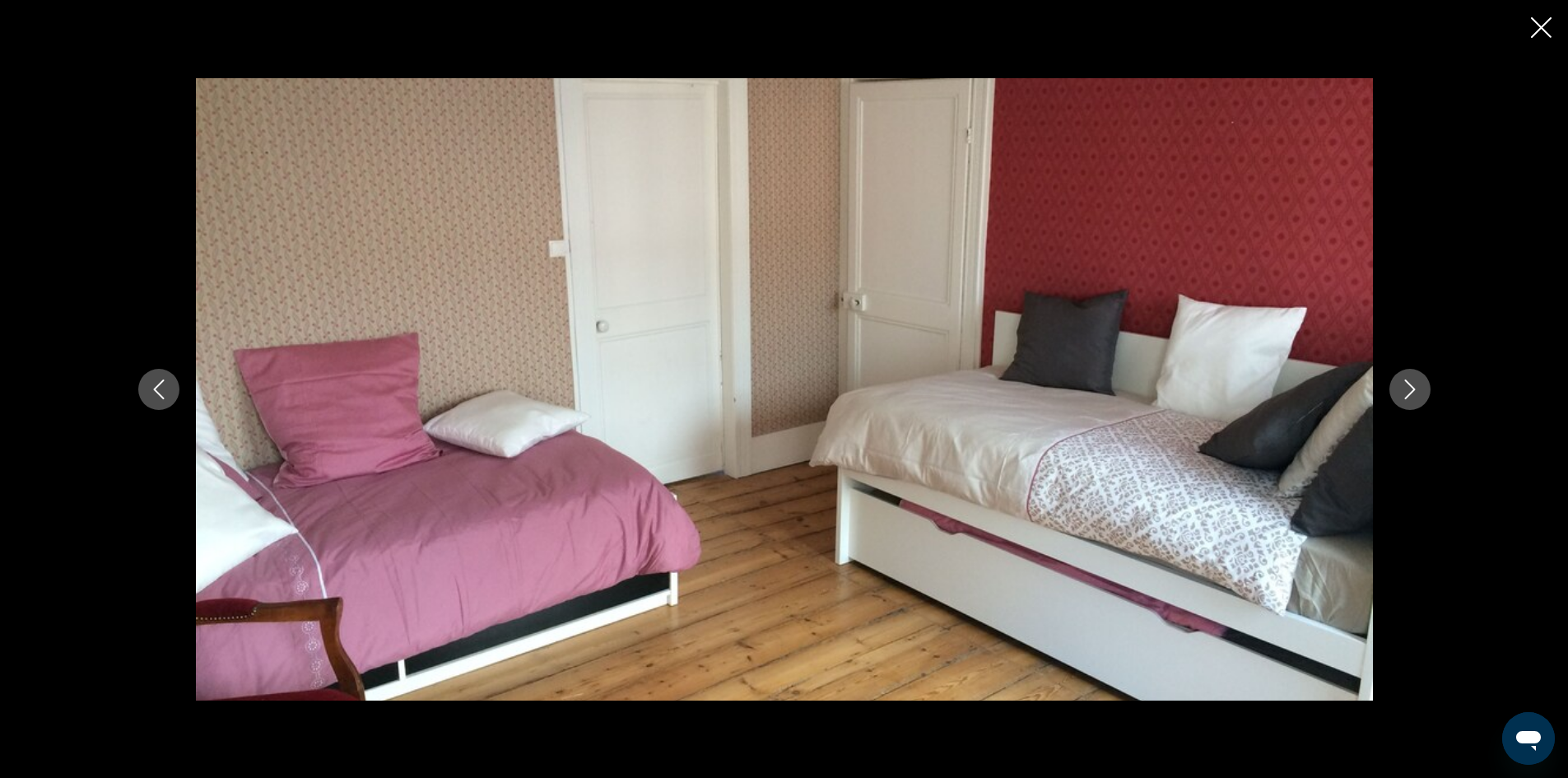
click at [1406, 389] on icon "Next image" at bounding box center [1410, 389] width 20 height 20
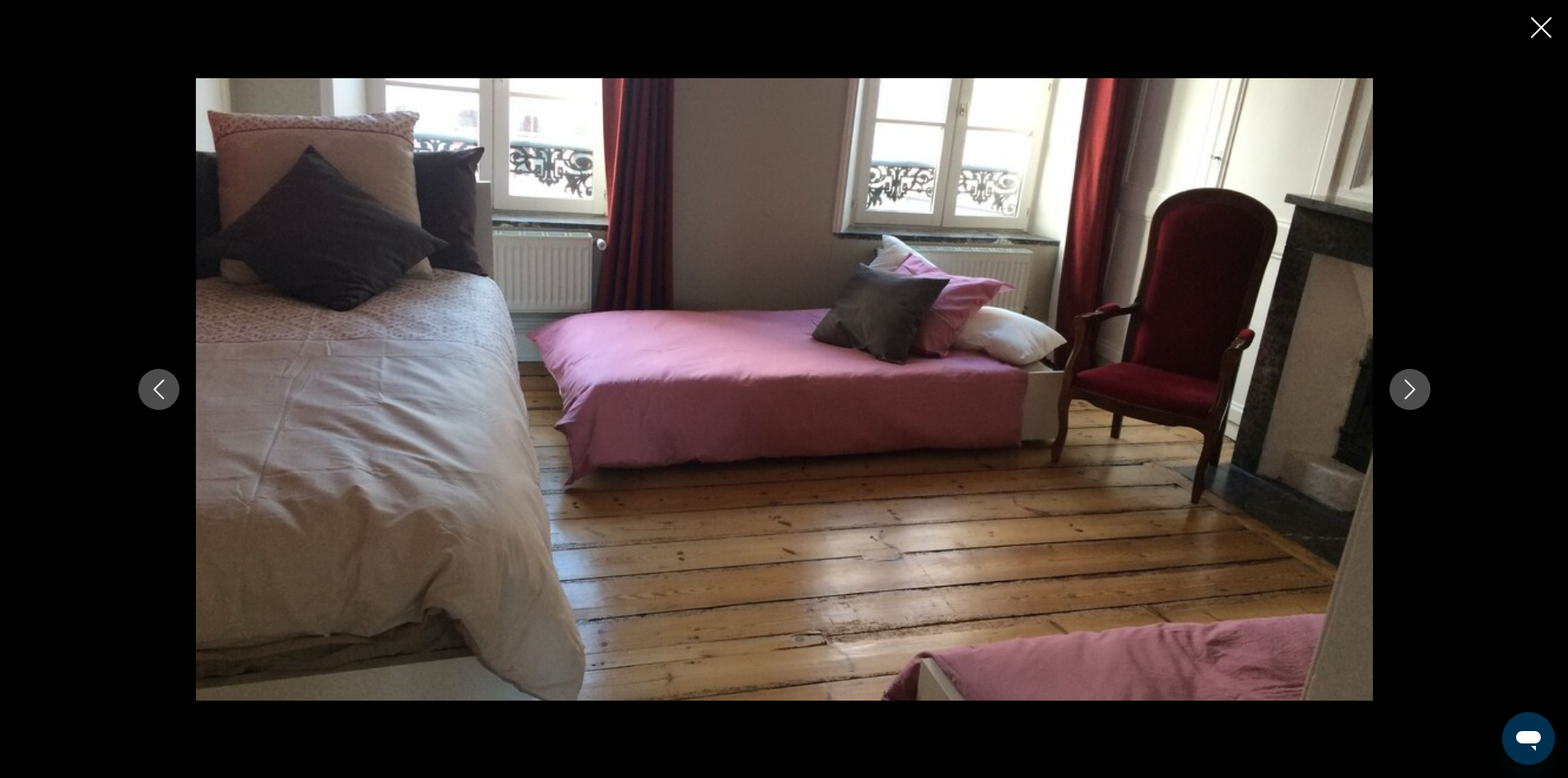
click at [1406, 389] on icon "Next image" at bounding box center [1410, 389] width 20 height 20
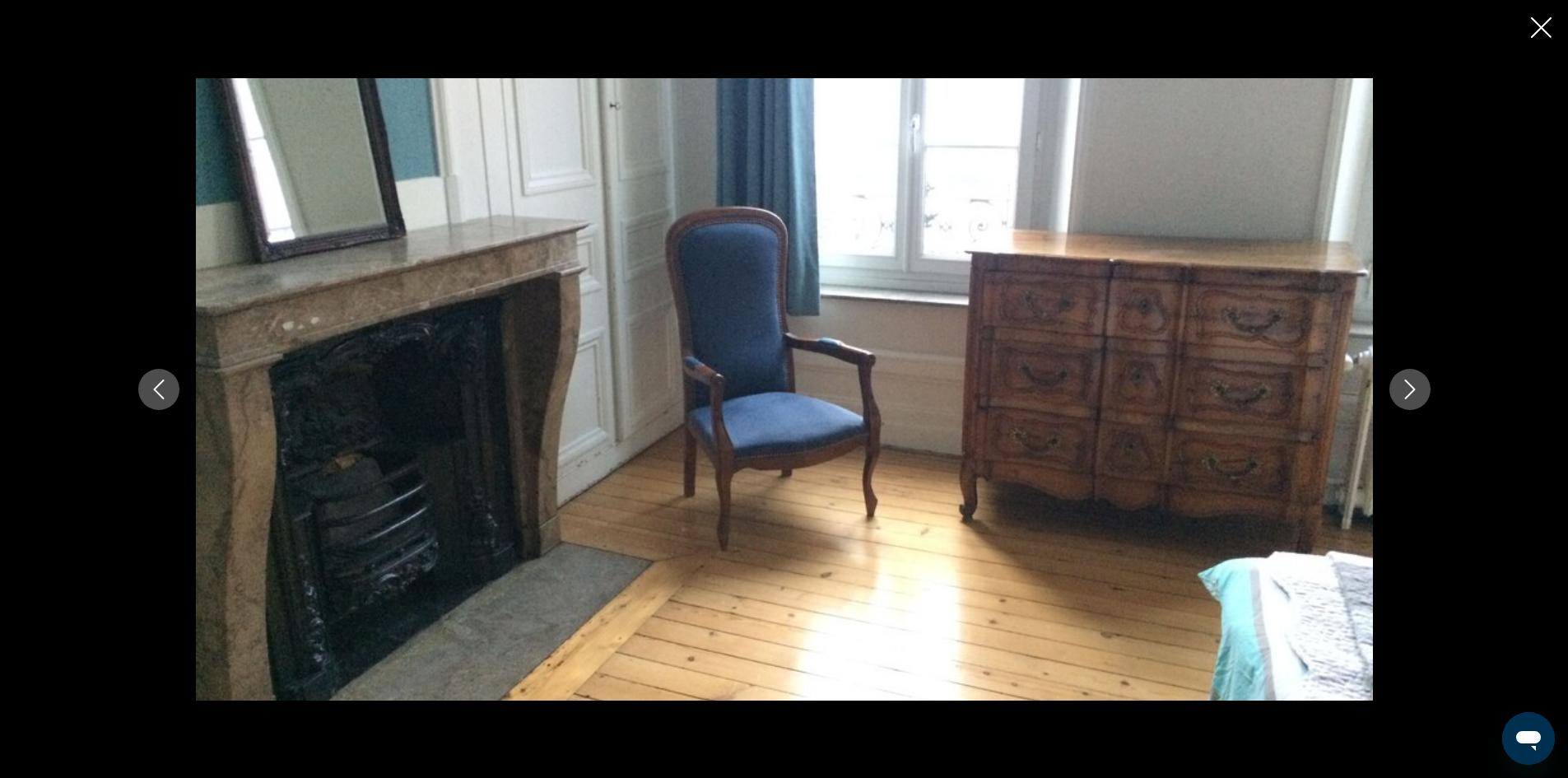
click at [1406, 389] on icon "Next image" at bounding box center [1410, 389] width 20 height 20
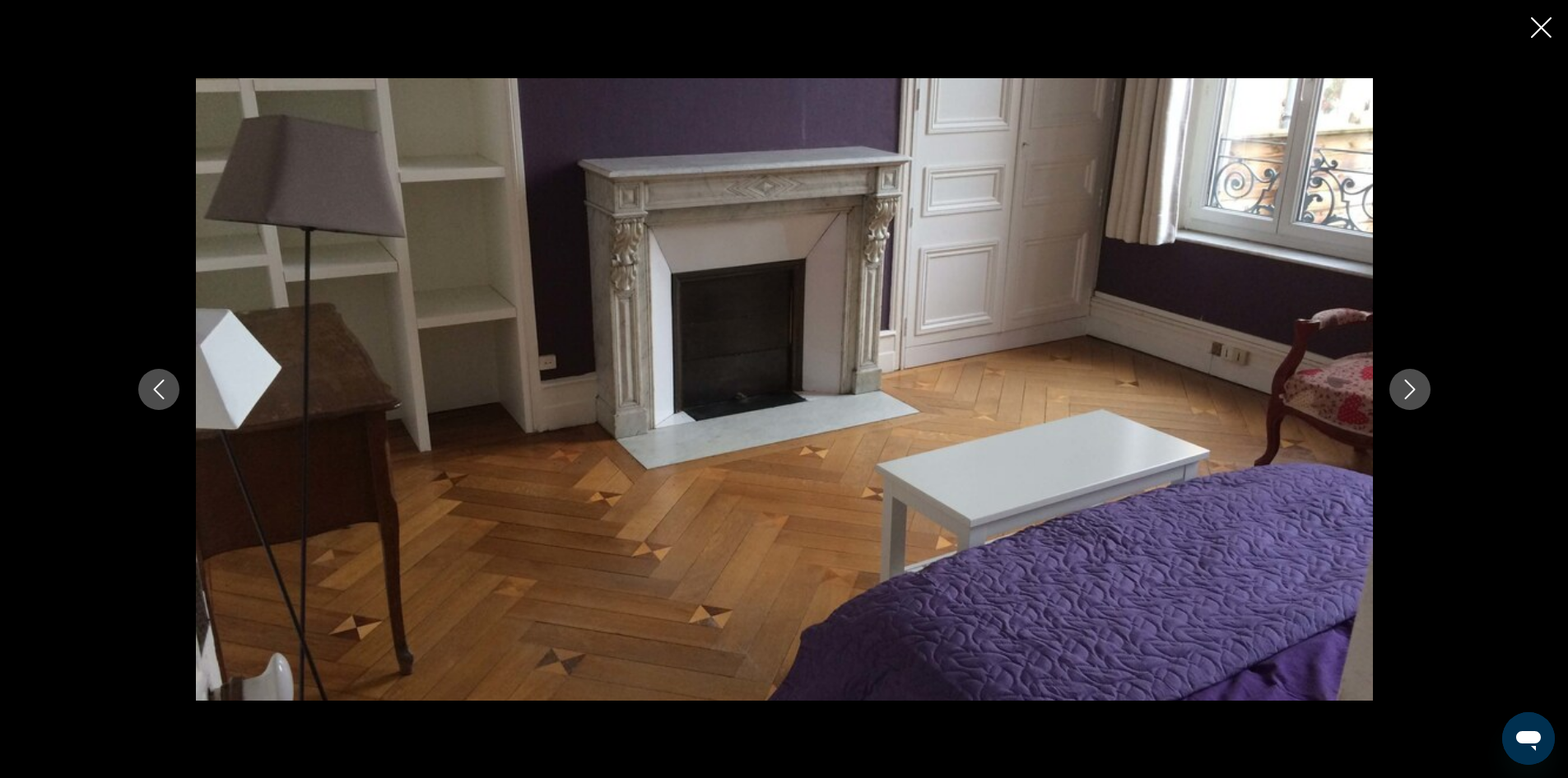
click at [1406, 389] on icon "Next image" at bounding box center [1410, 389] width 20 height 20
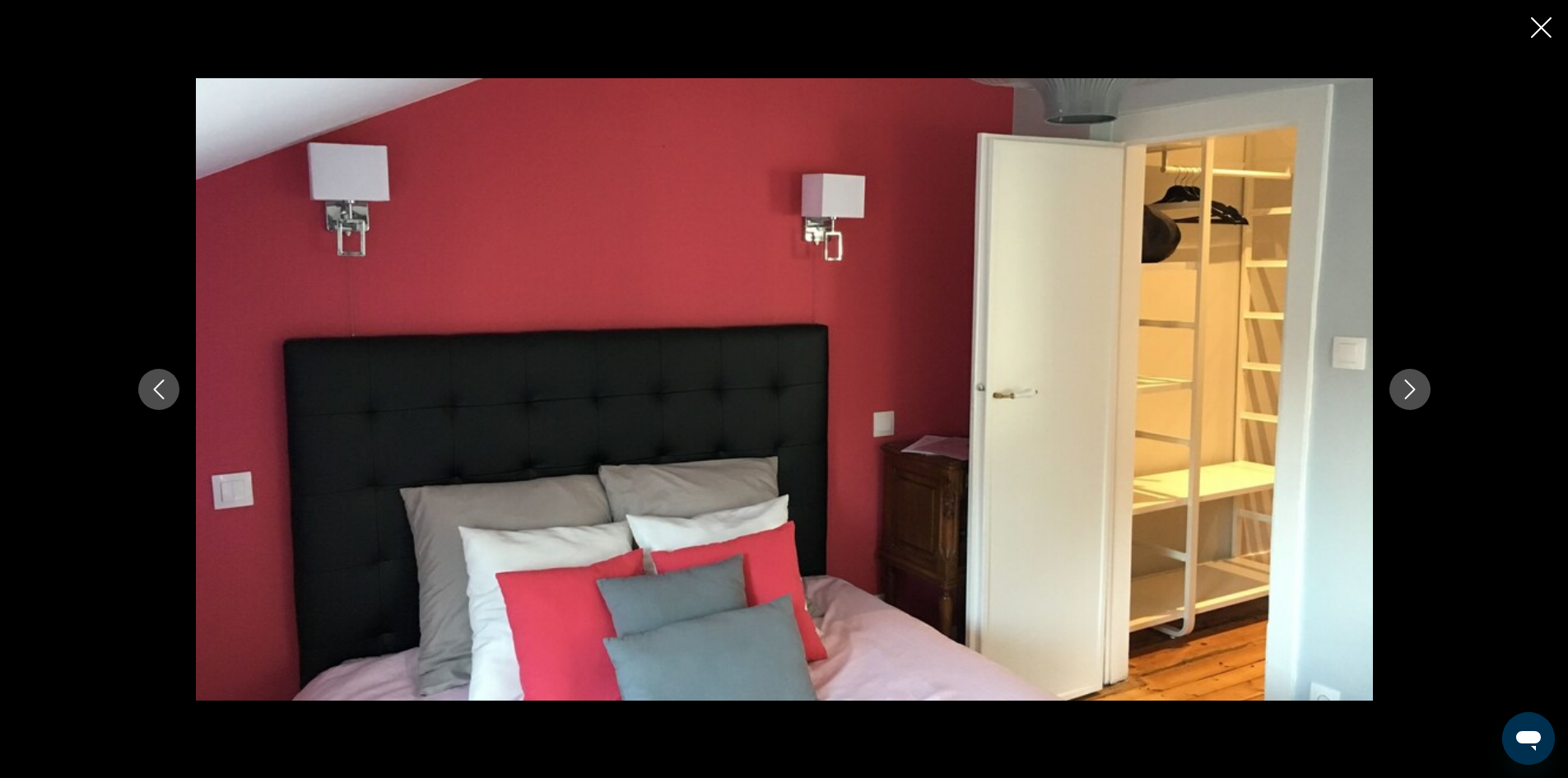
click at [1406, 389] on icon "Next image" at bounding box center [1410, 389] width 20 height 20
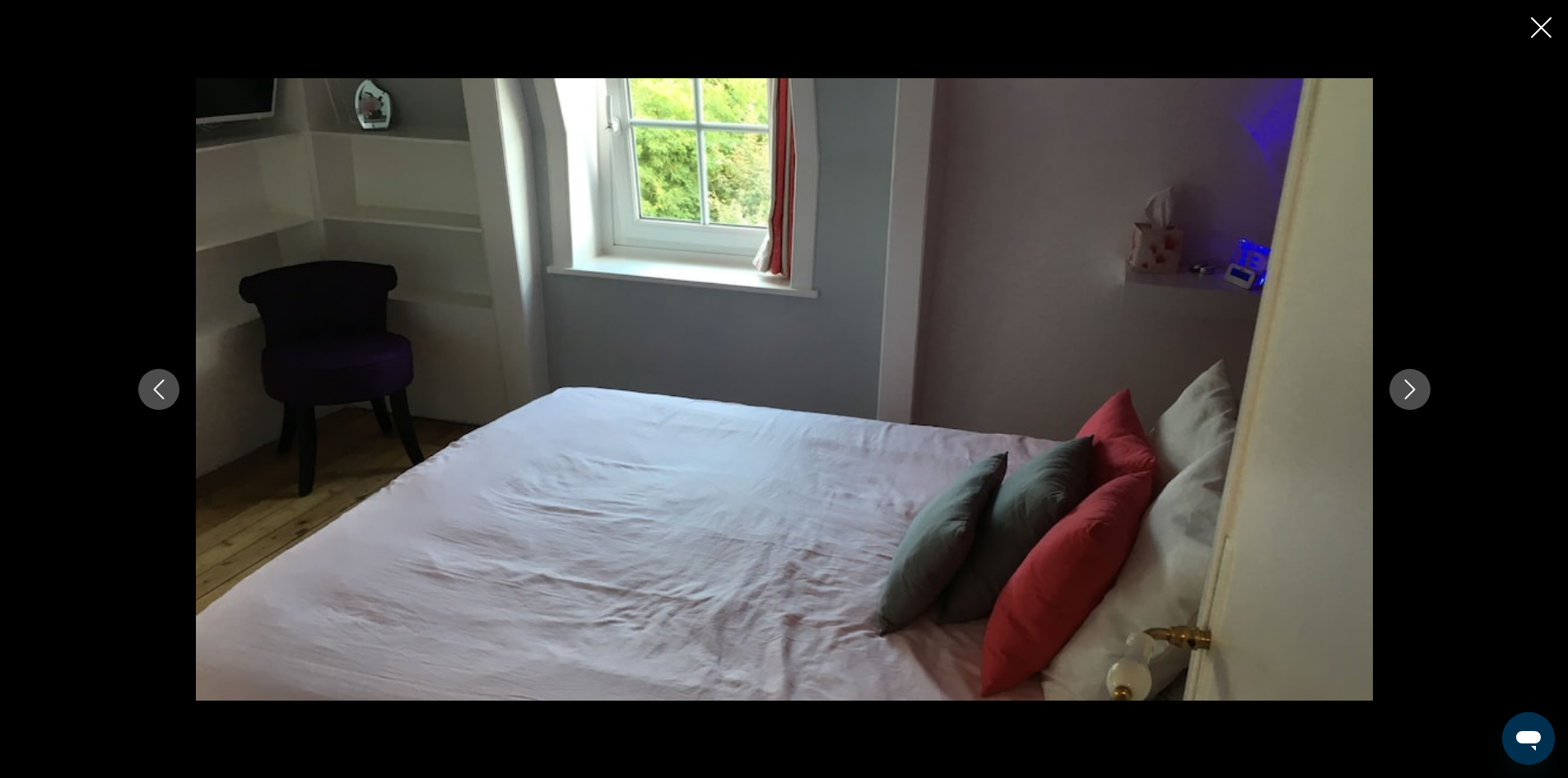
click at [1406, 389] on icon "Next image" at bounding box center [1410, 389] width 20 height 20
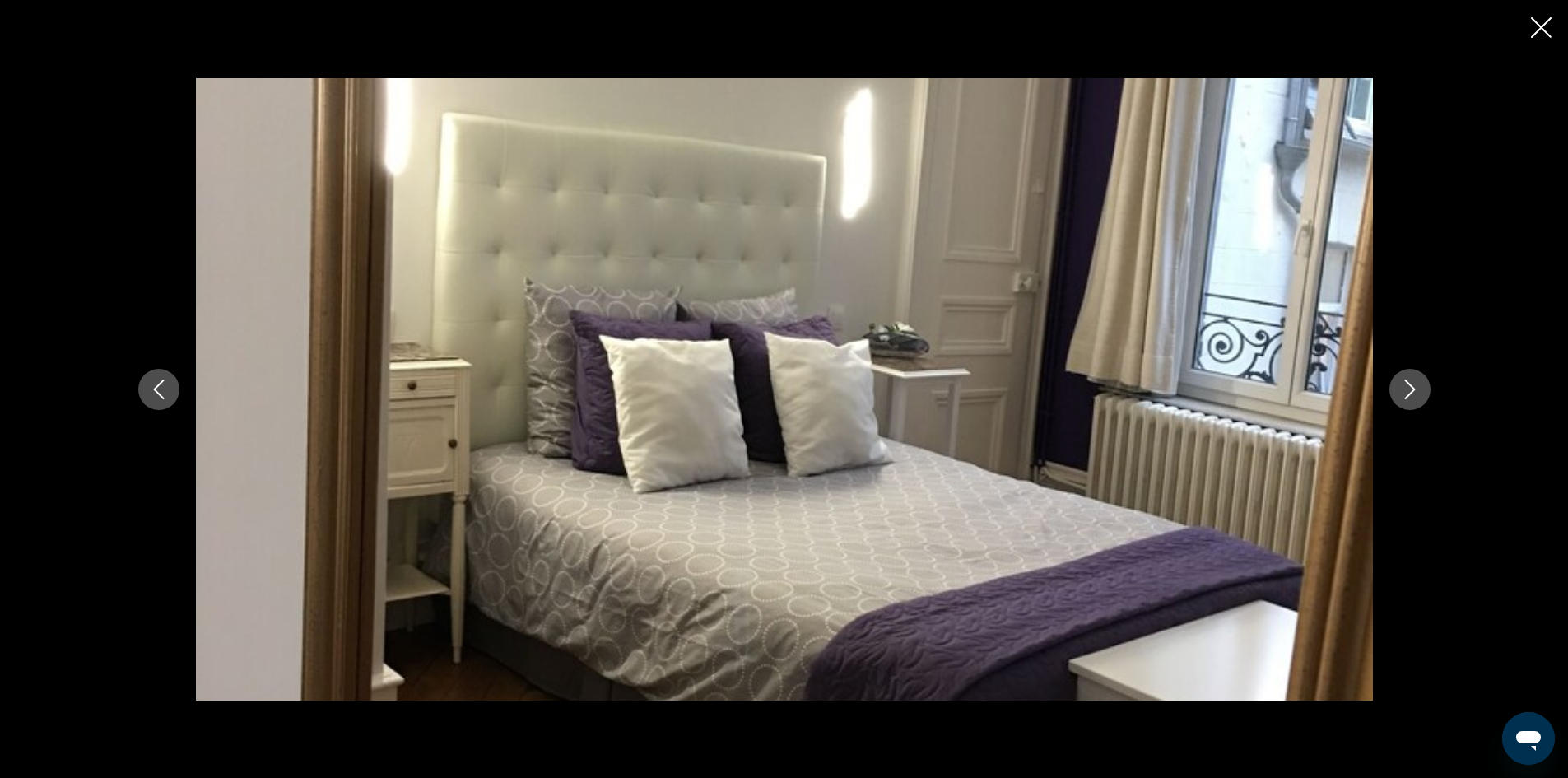
click at [1538, 21] on icon "Close slideshow" at bounding box center [1541, 27] width 21 height 21
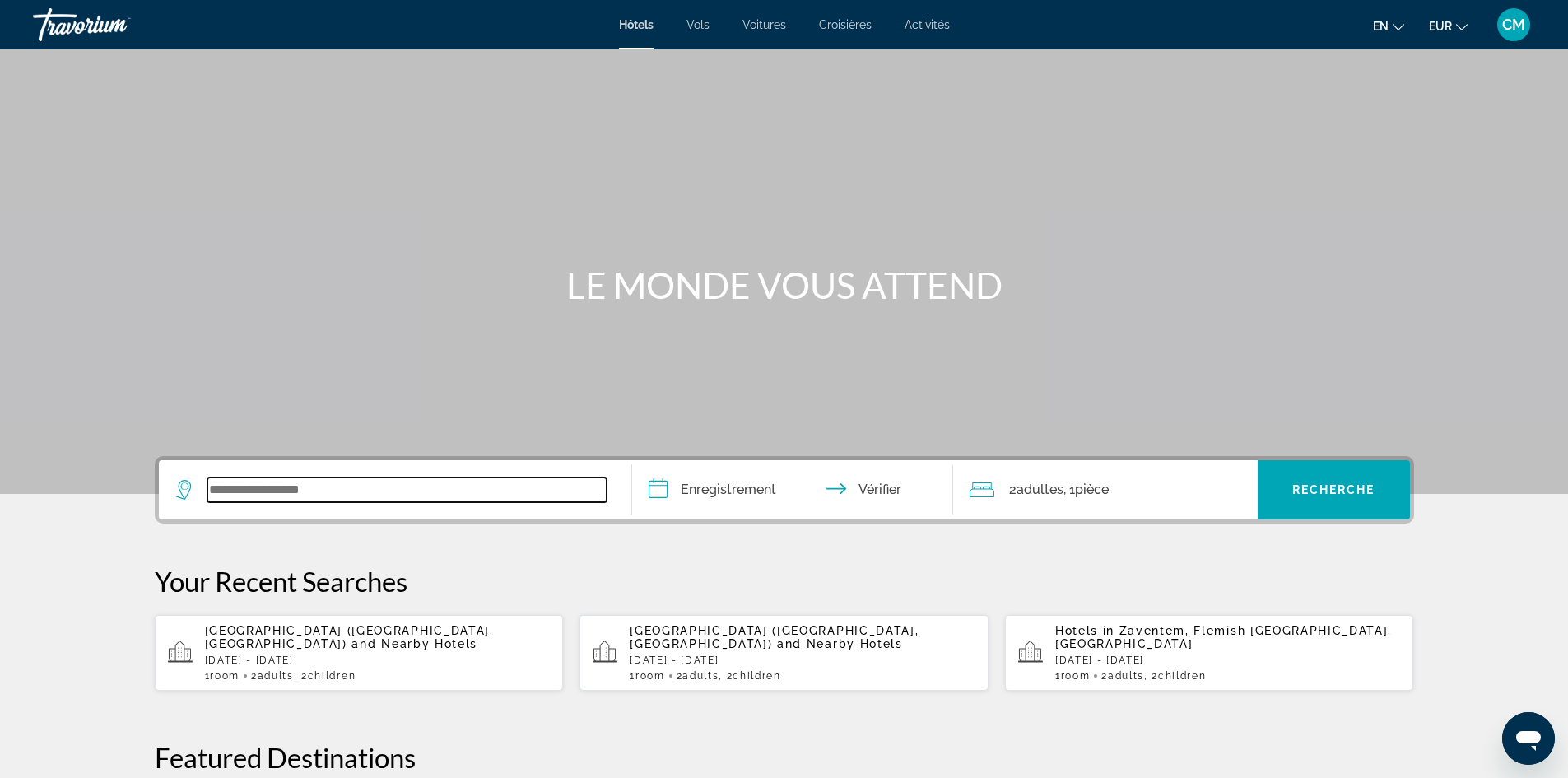
click at [260, 494] on input "Widget de recherche" at bounding box center [406, 490] width 399 height 25
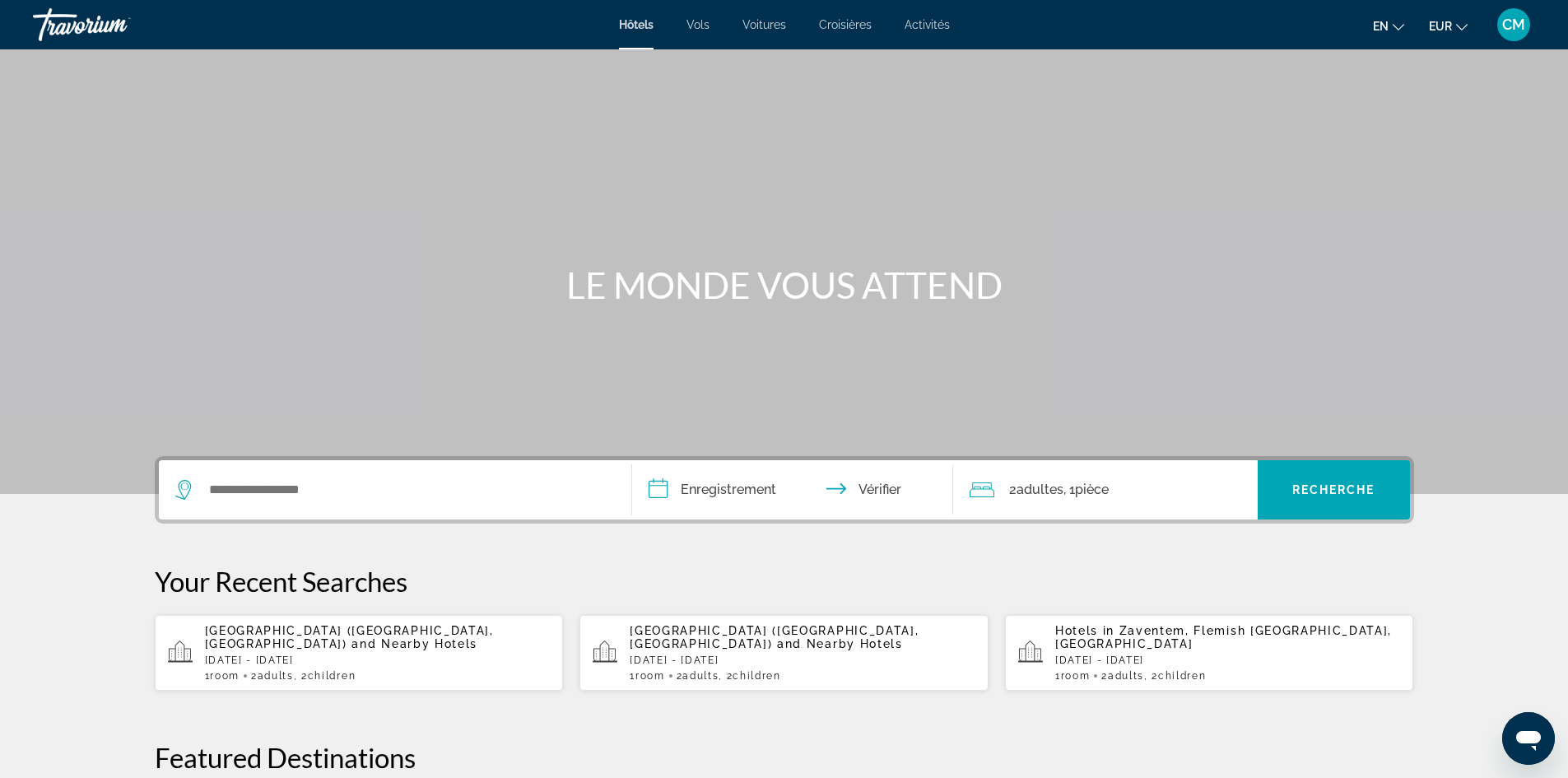
click at [1062, 484] on font "adultes" at bounding box center [1039, 490] width 47 height 15
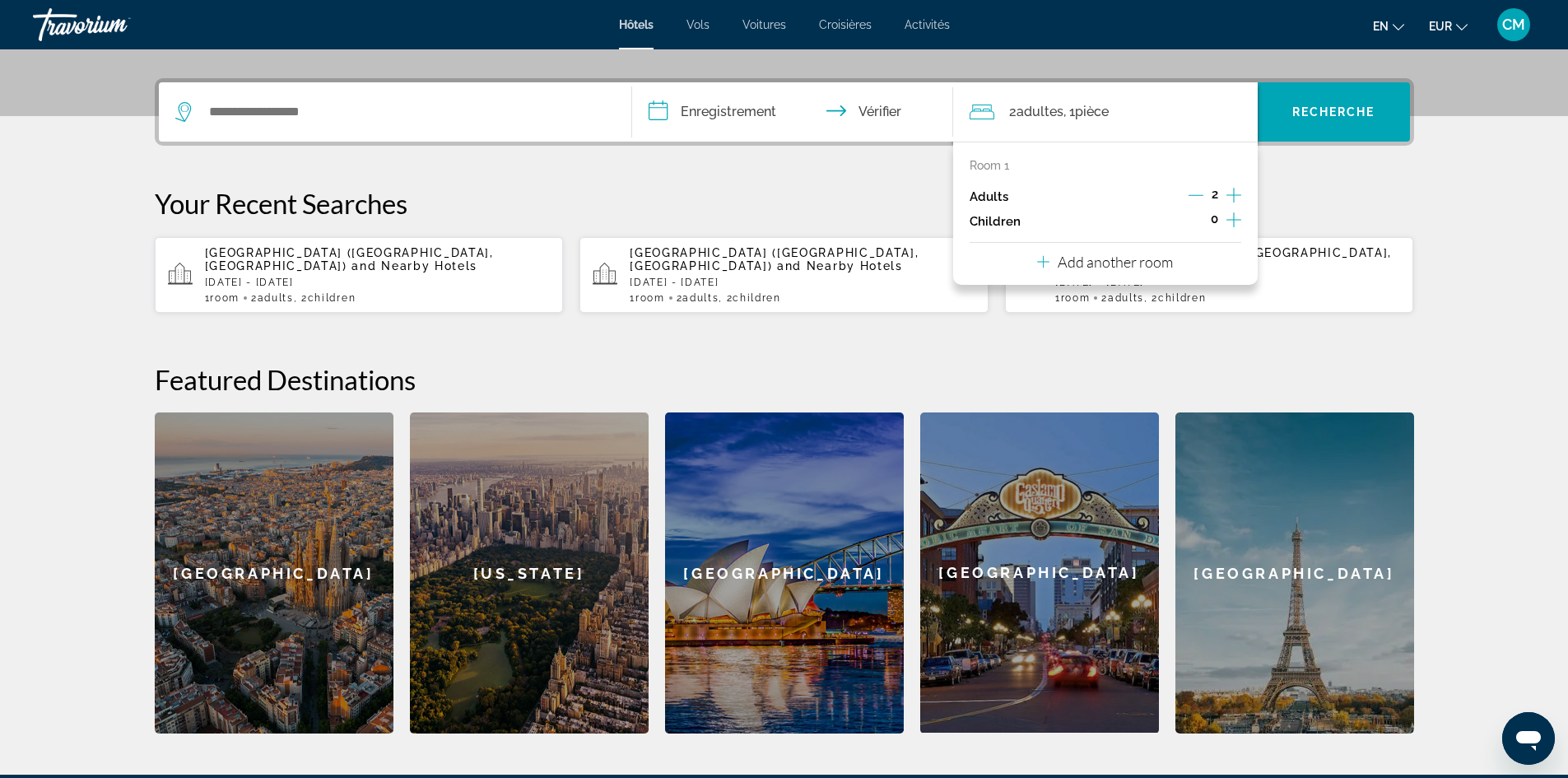
scroll to position [402, 0]
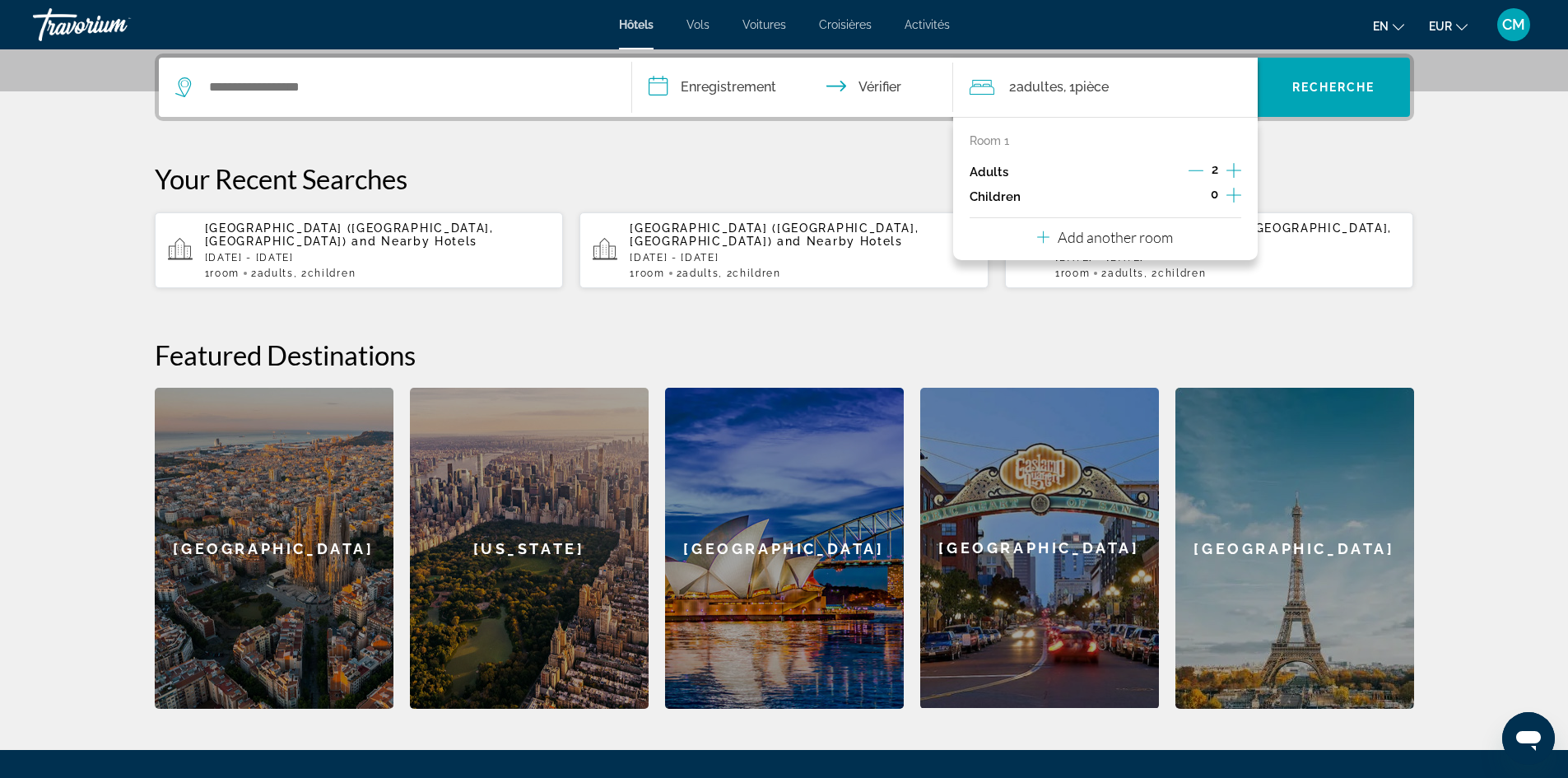
click at [1234, 190] on icon "Increment children" at bounding box center [1234, 194] width 15 height 15
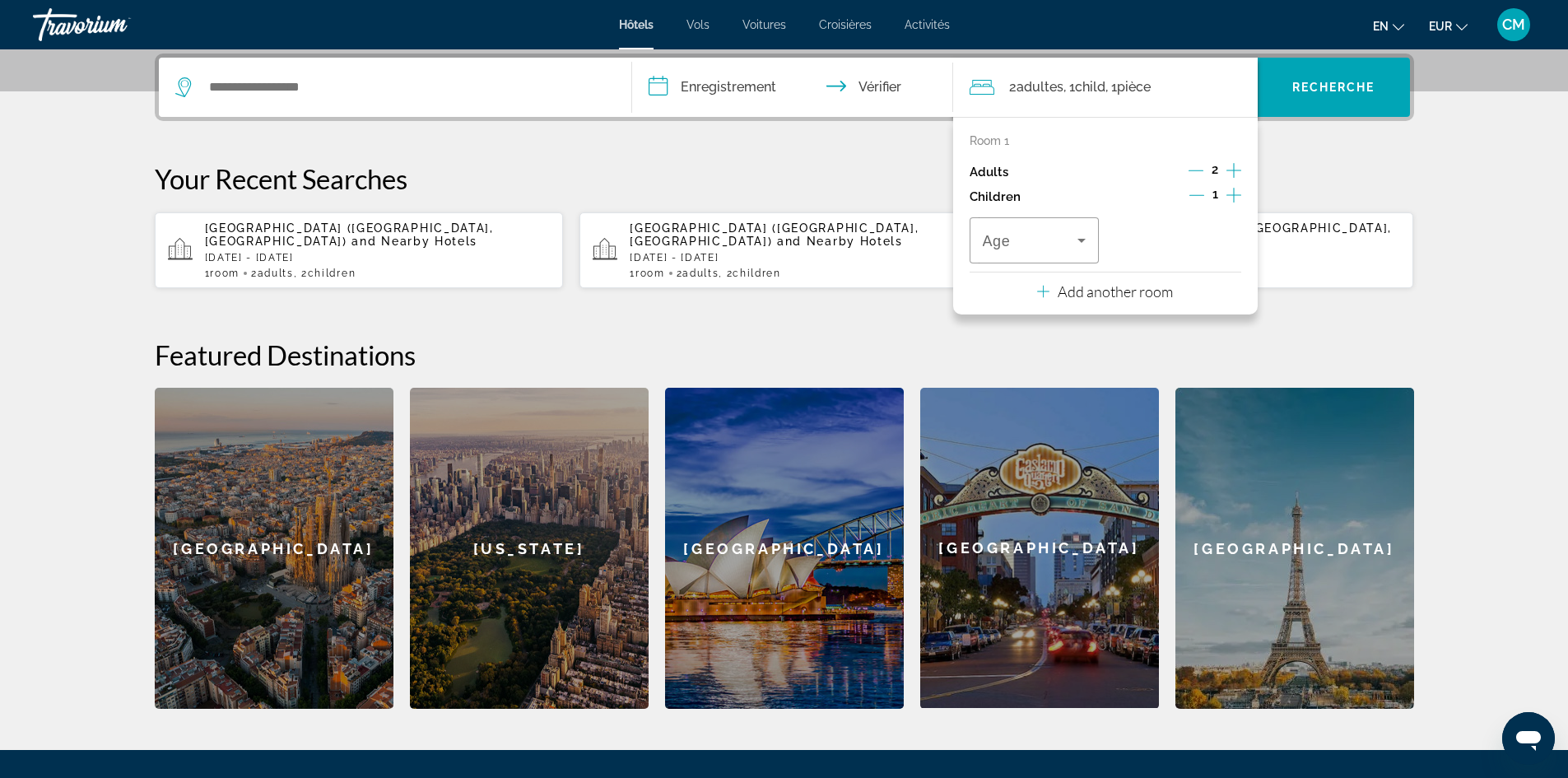
click at [1234, 190] on icon "Increment children" at bounding box center [1234, 194] width 15 height 15
click at [1088, 240] on icon "Travelers: 2 adults, 2 children" at bounding box center [1081, 240] width 20 height 20
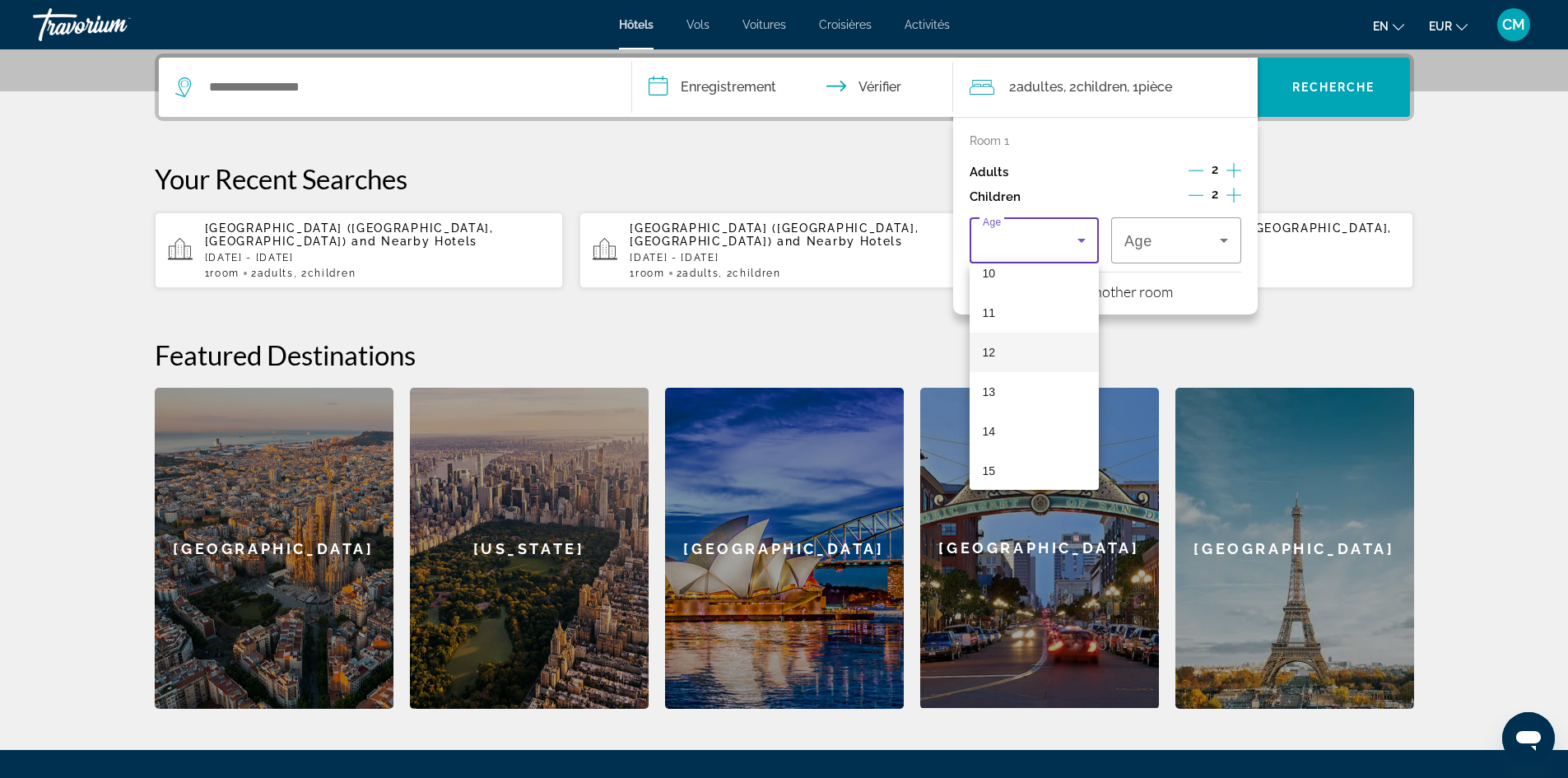
scroll to position [494, 0]
click at [1024, 389] on mat-option "15" at bounding box center [1034, 389] width 130 height 39
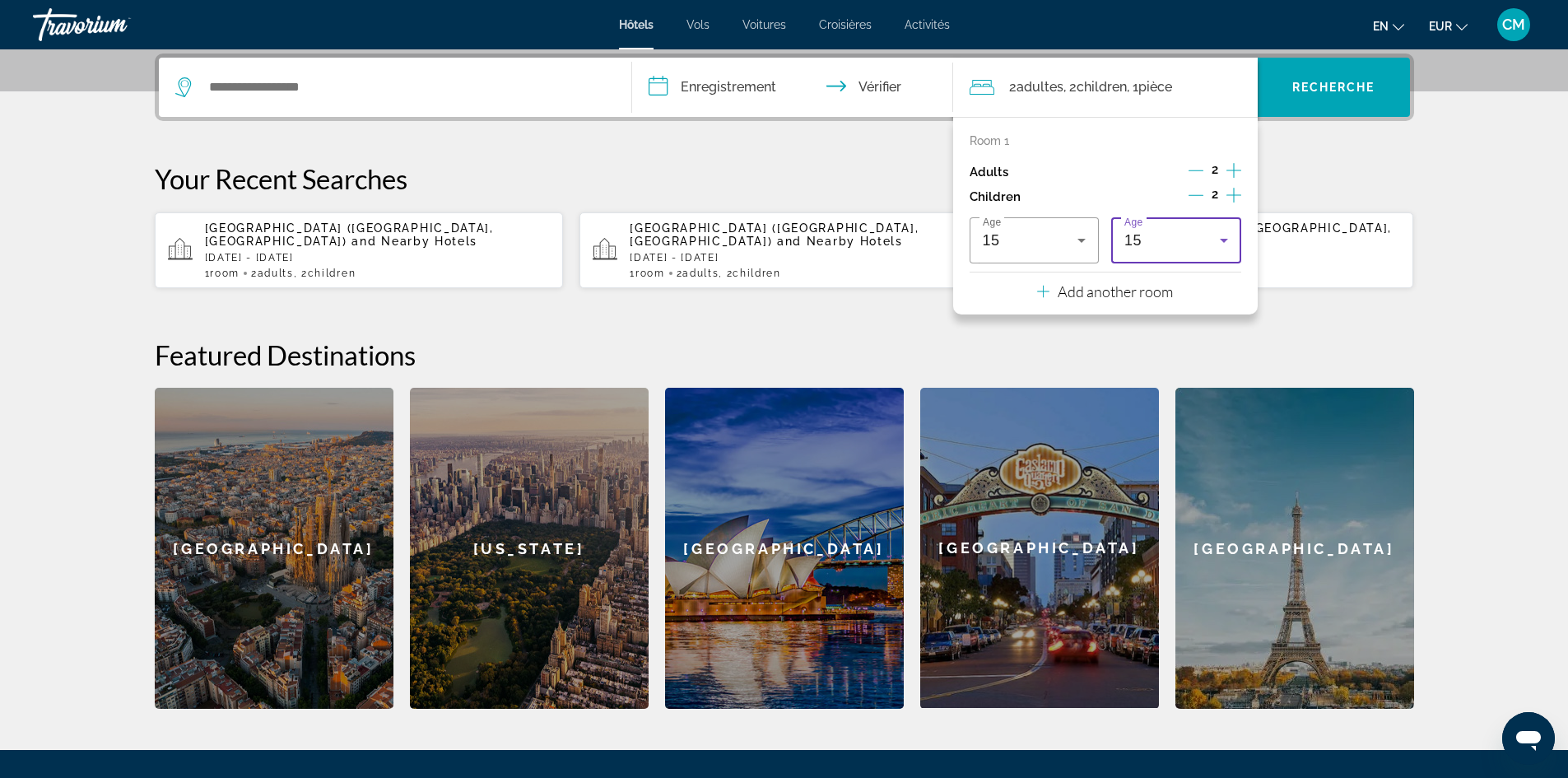
click at [1202, 241] on div "15" at bounding box center [1172, 240] width 96 height 20
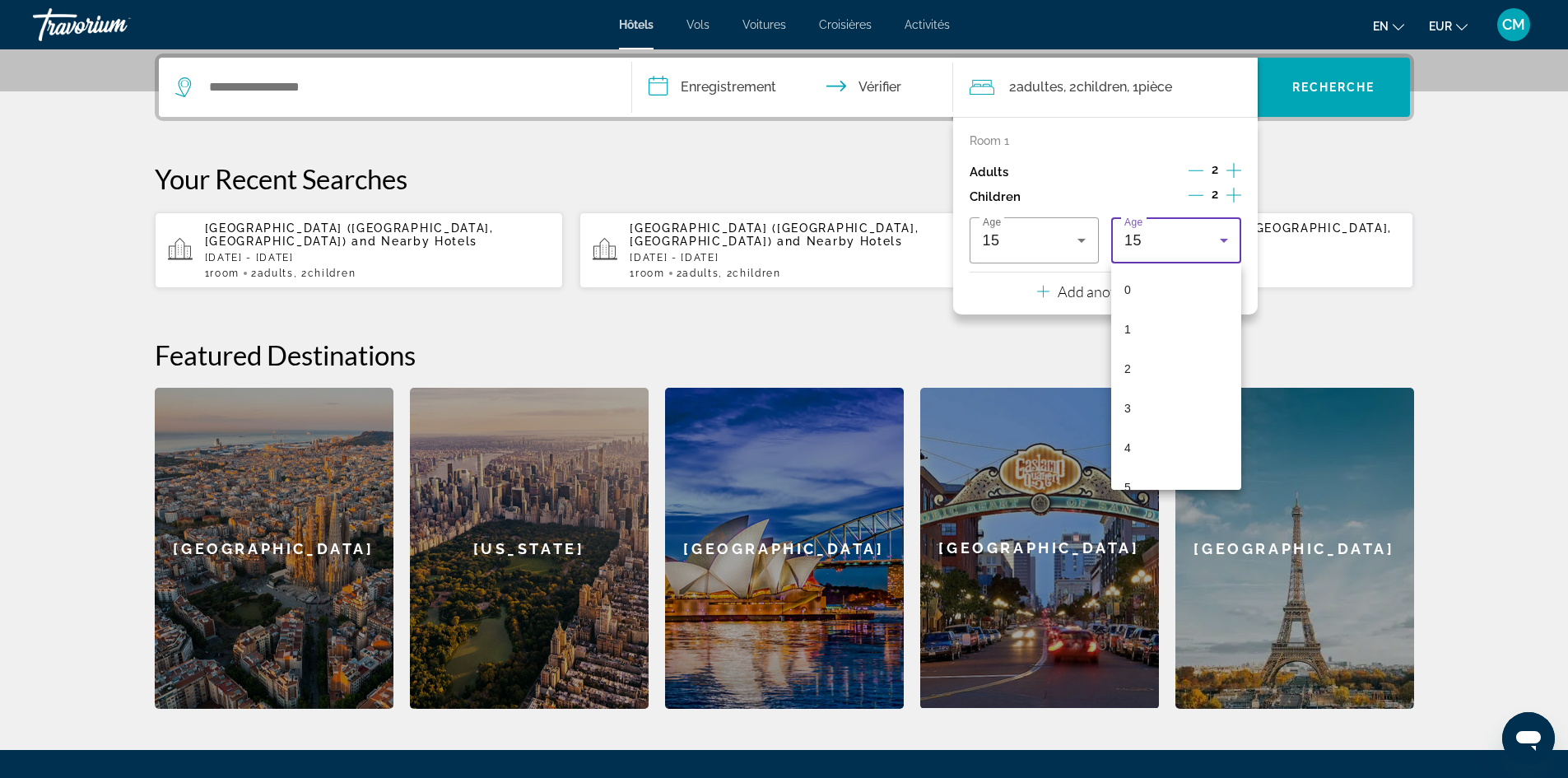
scroll to position [413, 0]
click at [1184, 273] on mat-option "10" at bounding box center [1176, 272] width 130 height 39
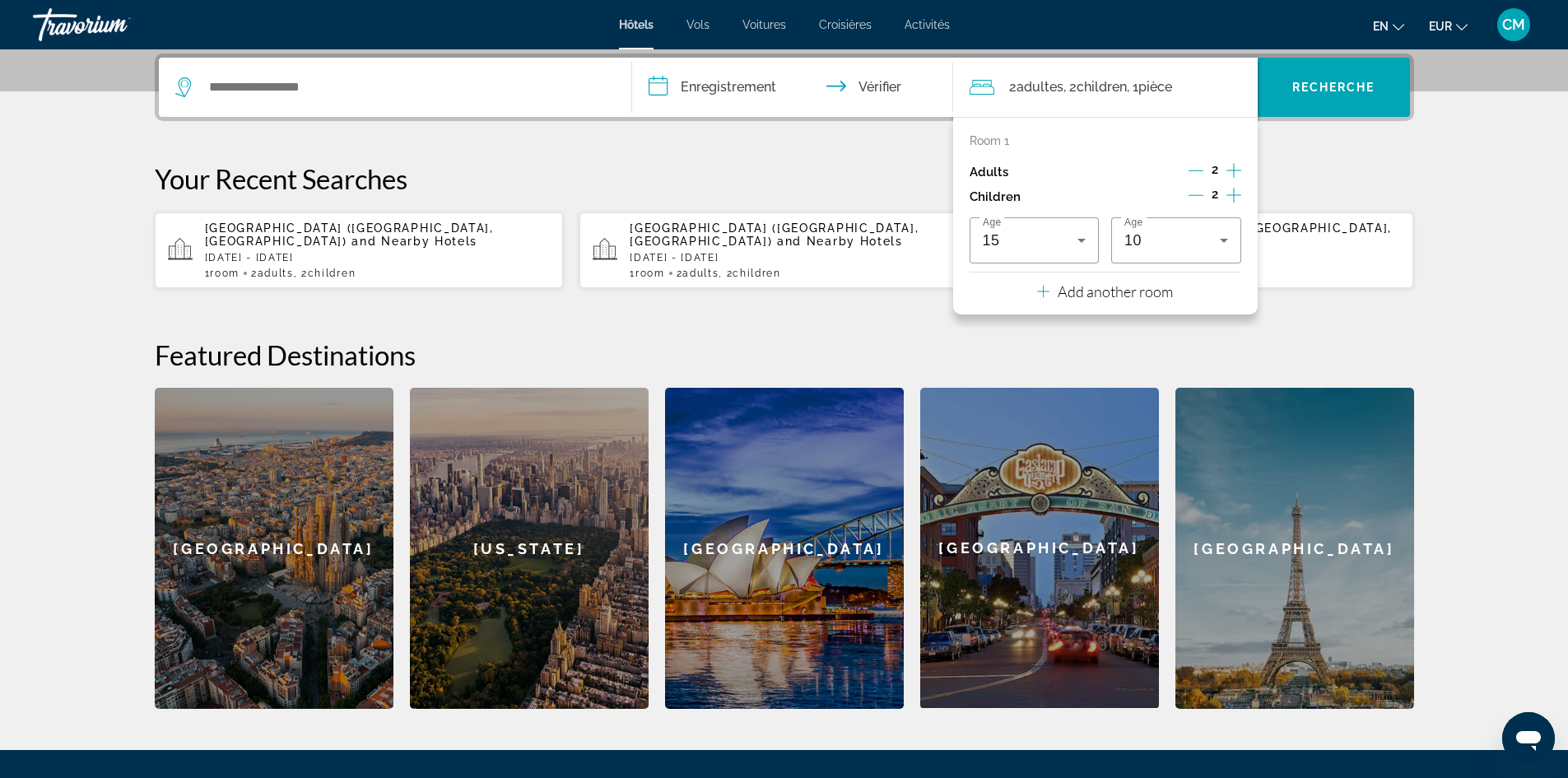
click at [1487, 252] on section "**********" at bounding box center [784, 153] width 1568 height 1112
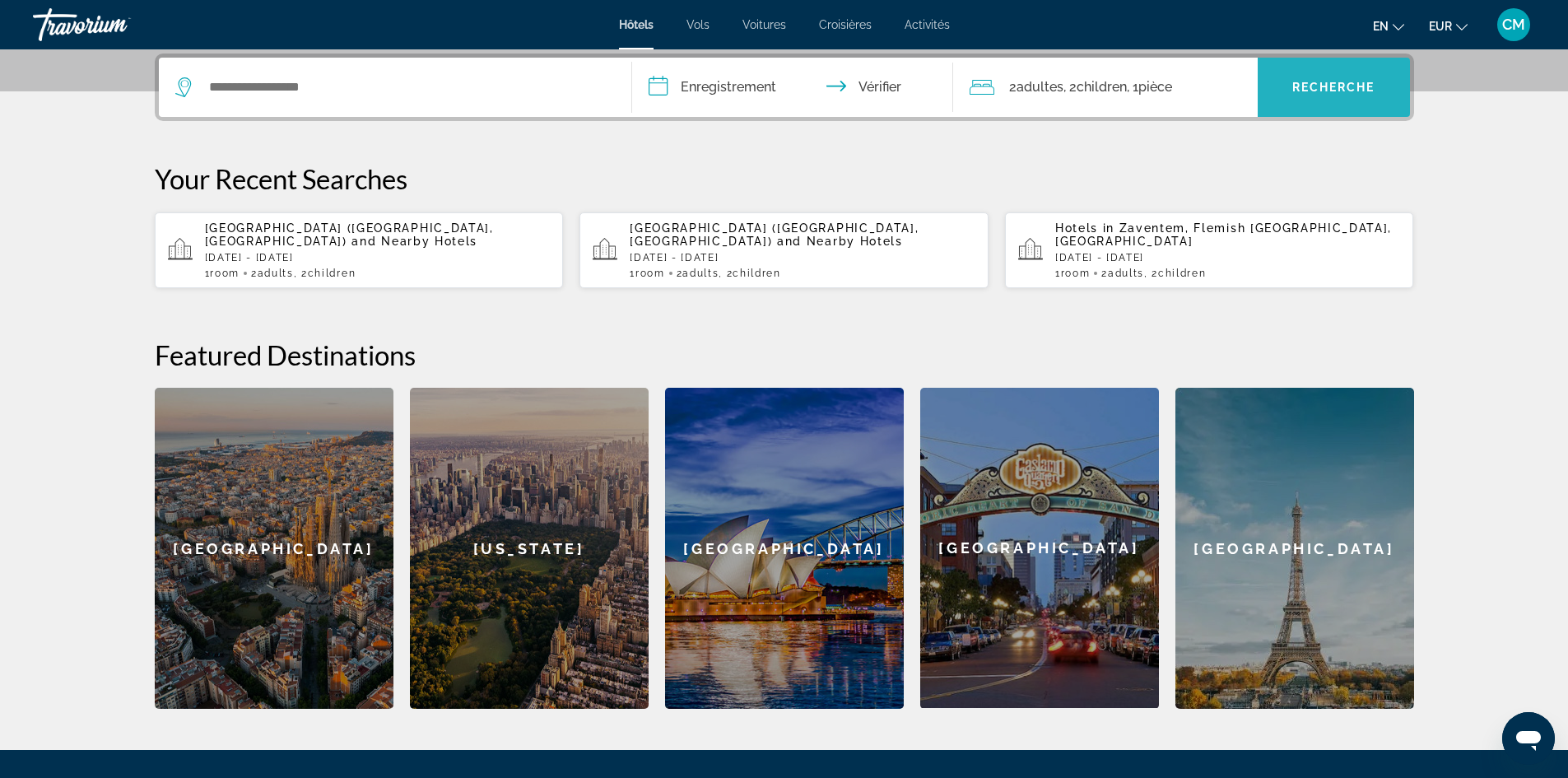
click at [1349, 83] on font "Recherche" at bounding box center [1334, 86] width 83 height 13
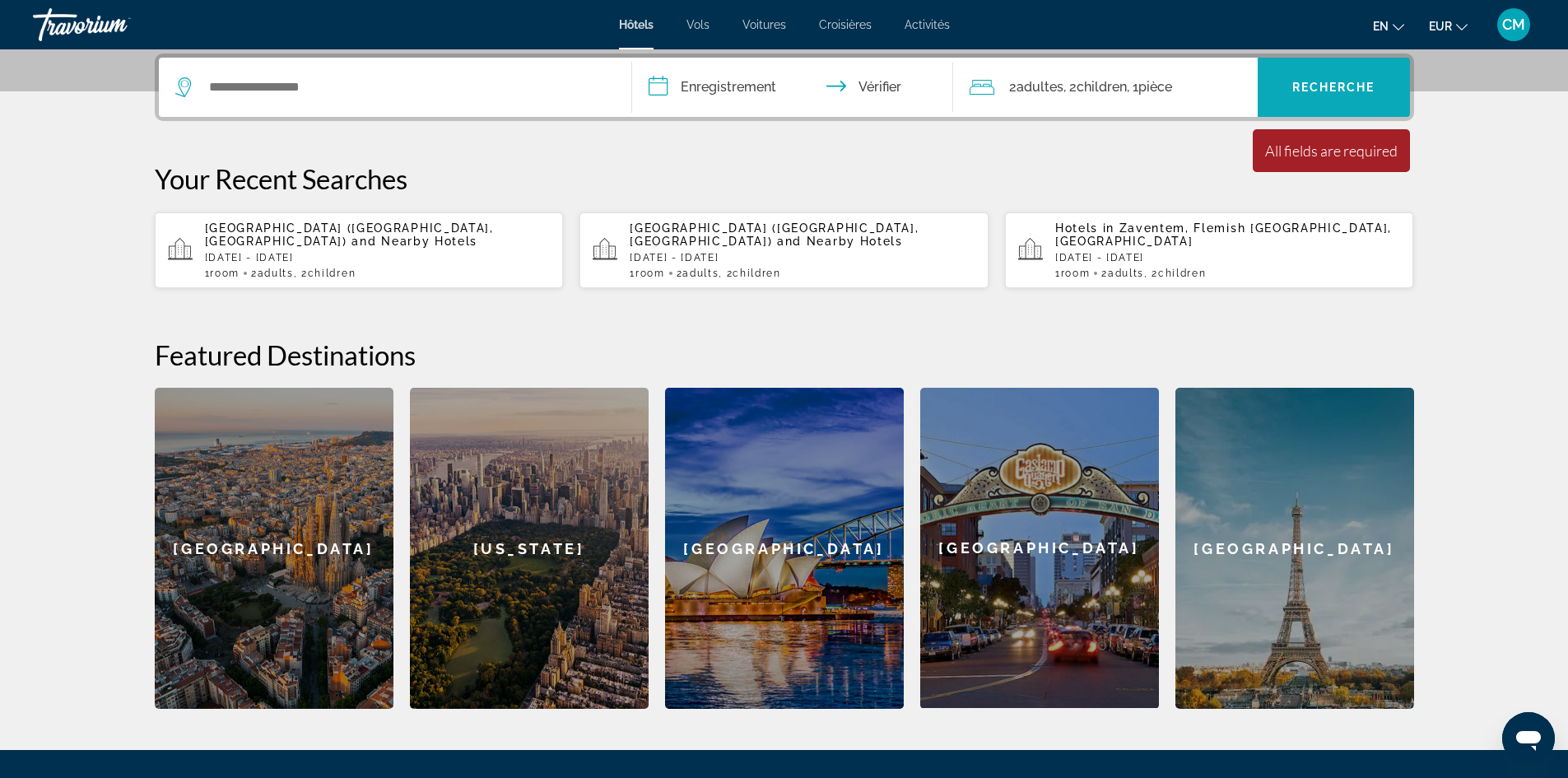
click at [1349, 83] on font "Recherche" at bounding box center [1334, 86] width 83 height 13
